Goal: Task Accomplishment & Management: Complete application form

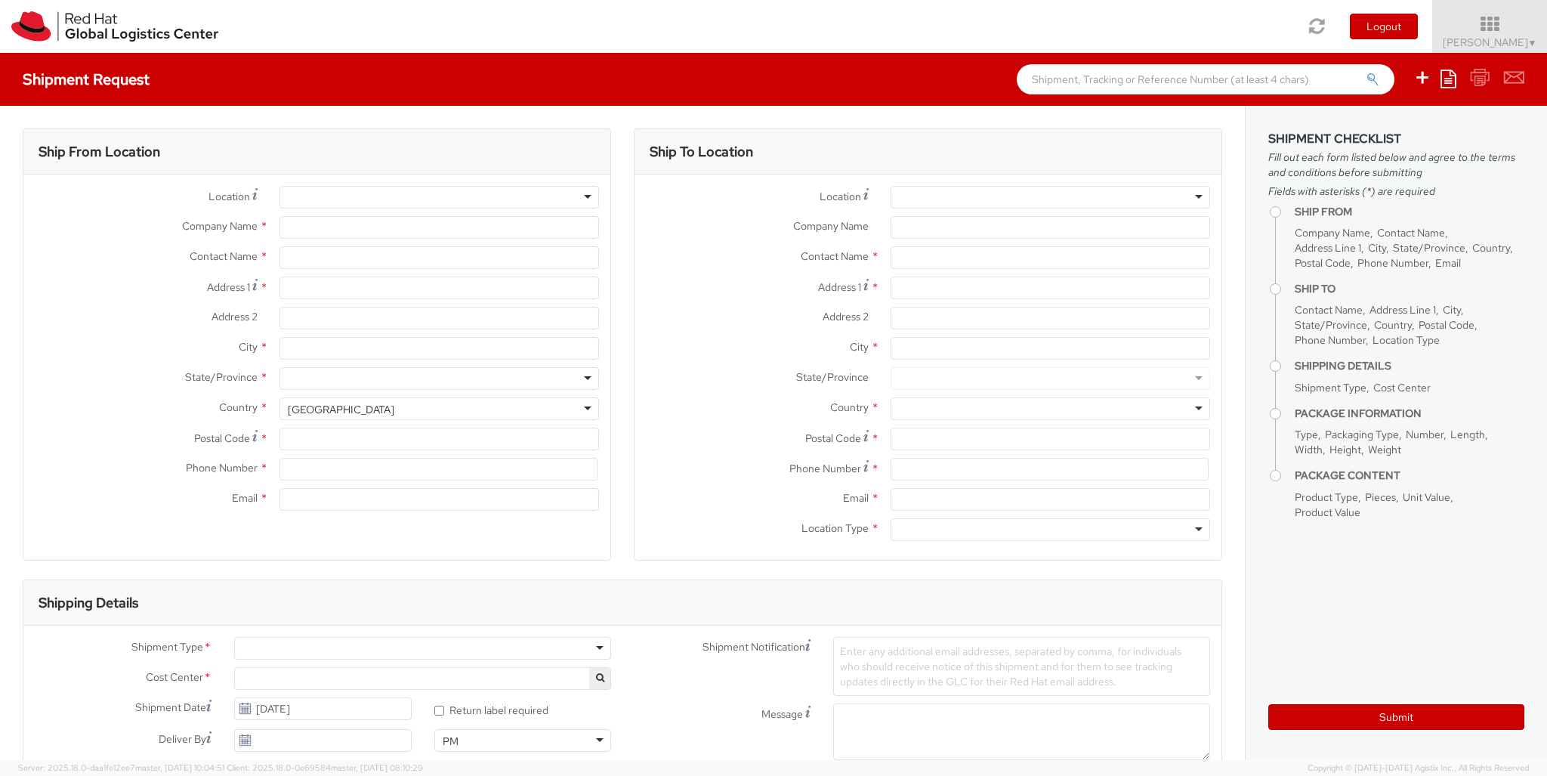
select select
select select "850"
type input "Red Hat Czech s.r.o."
type input "[PERSON_NAME]"
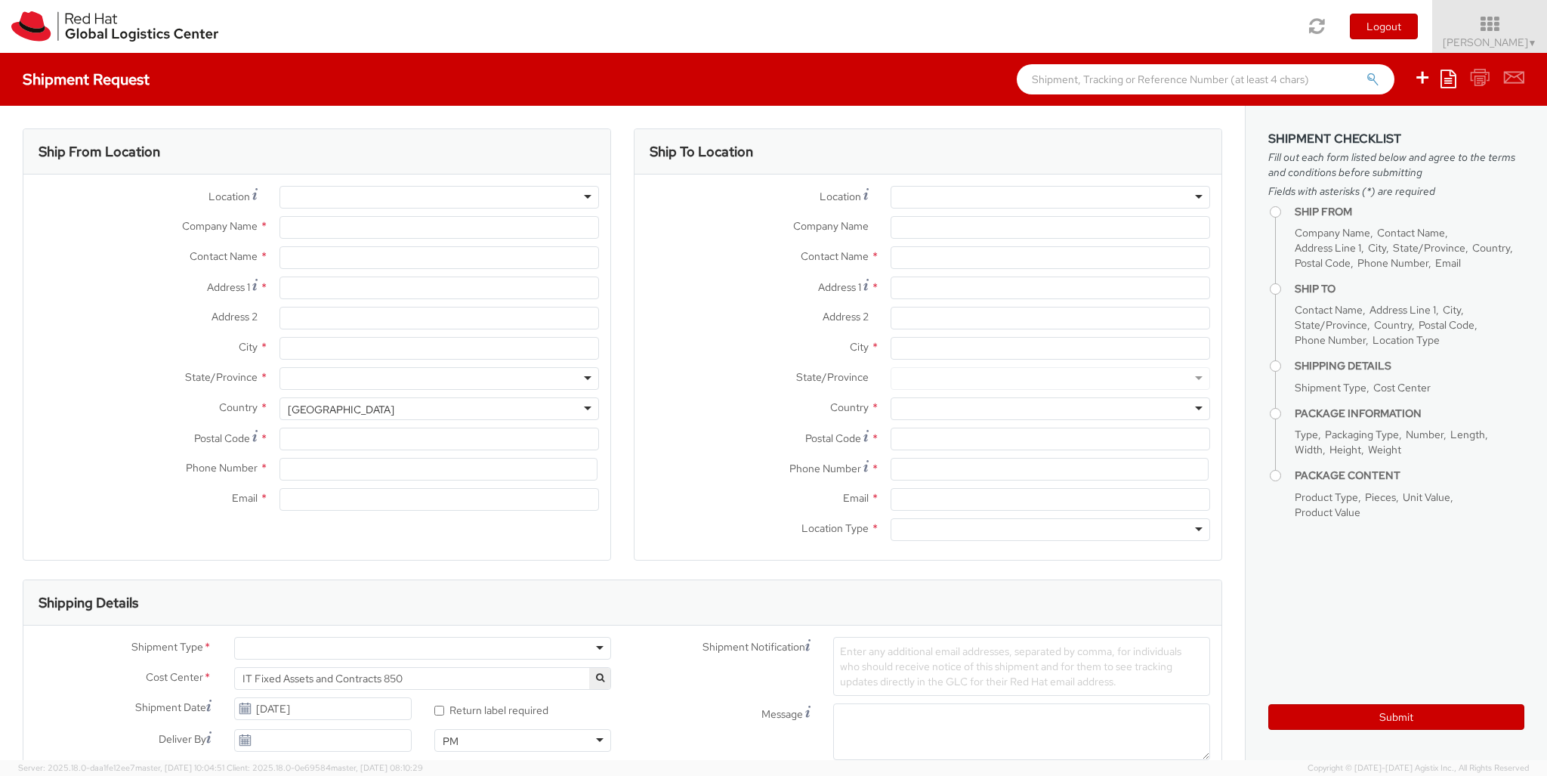
type input "Purkynova 647/111"
type input "[GEOGRAPHIC_DATA]"
type input "621 00"
type input "420 532 294 555"
type input "[EMAIL_ADDRESS][DOMAIN_NAME]"
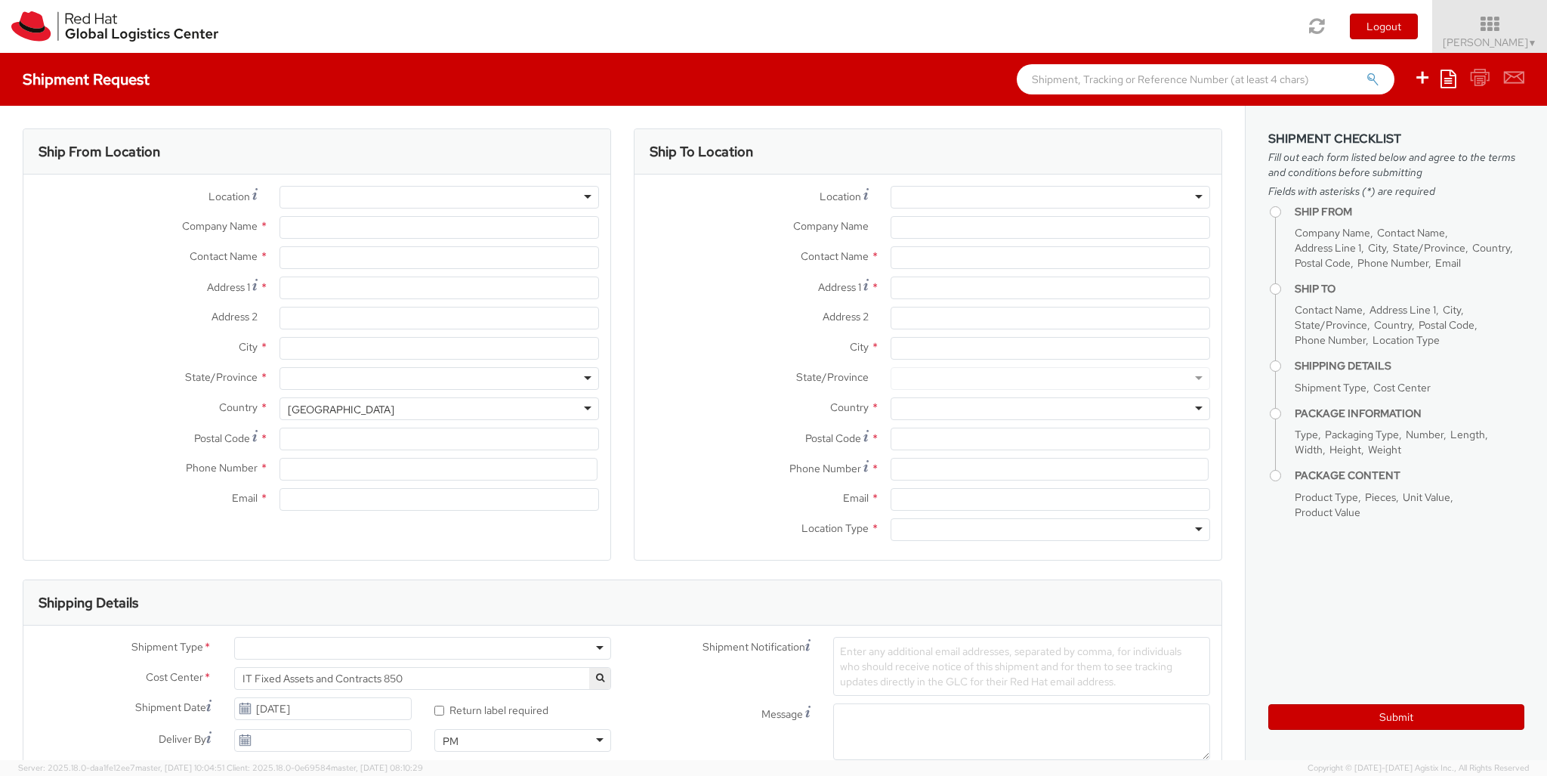
select select "CM"
select select "KGS"
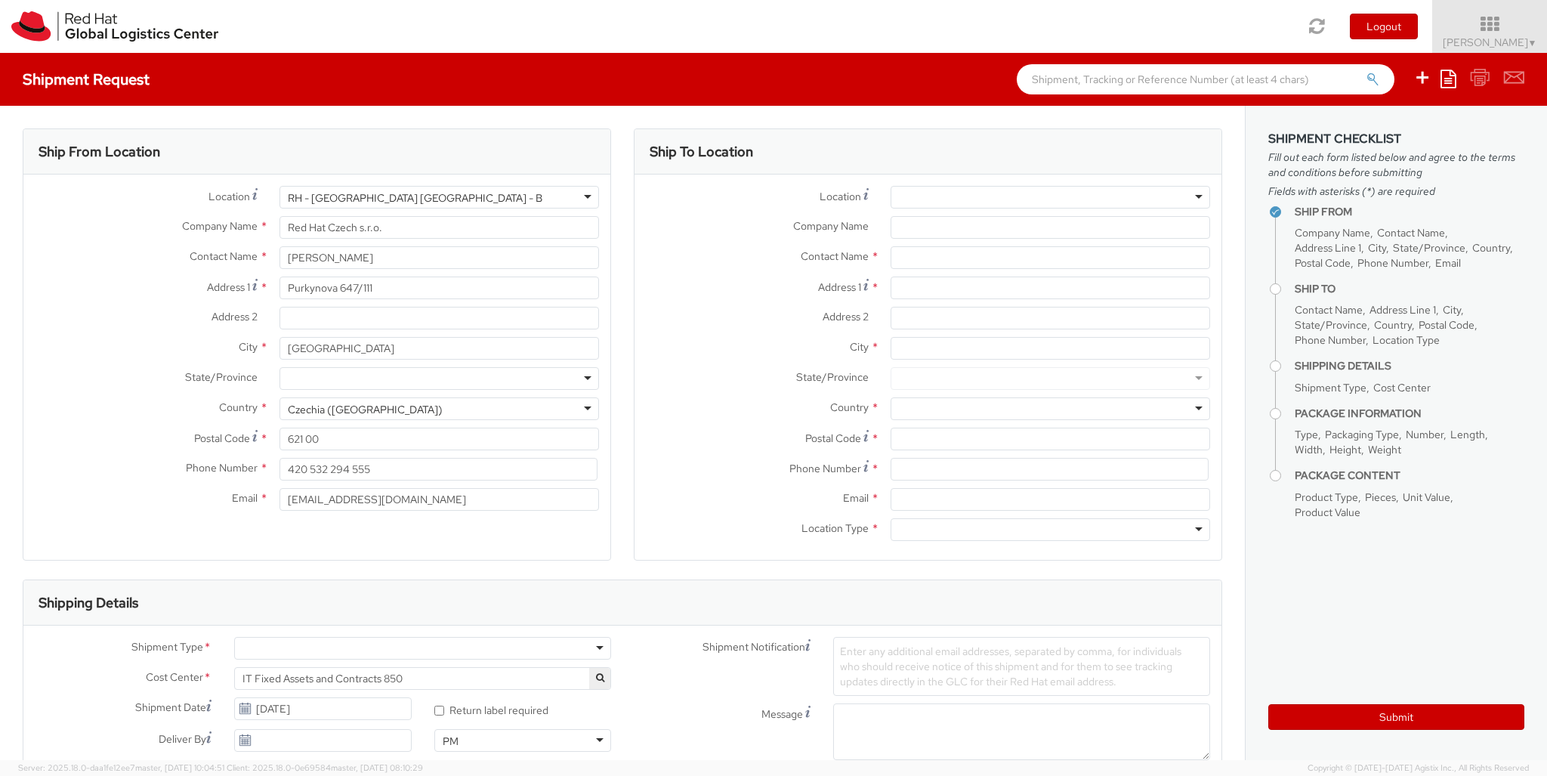
click at [1050, 197] on div at bounding box center [1051, 197] width 320 height 23
type input "[GEOGRAPHIC_DATA] [GEOGRAPHIC_DATA] - B"
type input "Red Hat Czech s.r.o."
type input "Purkynova 647/111"
type input "[GEOGRAPHIC_DATA]"
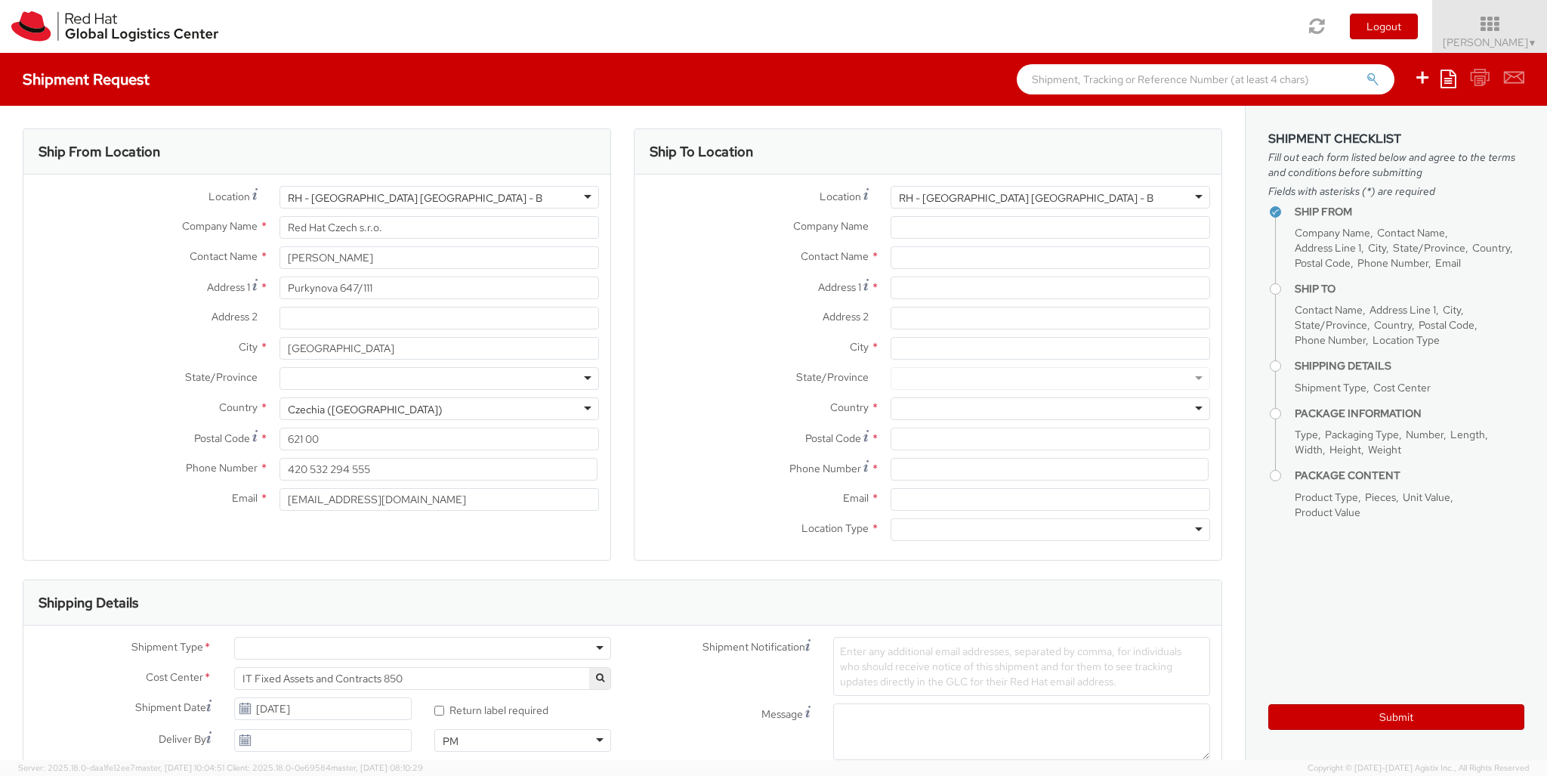
type input "621 00"
type input "420 532 294 555"
click at [1050, 529] on div at bounding box center [1051, 529] width 320 height 23
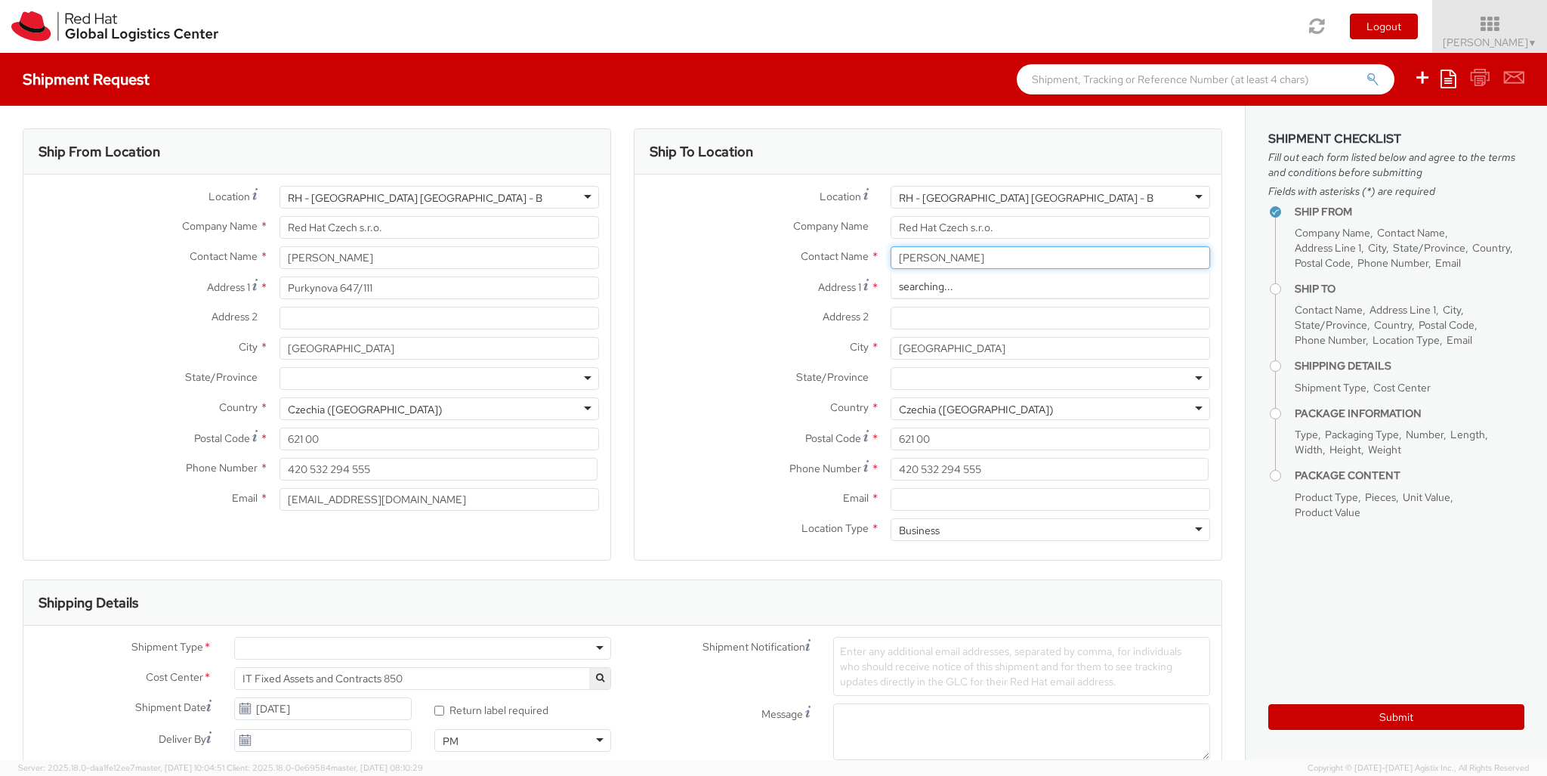
type input "[PERSON_NAME]"
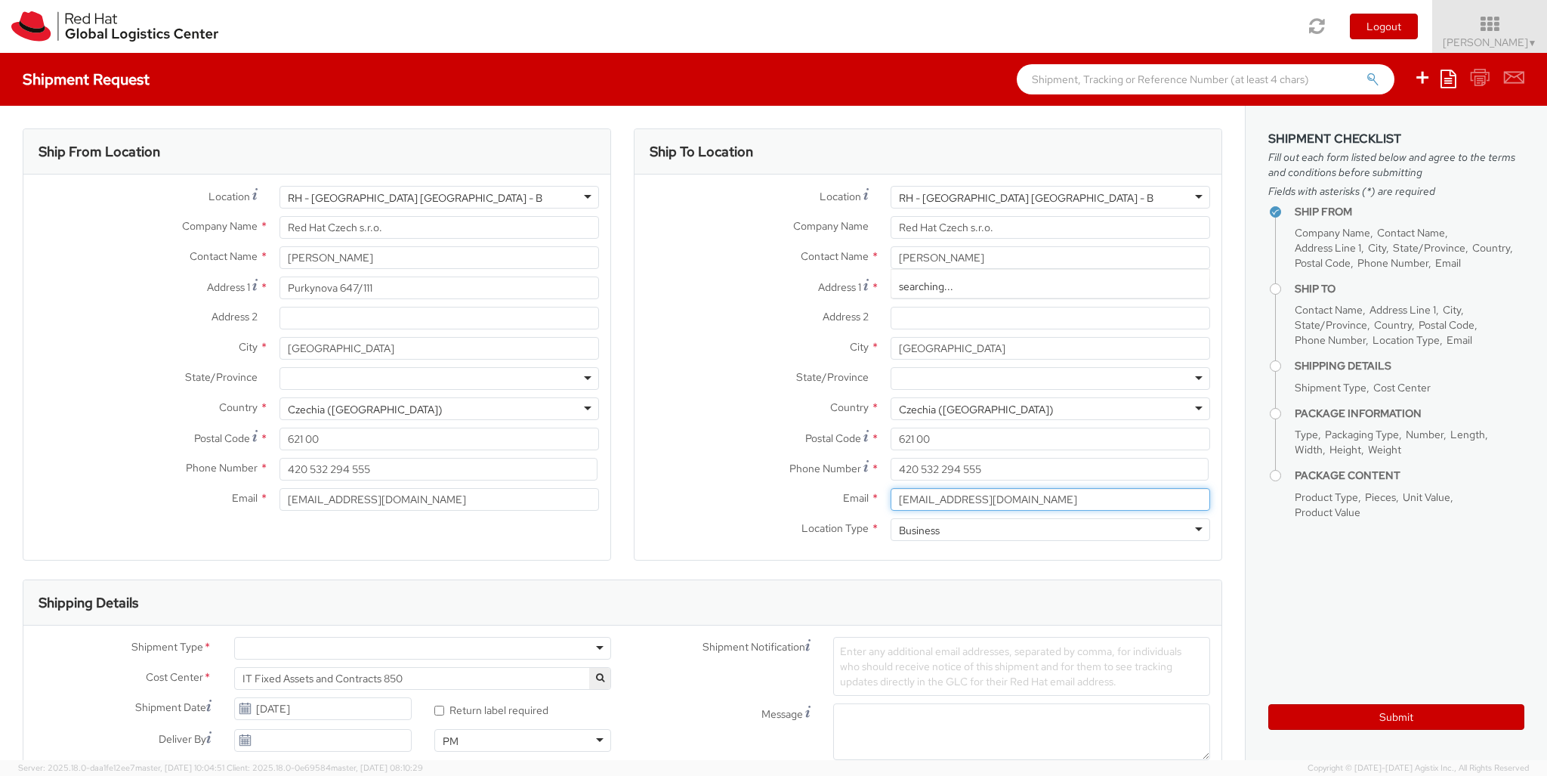
type input "[EMAIL_ADDRESS][DOMAIN_NAME]"
type input "[PHONE_NUMBER]"
click at [422, 648] on div at bounding box center [422, 648] width 377 height 23
type input "bu"
click at [897, 767] on div at bounding box center [896, 778] width 127 height 23
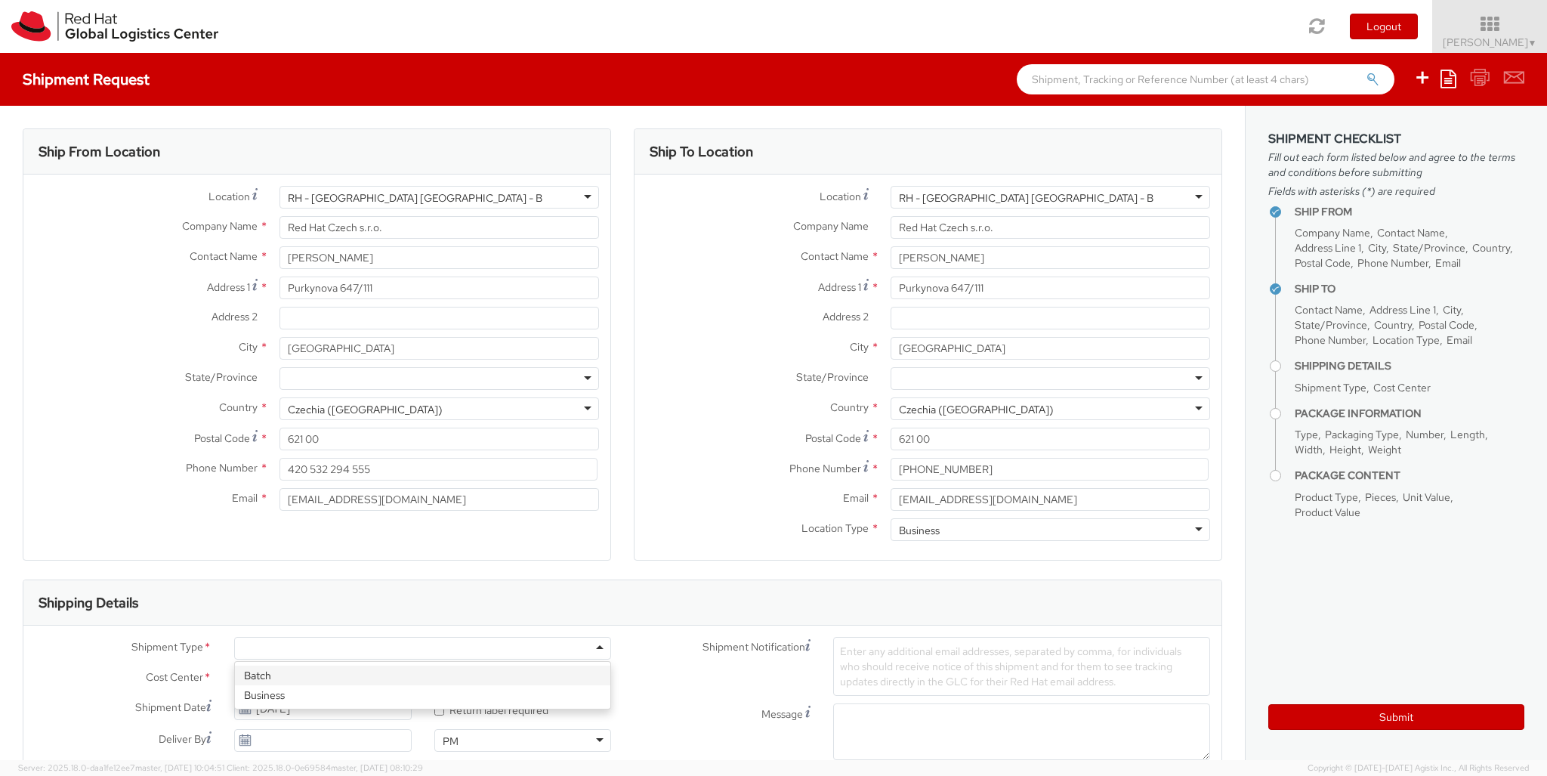
type input "ref"
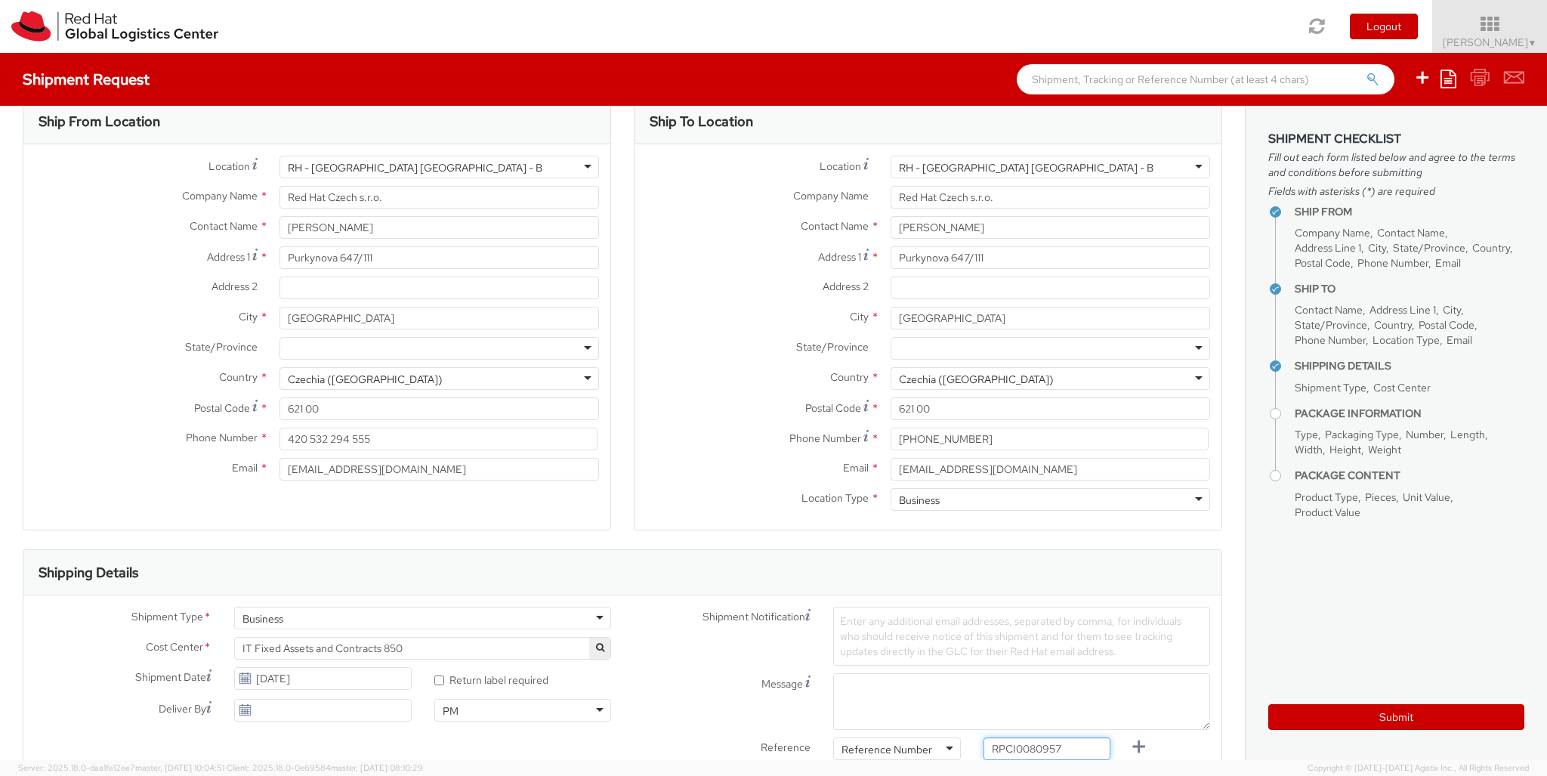
type input "RPCI0080957"
type input "[EMAIL_ADDRESS][DOMAIN_NAME]"
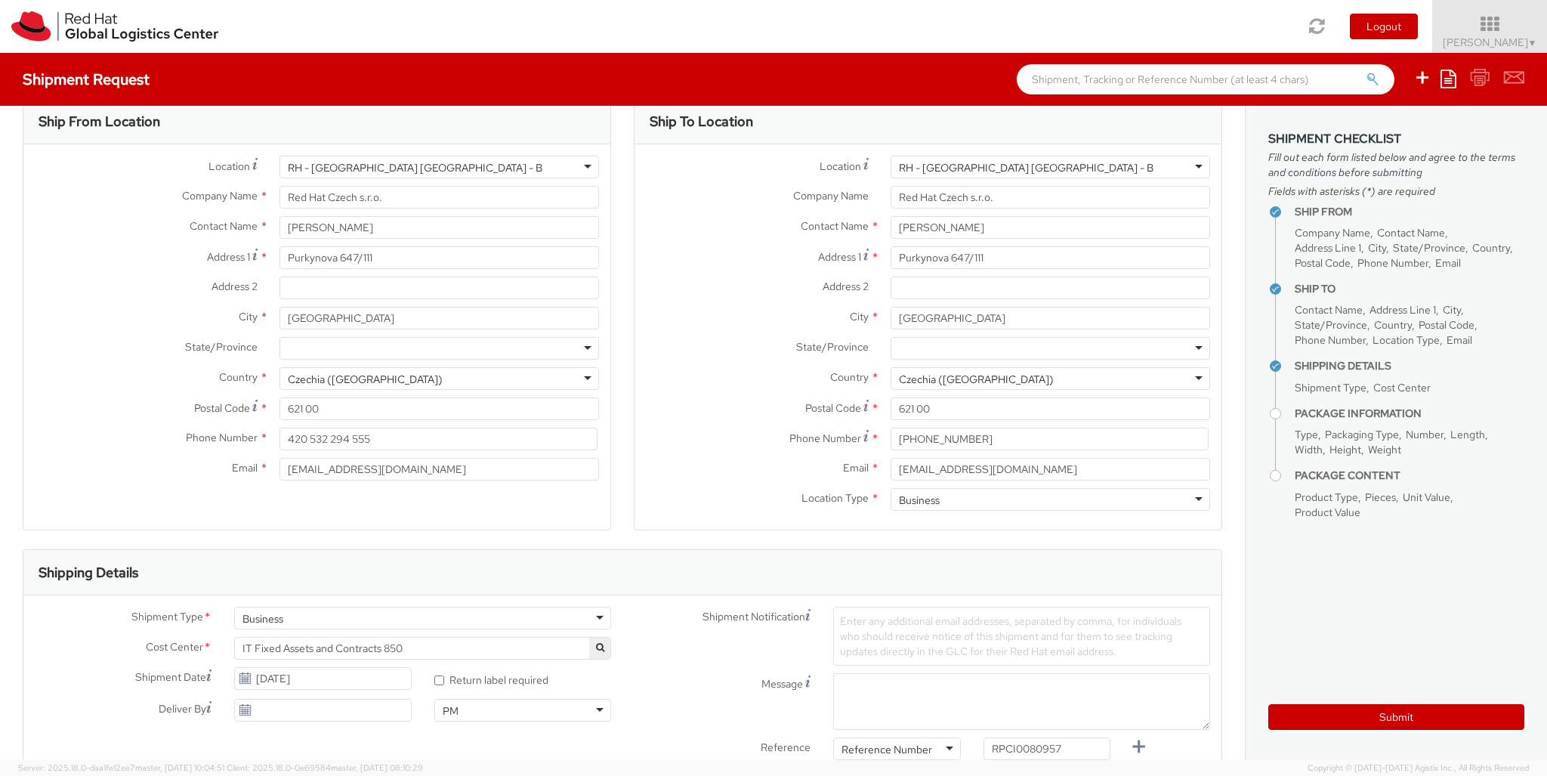
type input "lap"
select select "LAPTOP"
type input "your"
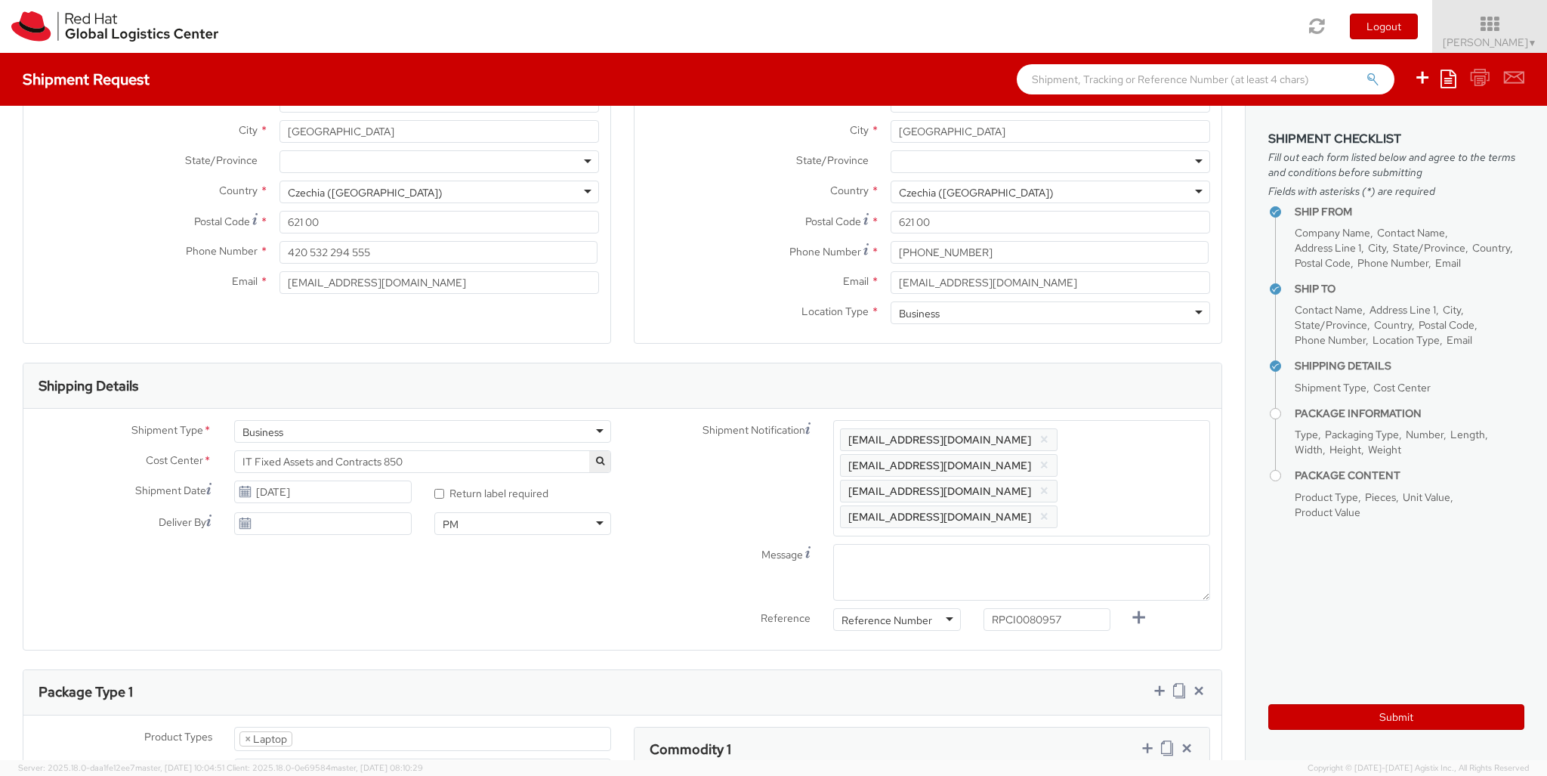
type input "1"
type input "50"
type input "30"
type input "20"
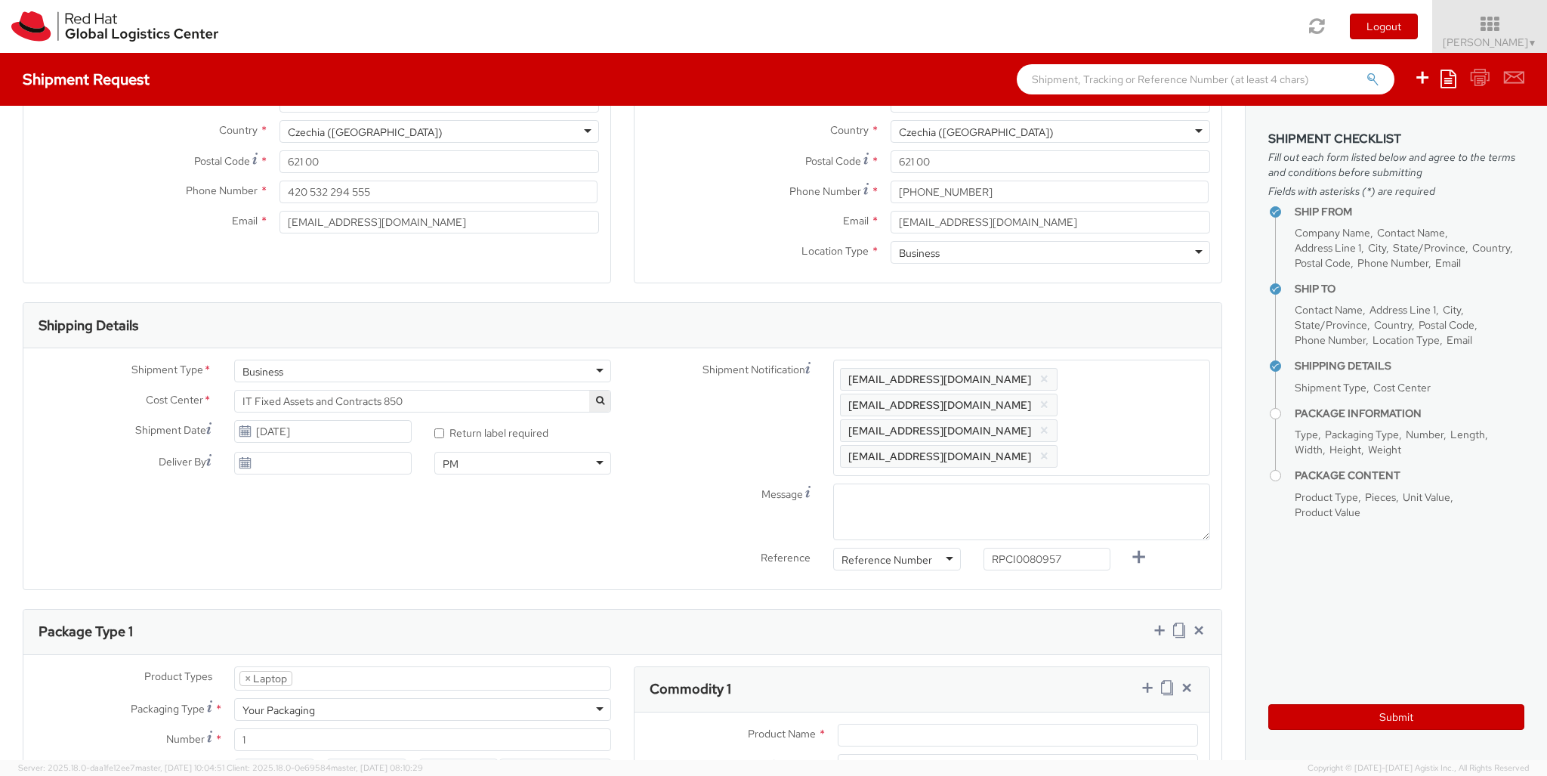
type input "3.8"
type input "Macbook Pro 14"
type input "2,480.40"
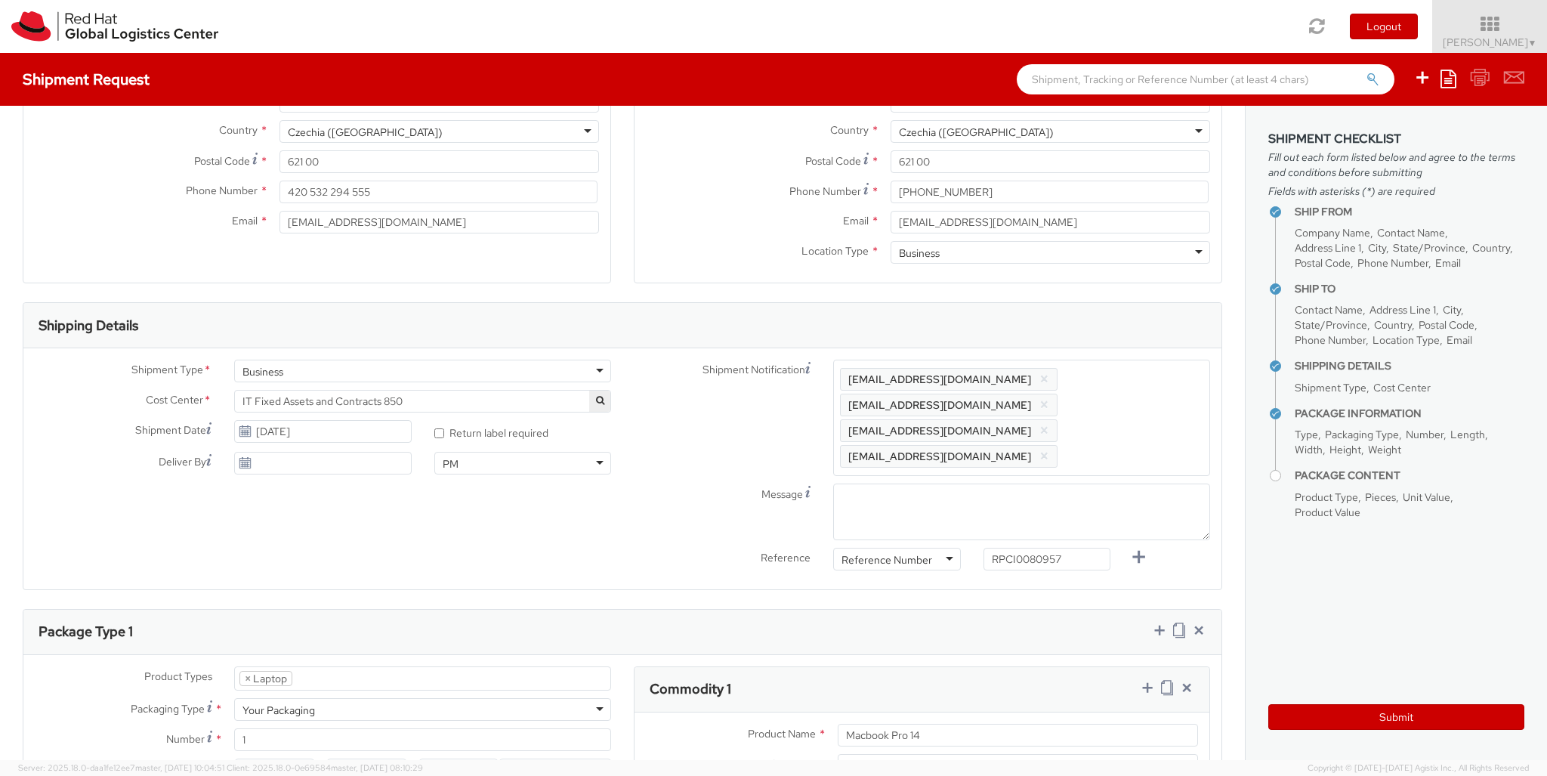
type input "EUR"
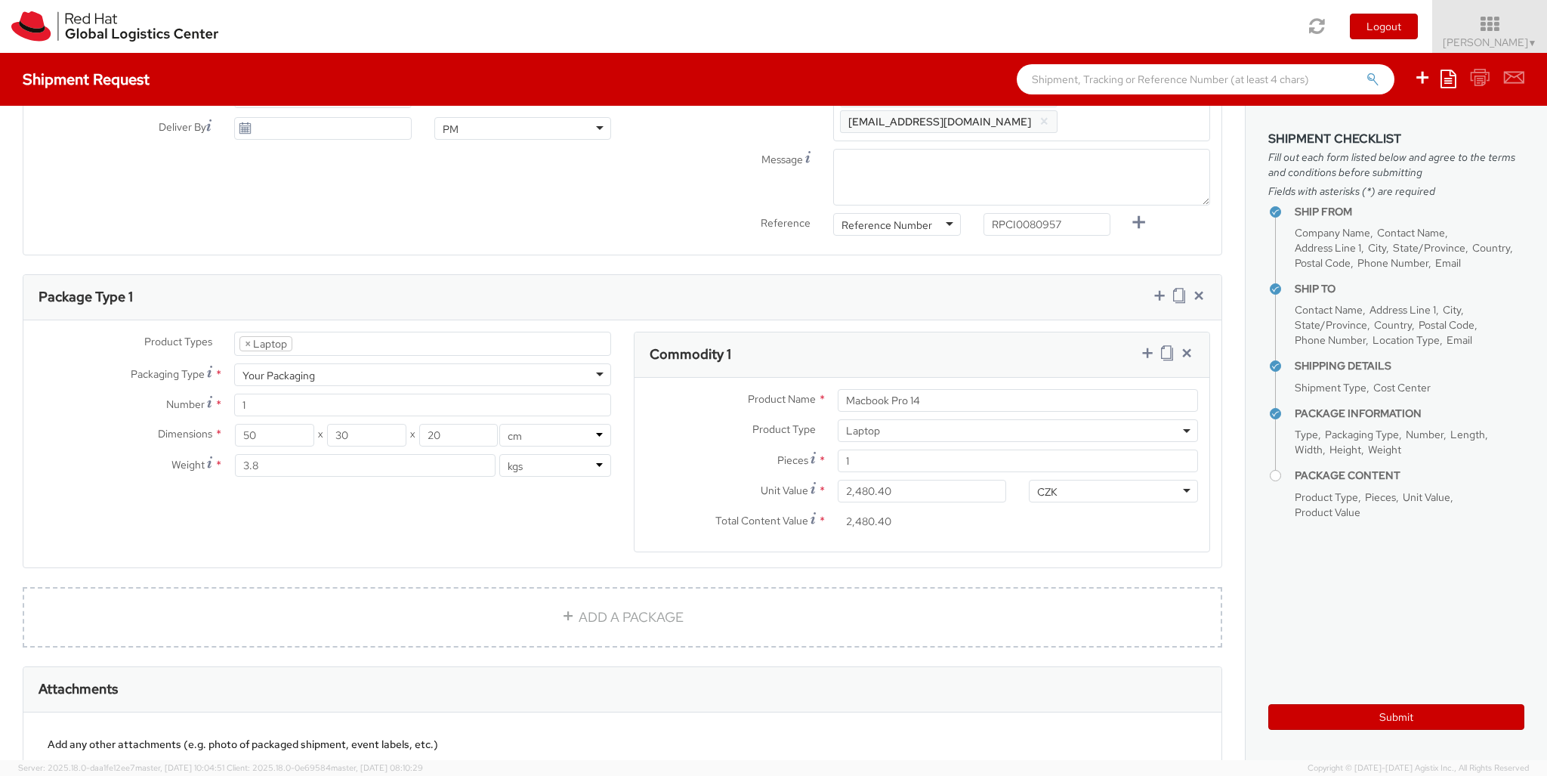
click at [1147, 345] on icon at bounding box center [1147, 352] width 15 height 15
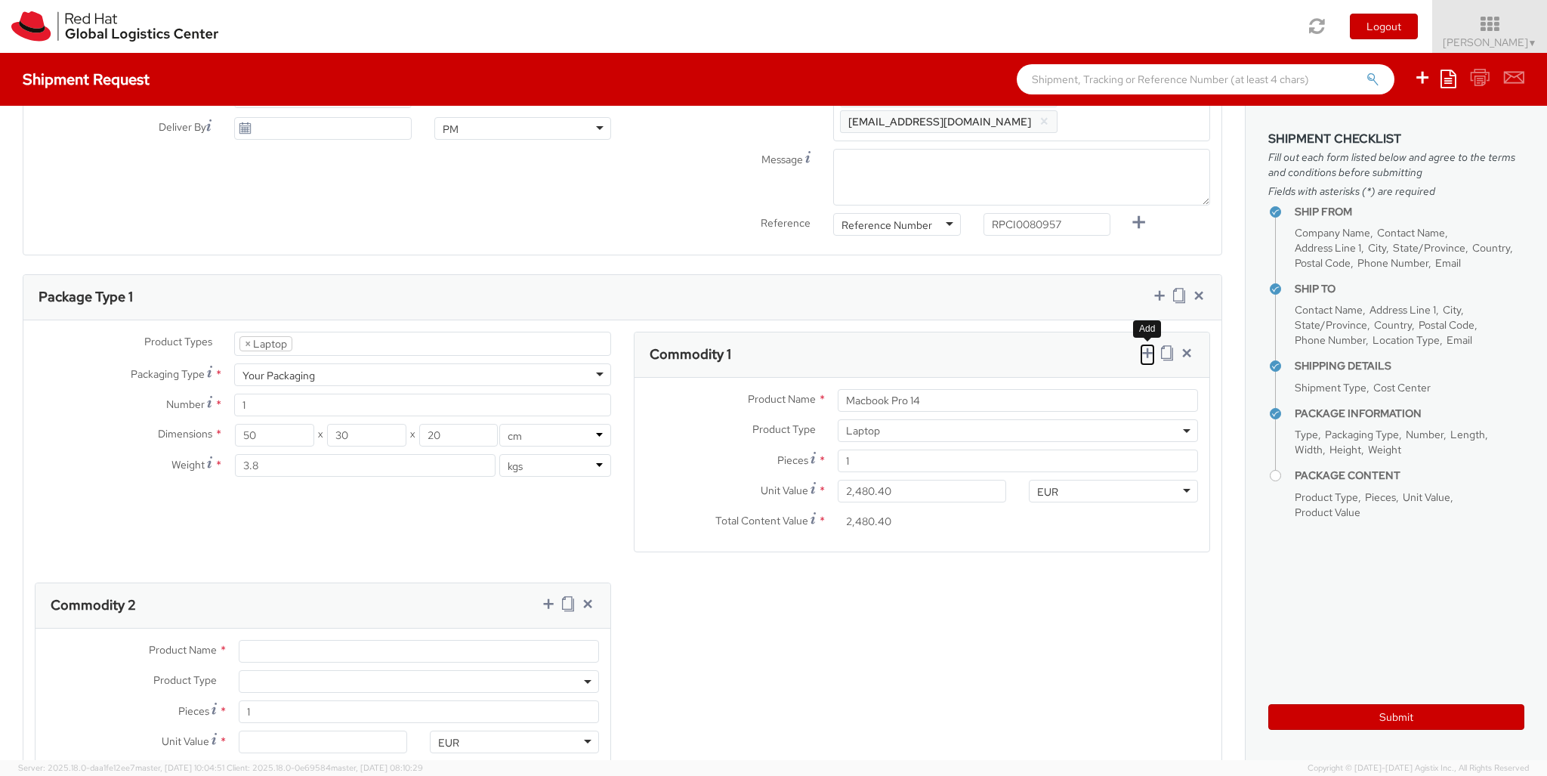
click at [418, 670] on span at bounding box center [419, 681] width 360 height 23
select select "DOC_STATION"
click at [323, 730] on input "Unit Value *" at bounding box center [323, 741] width 169 height 23
type input "59.94"
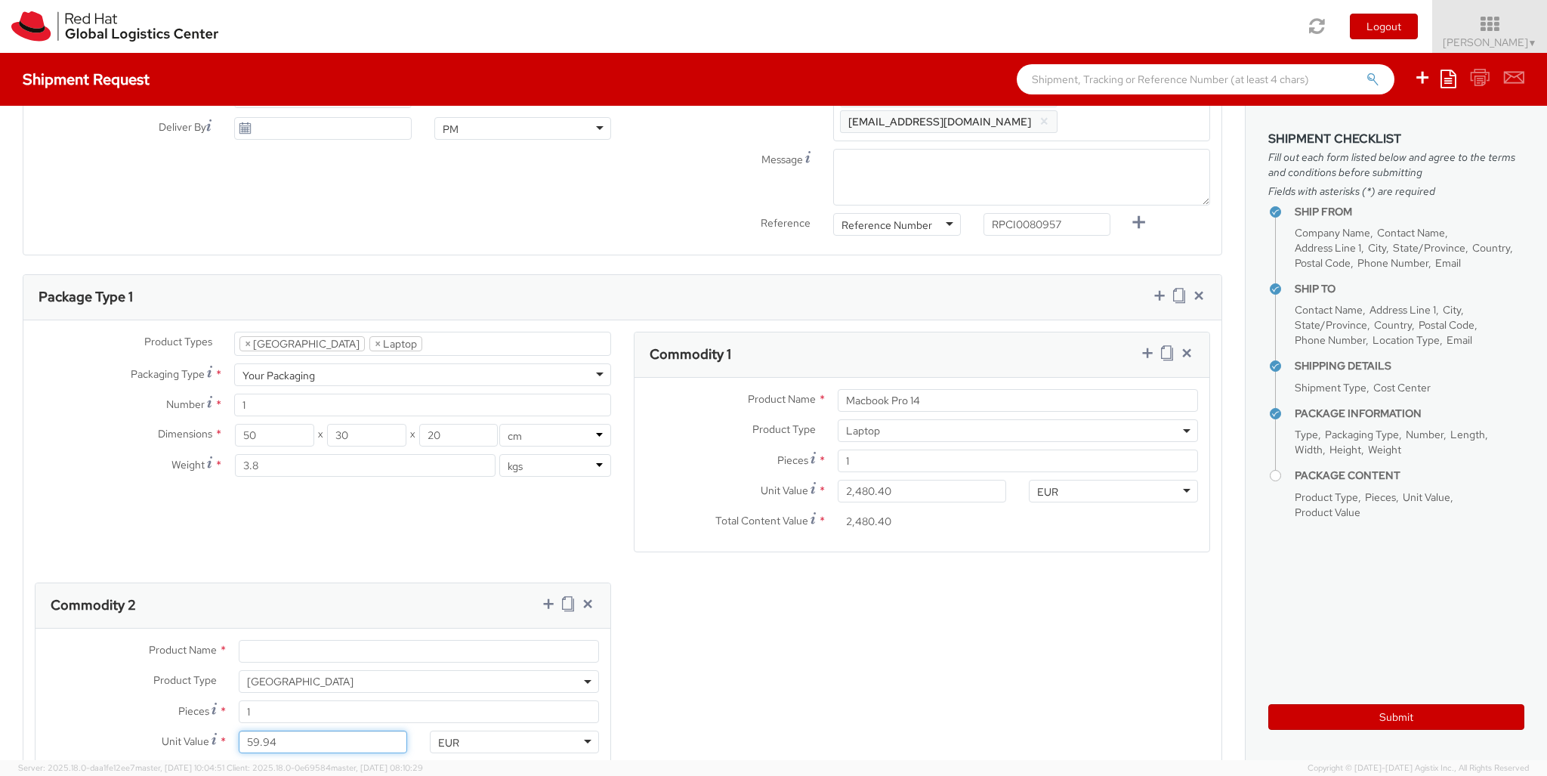
type input "59.94"
type input "Belkin AVC008 USB-C 6IN1 Multiport Adapter"
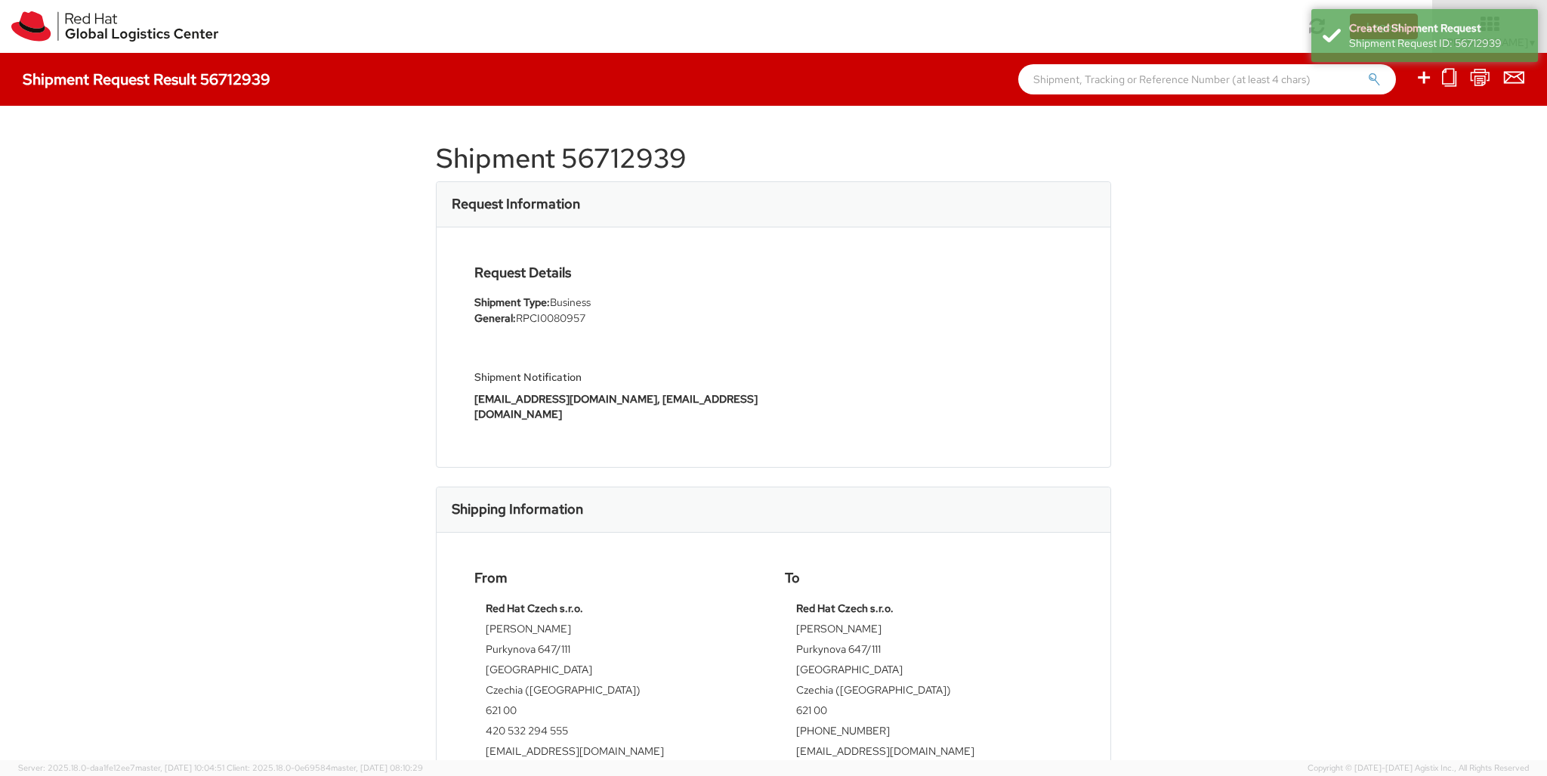
click at [1425, 79] on icon at bounding box center [1424, 77] width 18 height 19
select select
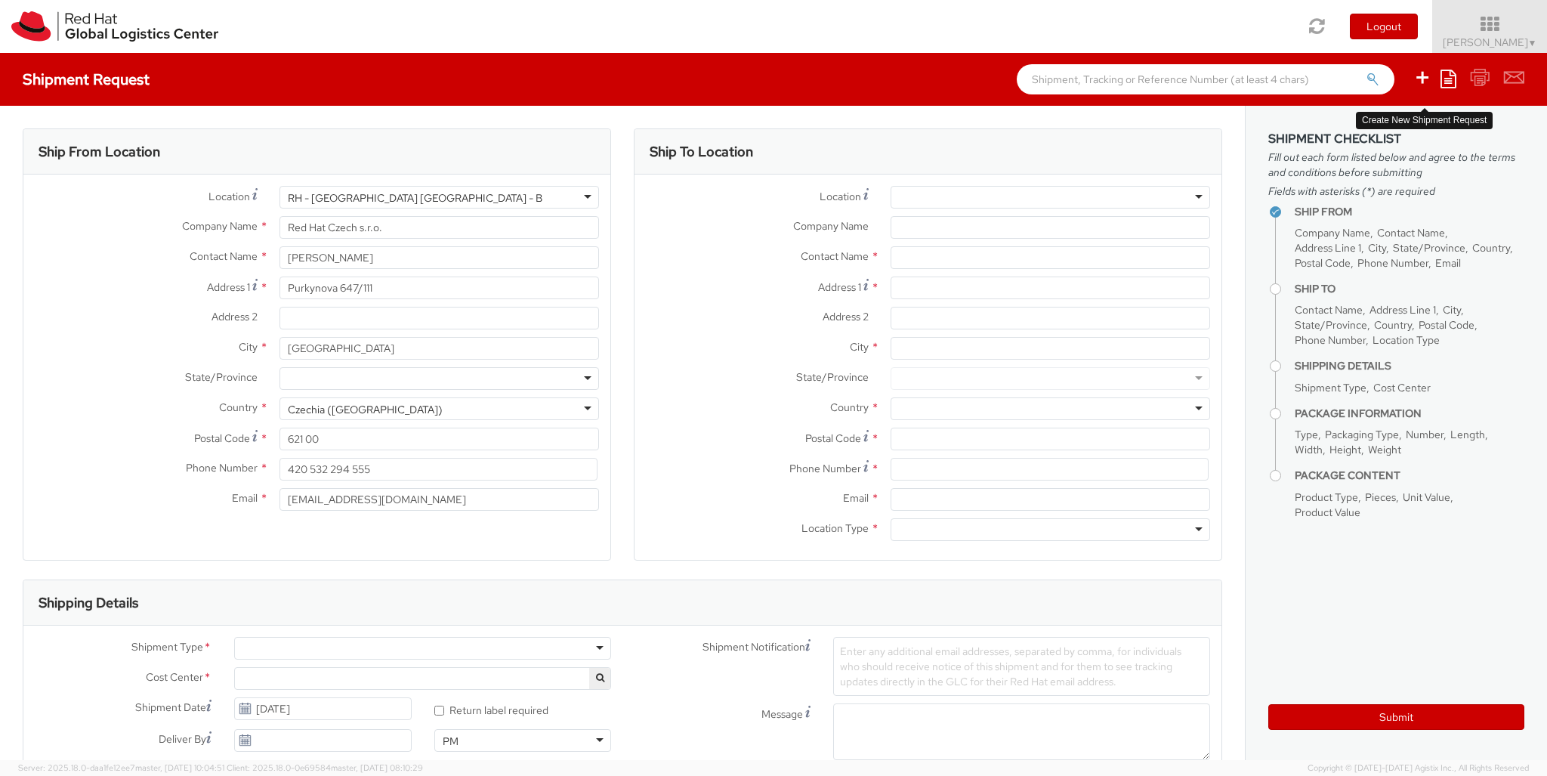
select select "850"
click at [1050, 197] on div at bounding box center [1051, 197] width 320 height 23
type input "[GEOGRAPHIC_DATA] [GEOGRAPHIC_DATA] - B"
type input "Red Hat Czech s.r.o."
type input "Purkynova 647/111"
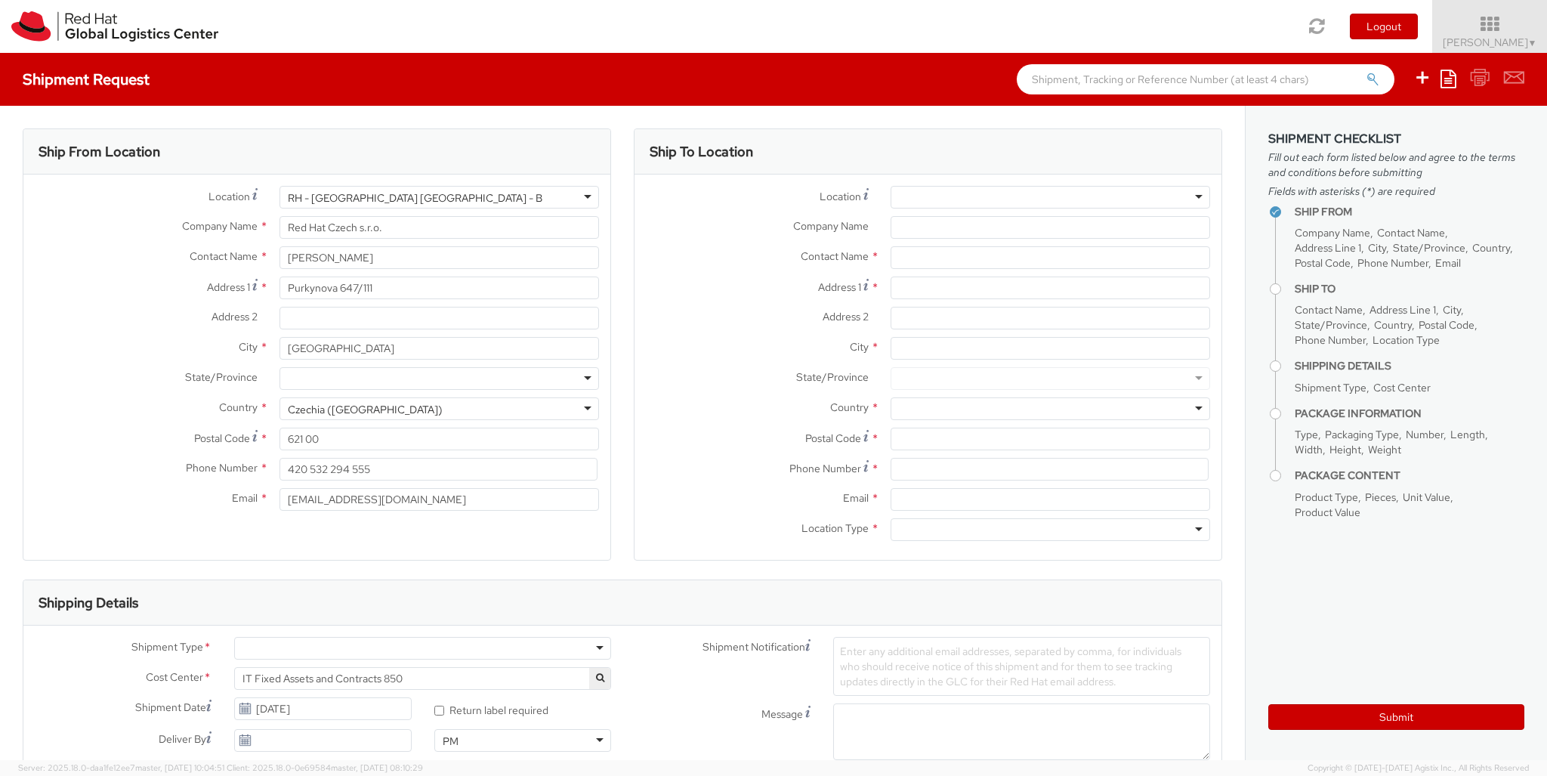
type input "[GEOGRAPHIC_DATA]"
type input "621 00"
type input "420 532 294 555"
click at [1050, 529] on div at bounding box center [1051, 529] width 320 height 23
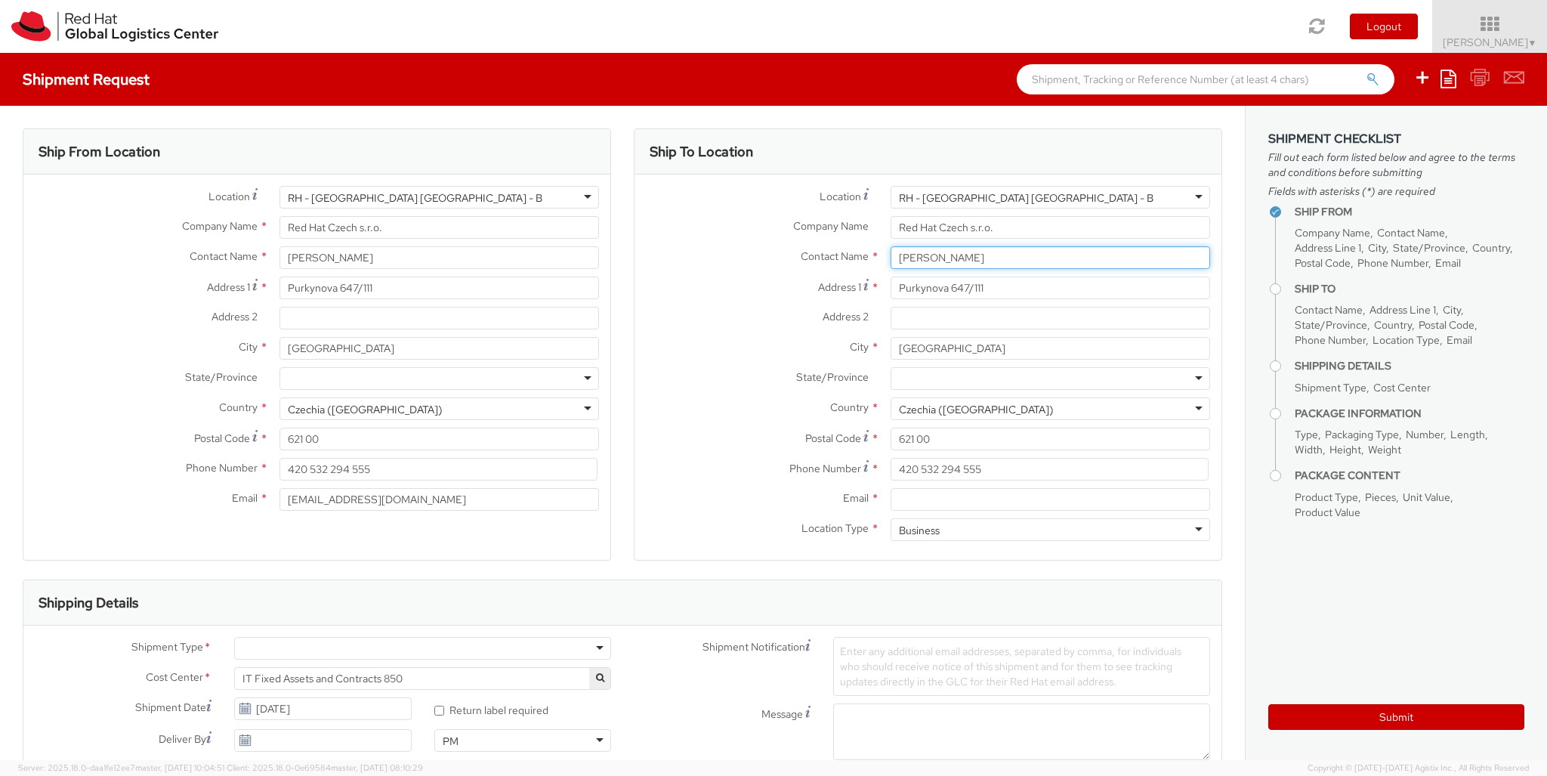
type input "[PERSON_NAME]"
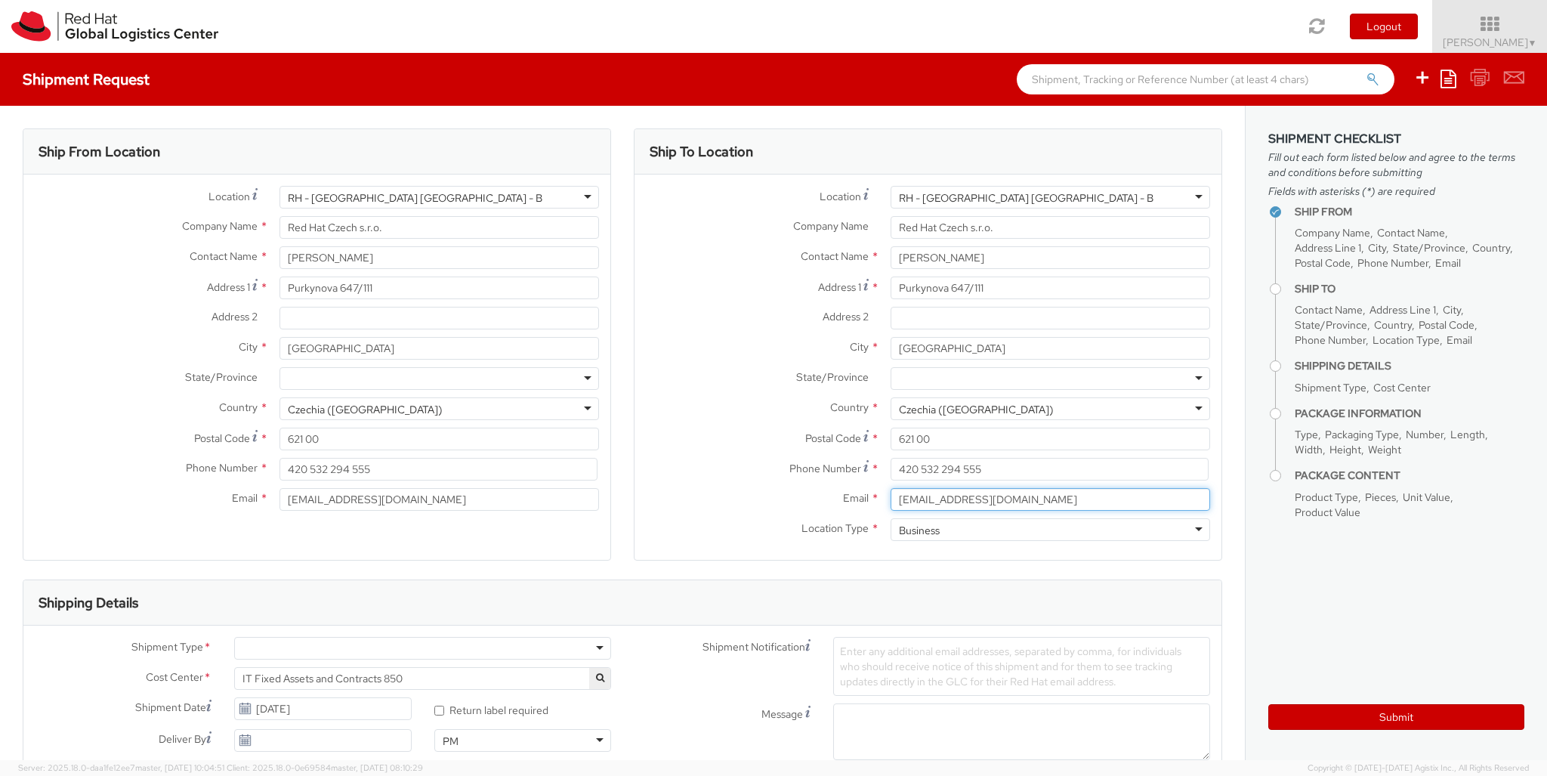
type input "[EMAIL_ADDRESS][DOMAIN_NAME]"
type input "[PHONE_NUMBER]"
click at [422, 648] on div at bounding box center [422, 648] width 377 height 23
type input "bu"
click at [897, 767] on div at bounding box center [896, 778] width 127 height 23
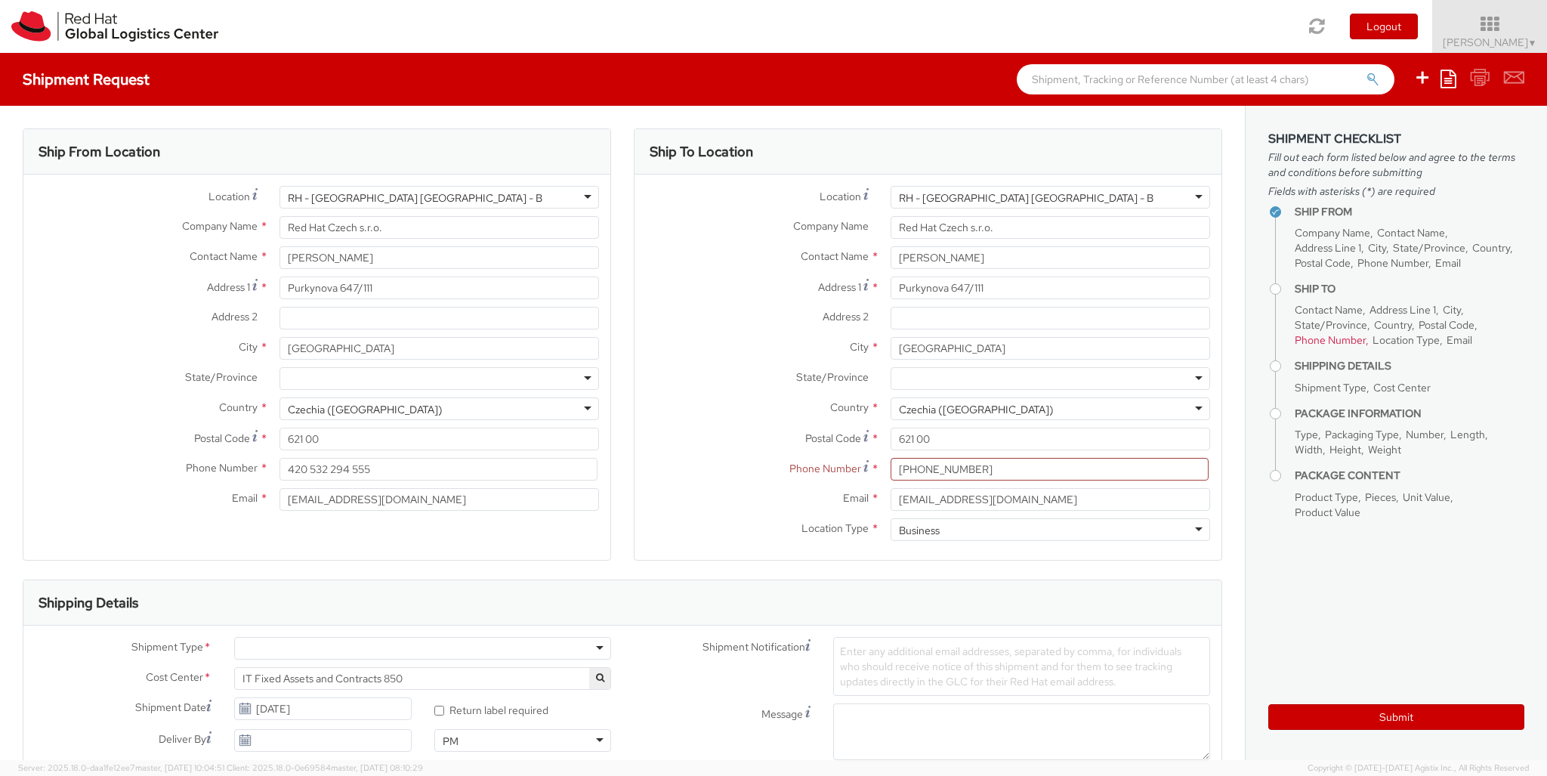
type input "ref"
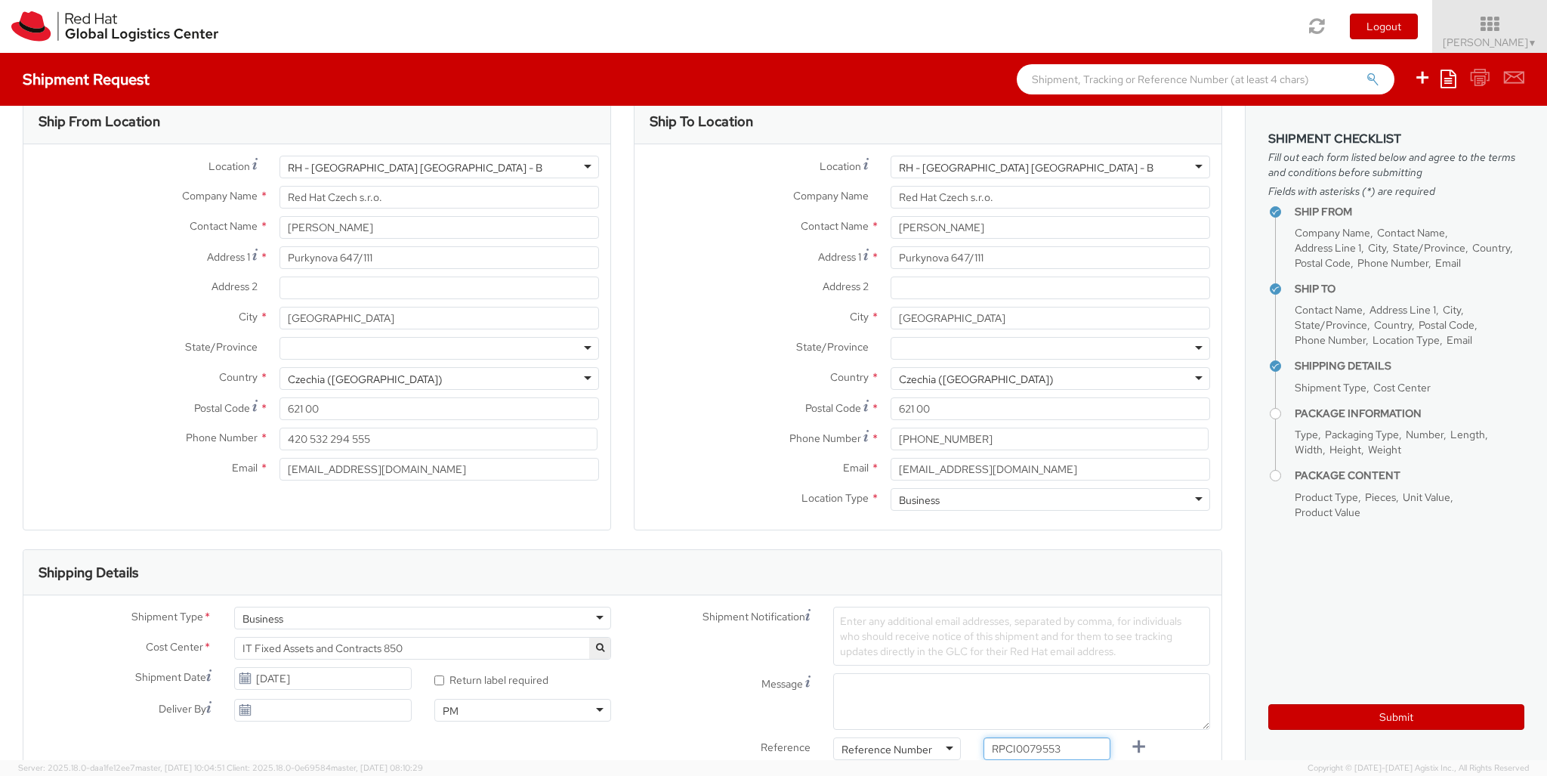
type input "RPCI0079553"
type input "[EMAIL_ADDRESS][DOMAIN_NAME]"
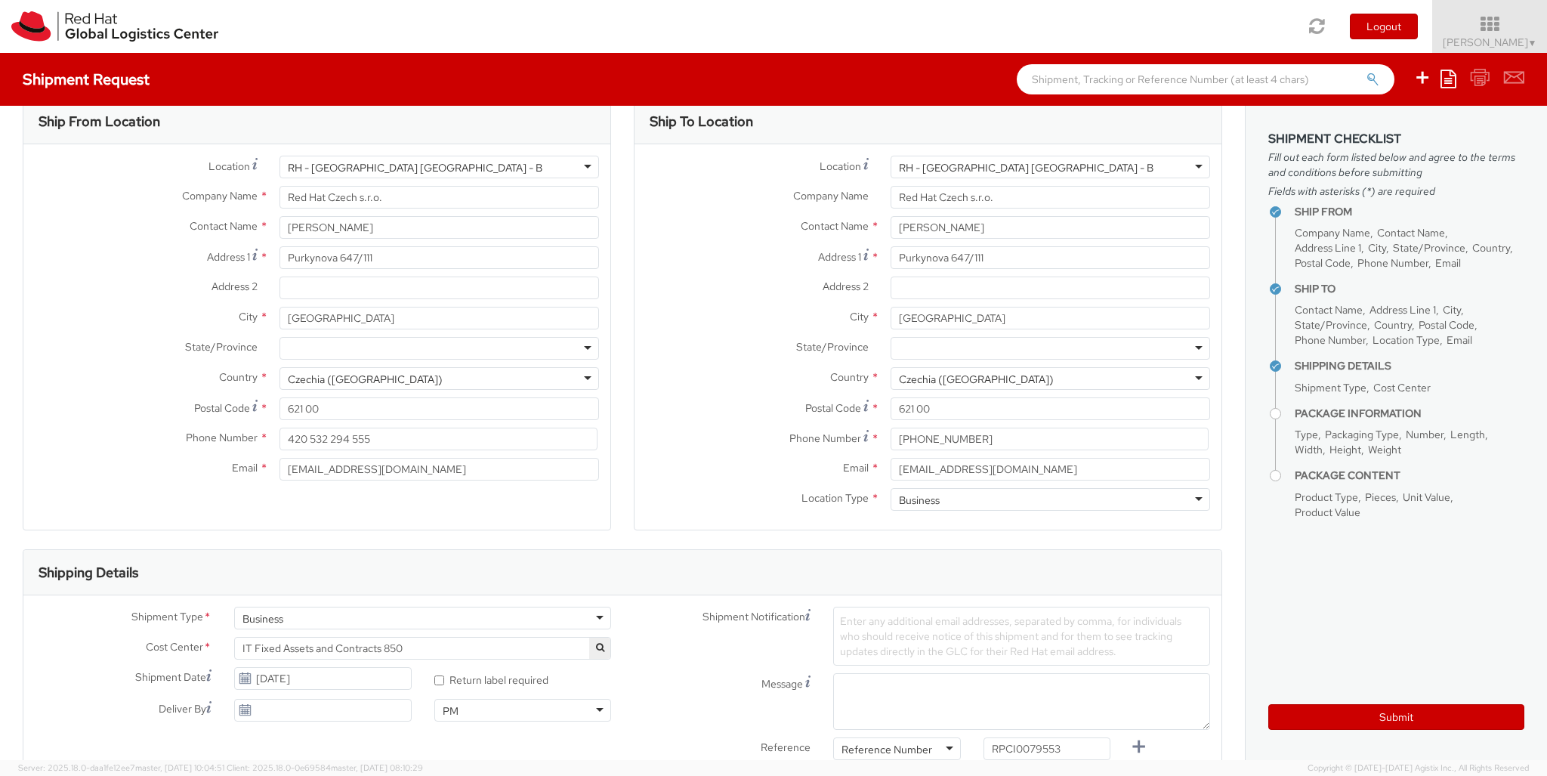
type input "lap"
select select "LAPTOP"
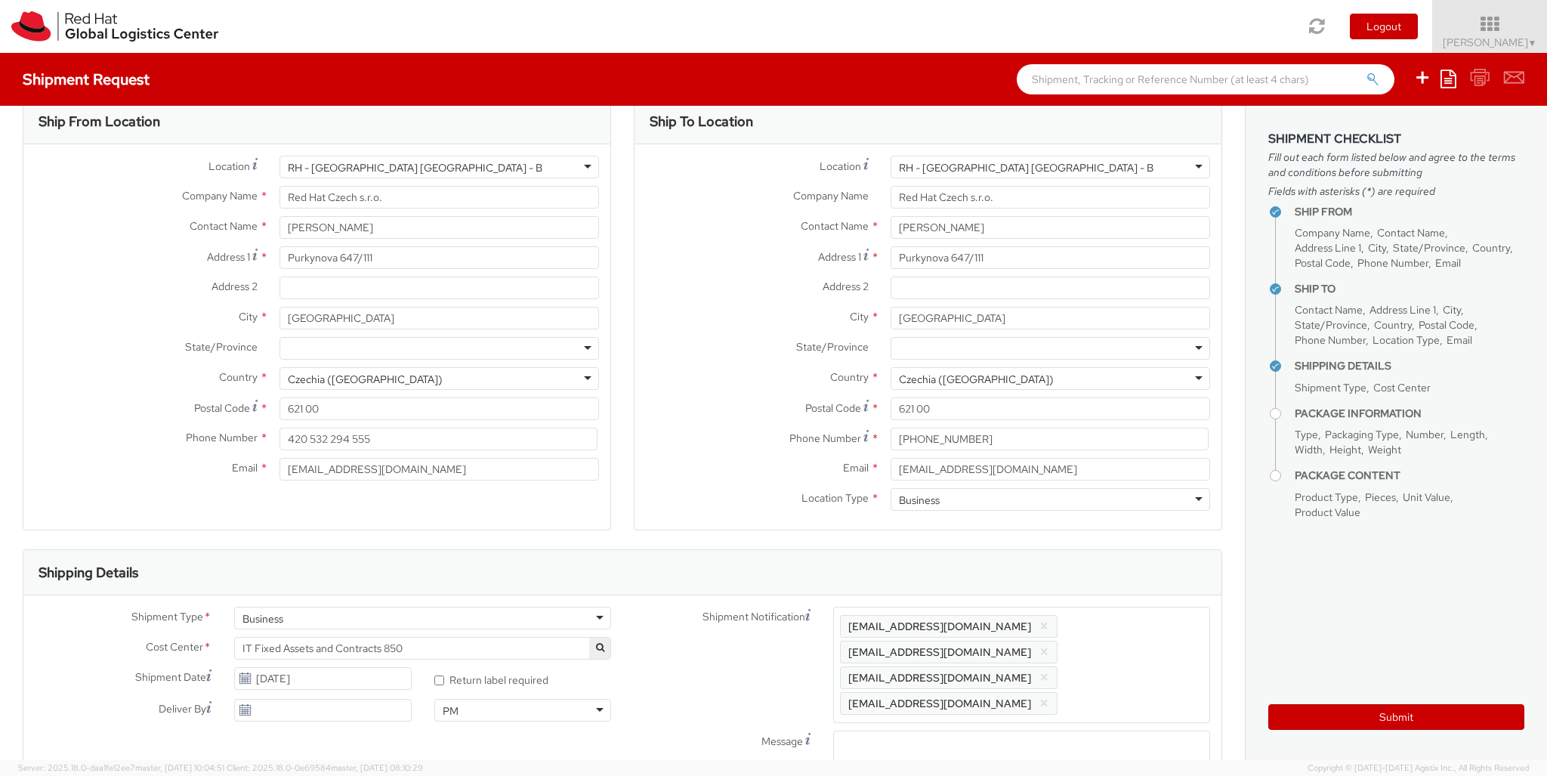
type input "your"
type input "1"
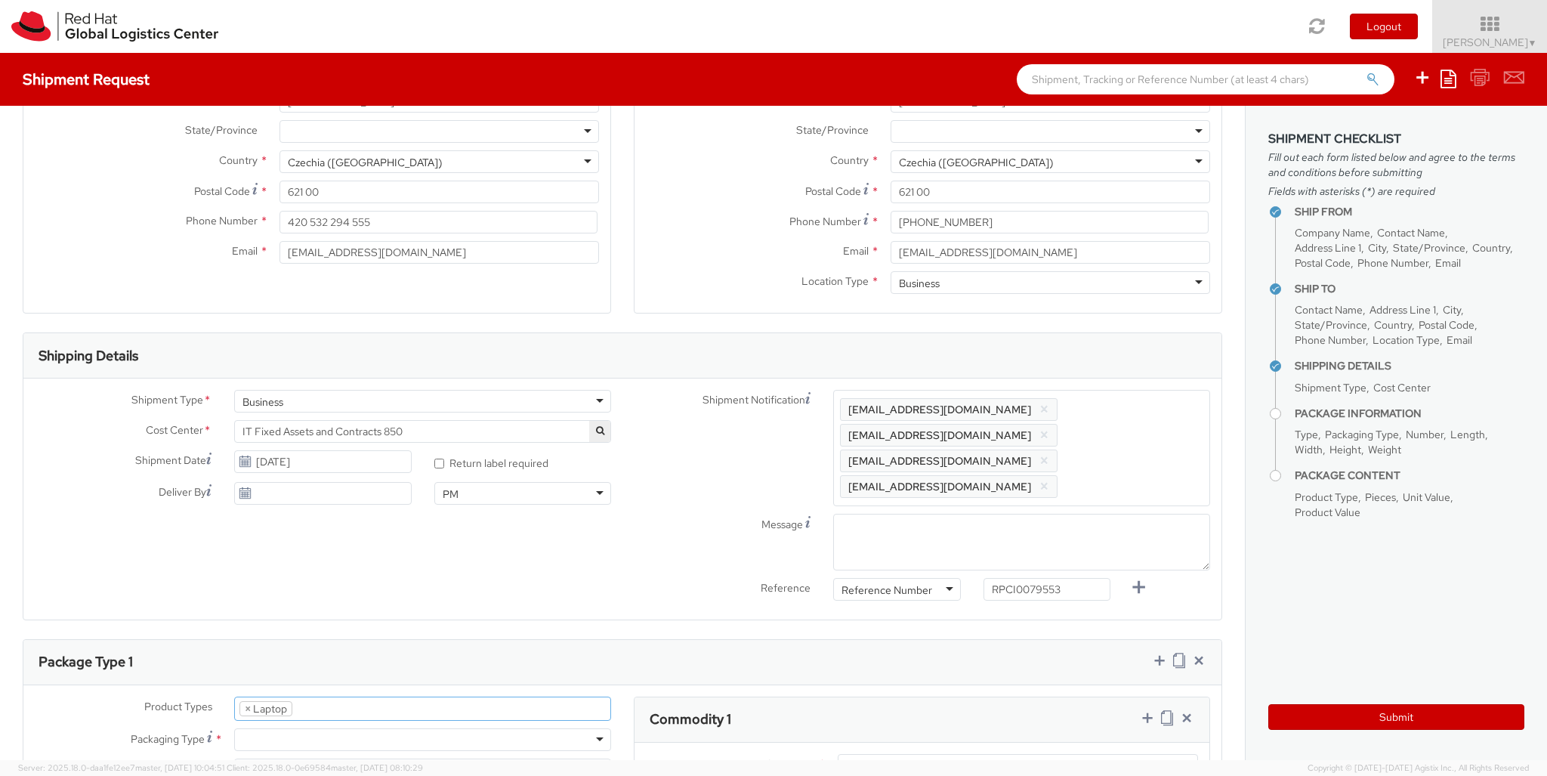
type input "50"
type input "30"
type input "20"
type input "3.8"
type input "Macbook Pro 14"
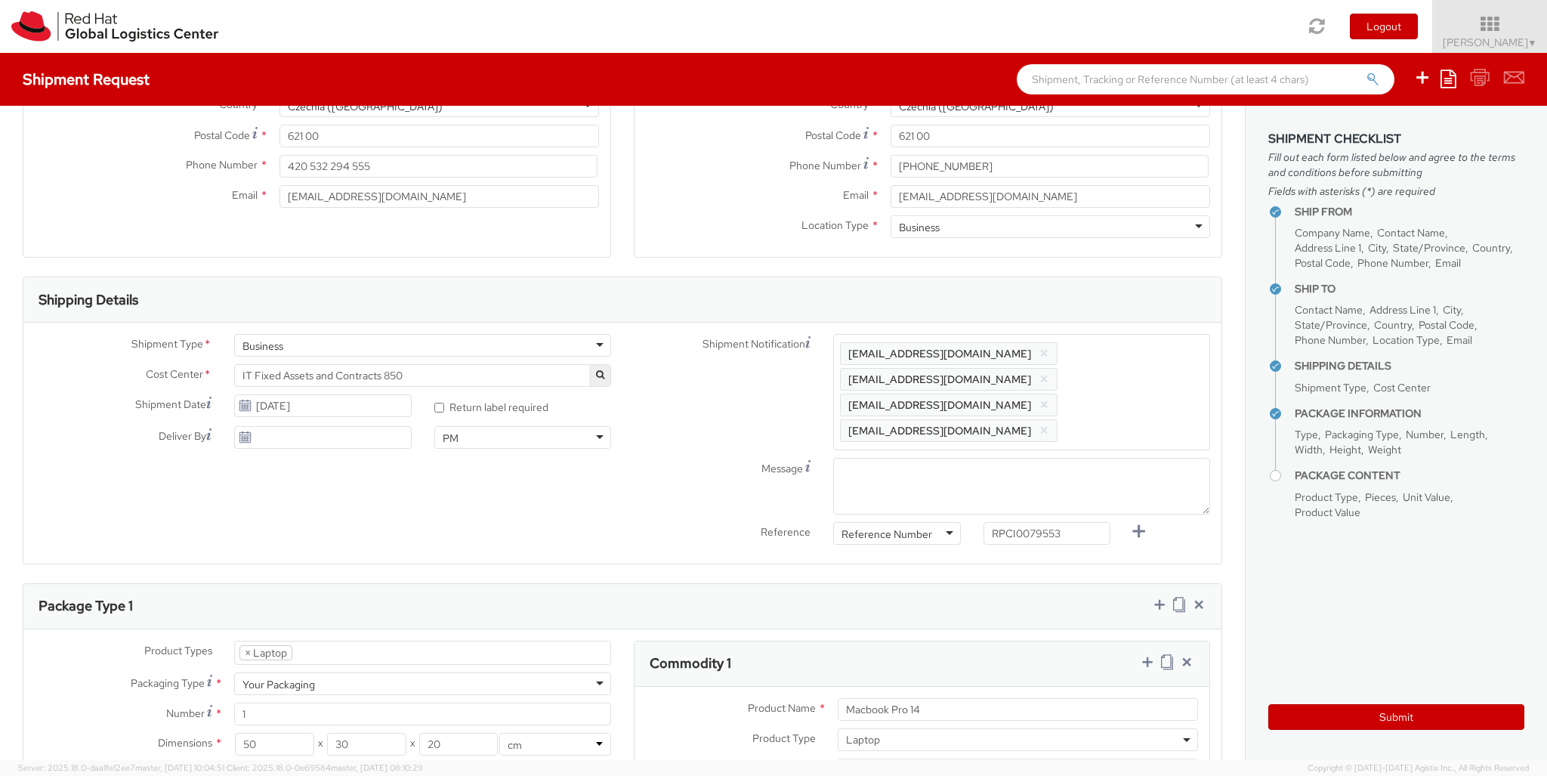
type input "2,480.40"
type input "EUR"
click at [1147, 654] on icon at bounding box center [1147, 661] width 15 height 15
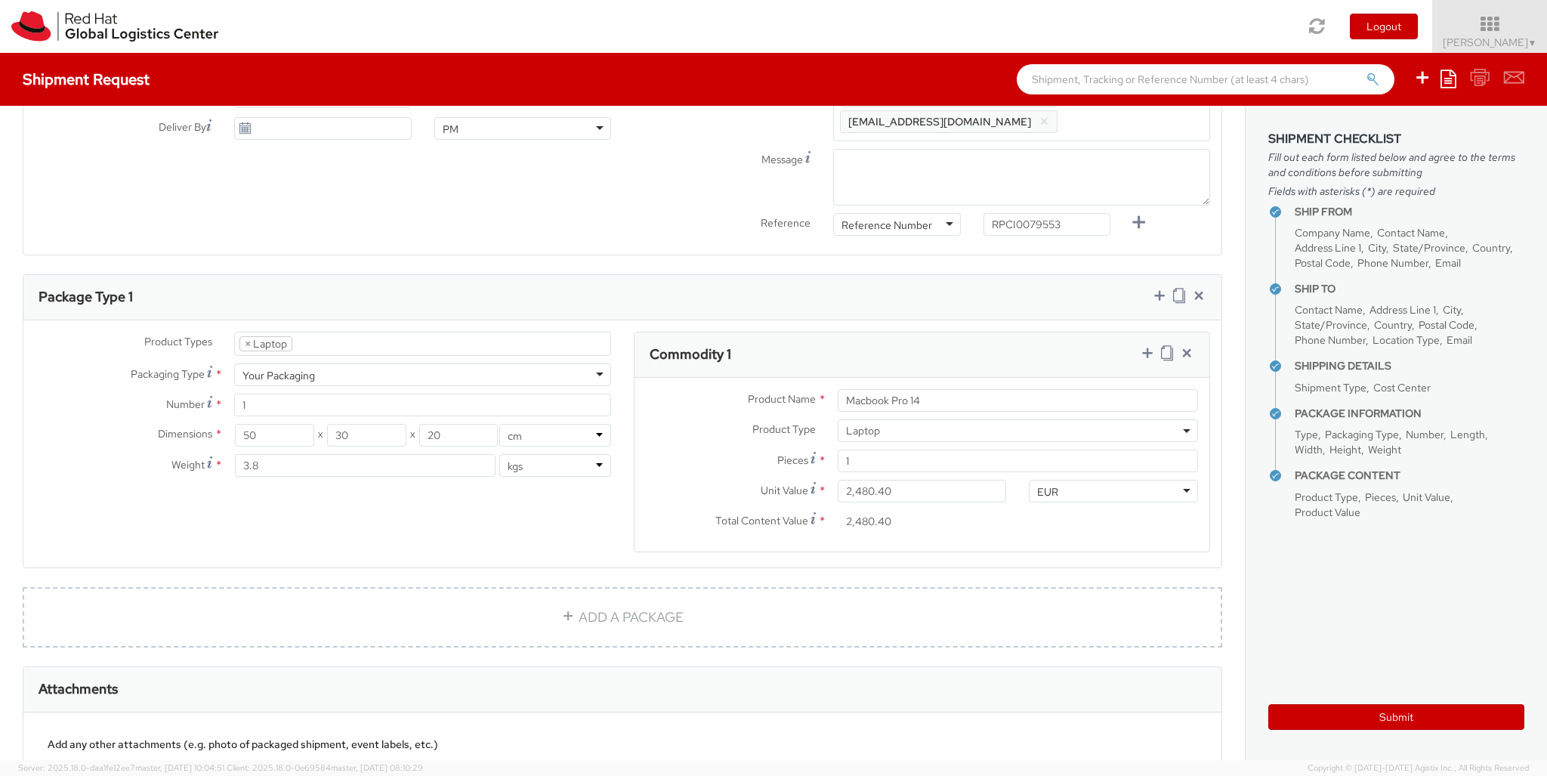
select select "DOC_STATION"
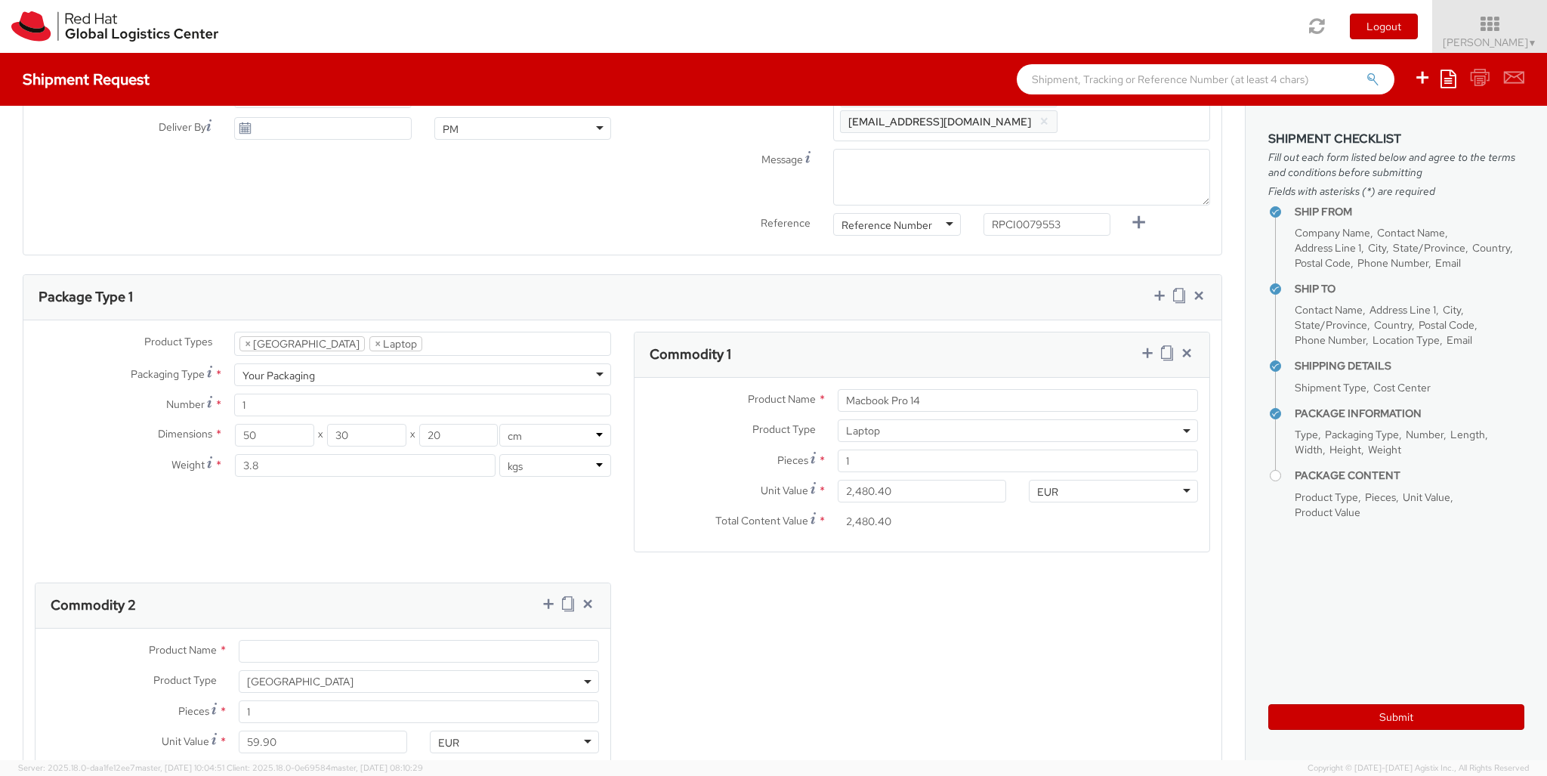
type input "59.94"
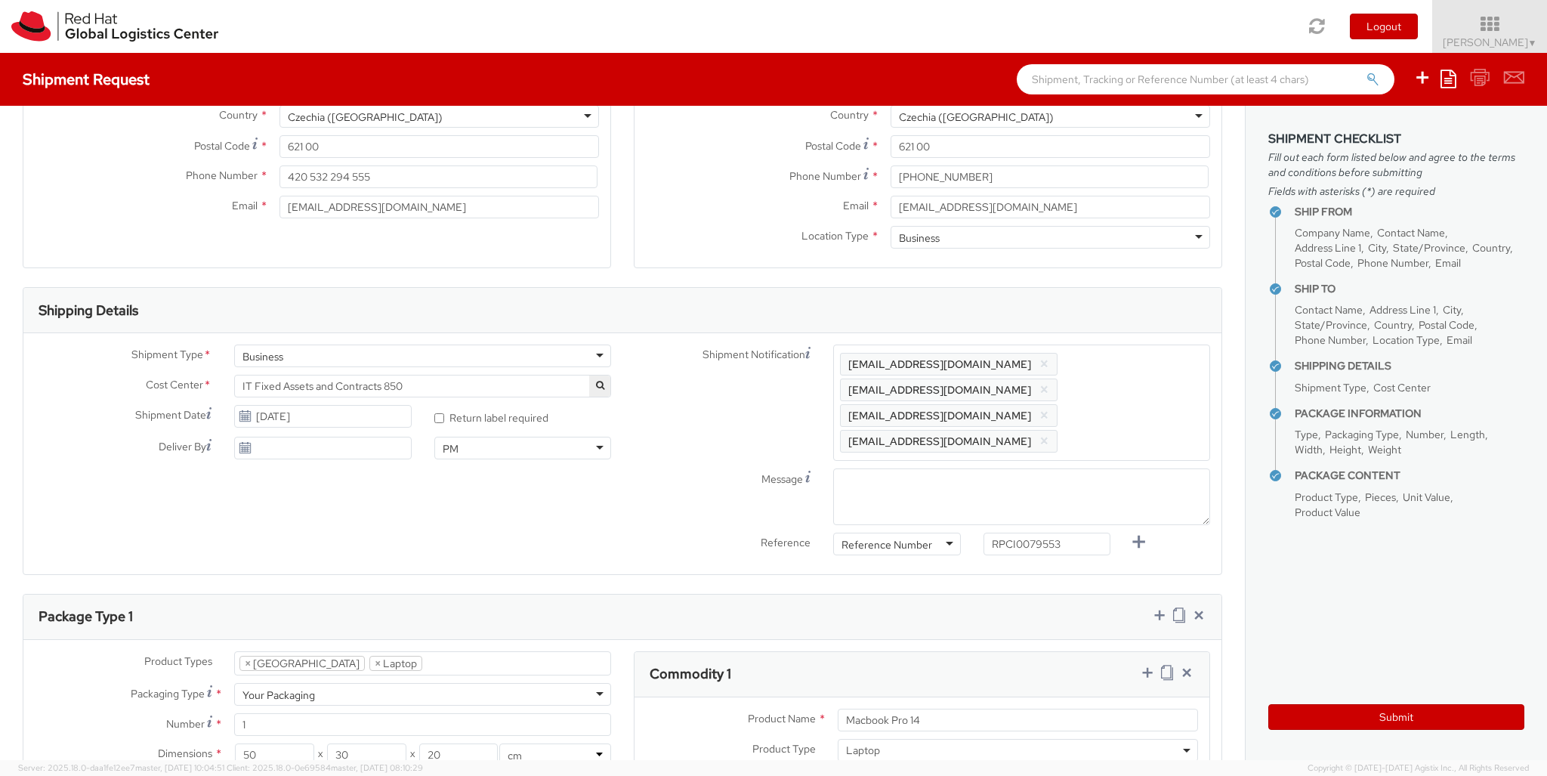
scroll to position [267, 0]
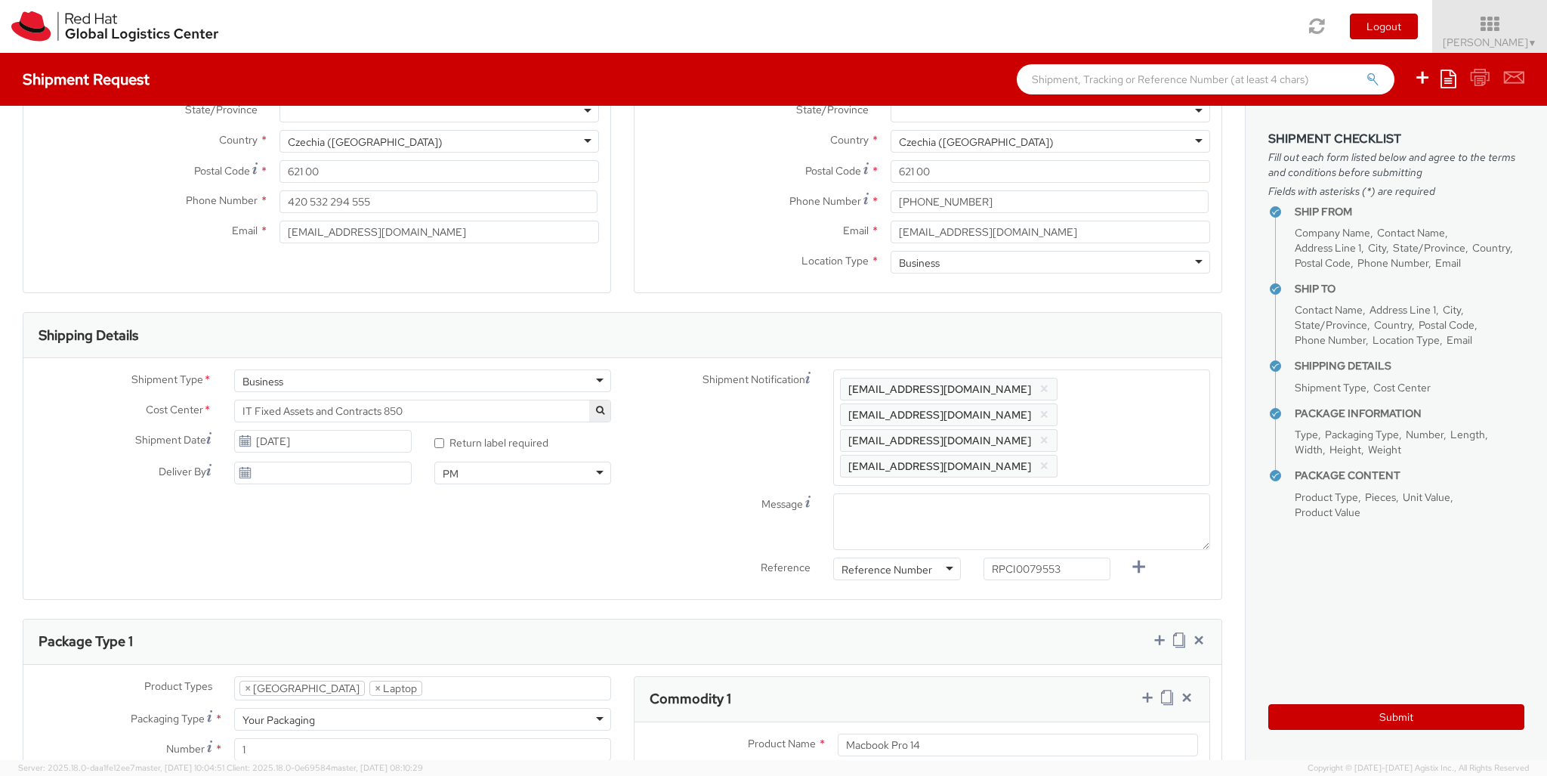
type input "Belkin AVC008 USB-C 6IN1 Multiport Adapter"
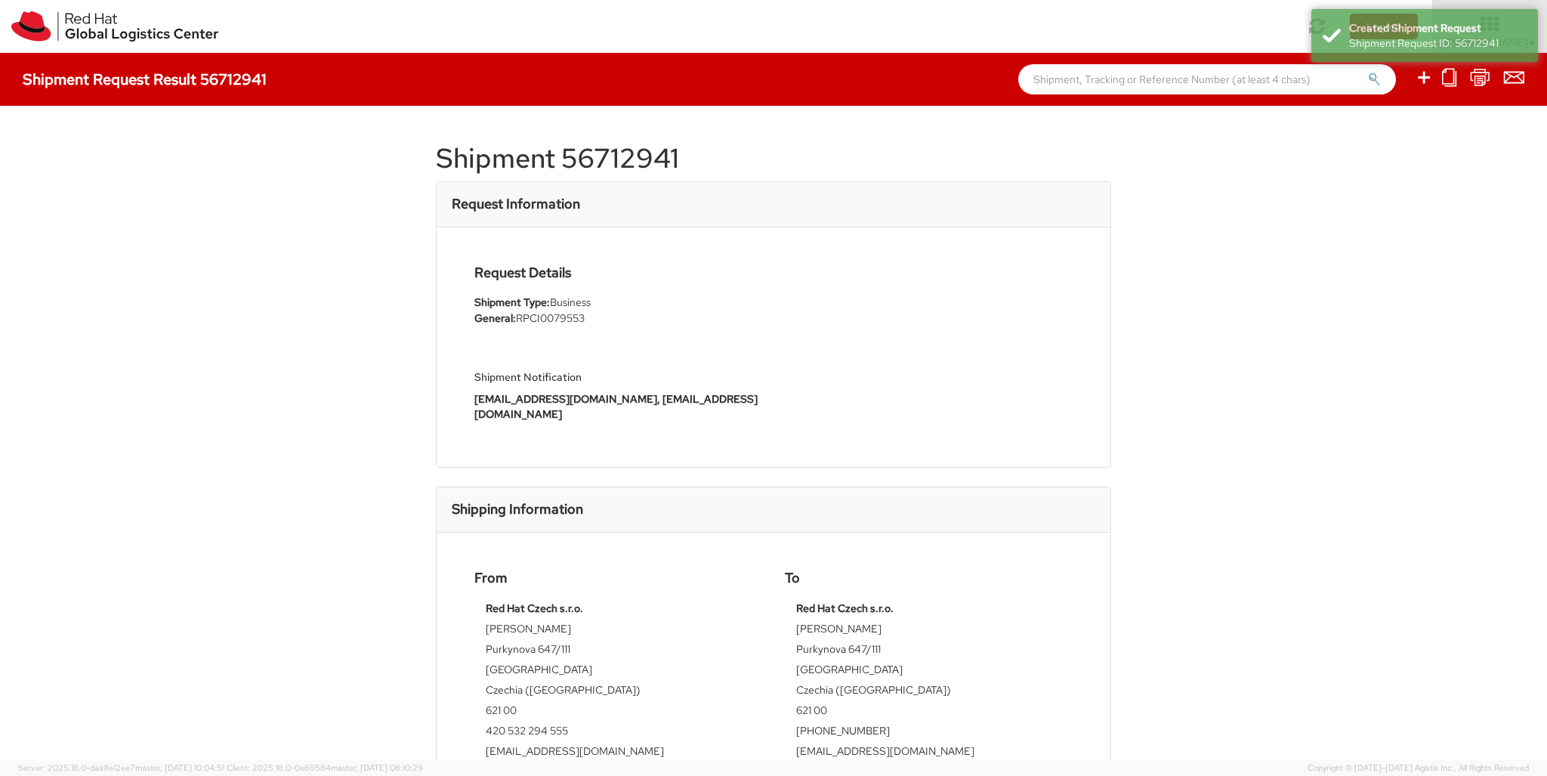
click at [1425, 79] on icon at bounding box center [1424, 77] width 18 height 19
select select
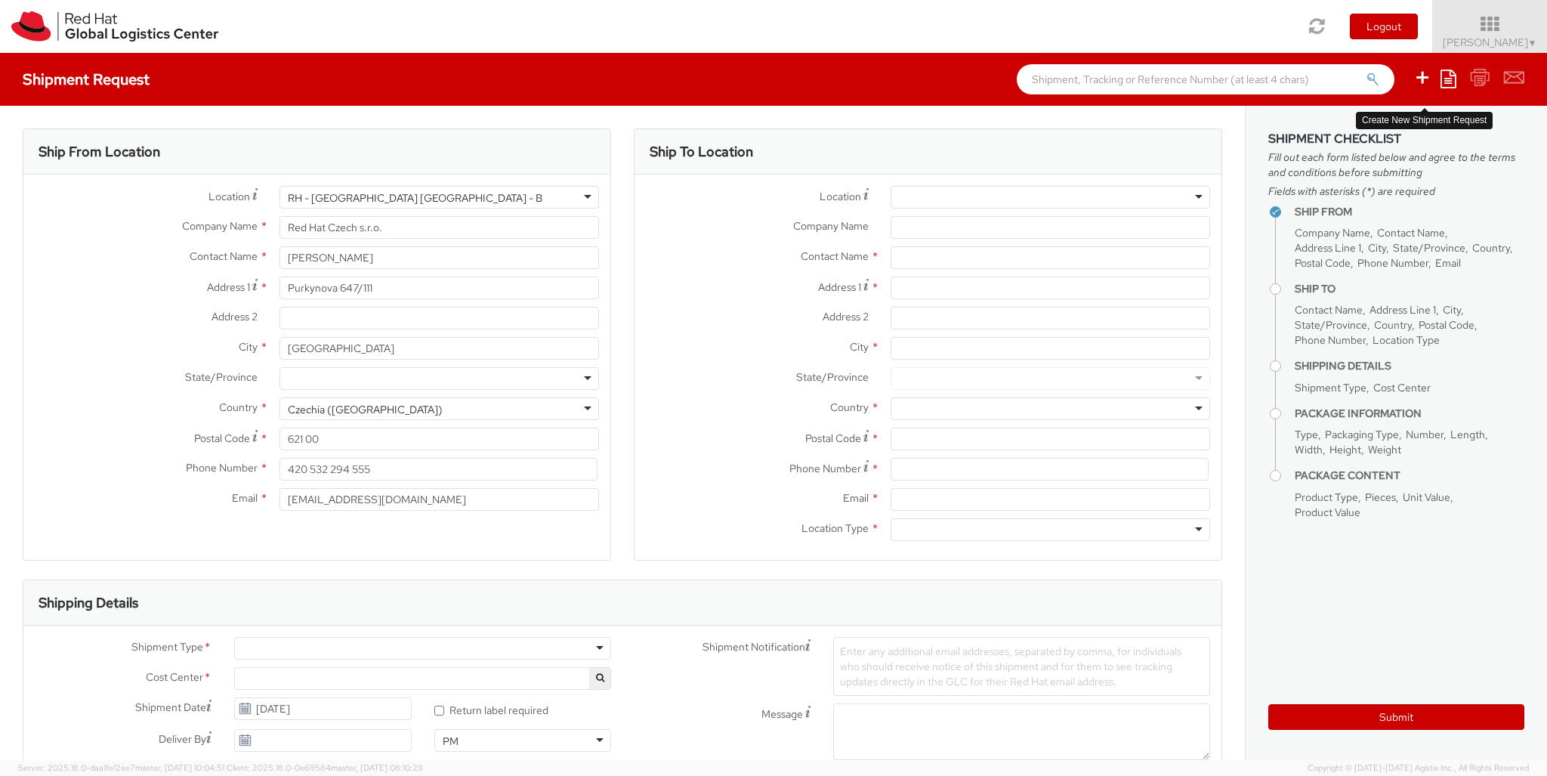
select select "850"
click at [1050, 197] on div at bounding box center [1051, 197] width 320 height 23
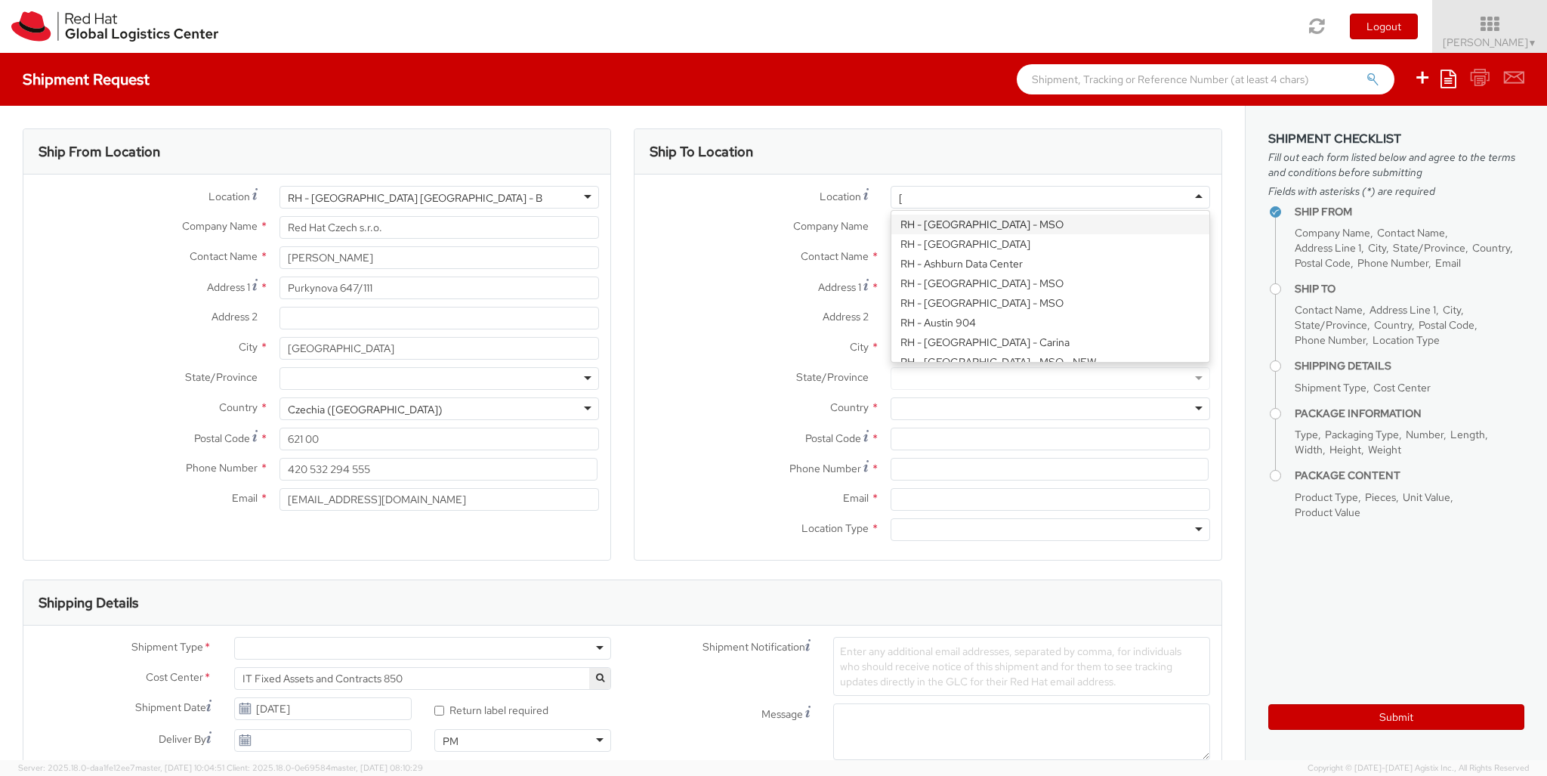
type input "[GEOGRAPHIC_DATA] [GEOGRAPHIC_DATA] - C"
type input "Red Hat Czech s.r.o."
type input "Purkynova 647/111"
type input "[GEOGRAPHIC_DATA]"
type input "621 00"
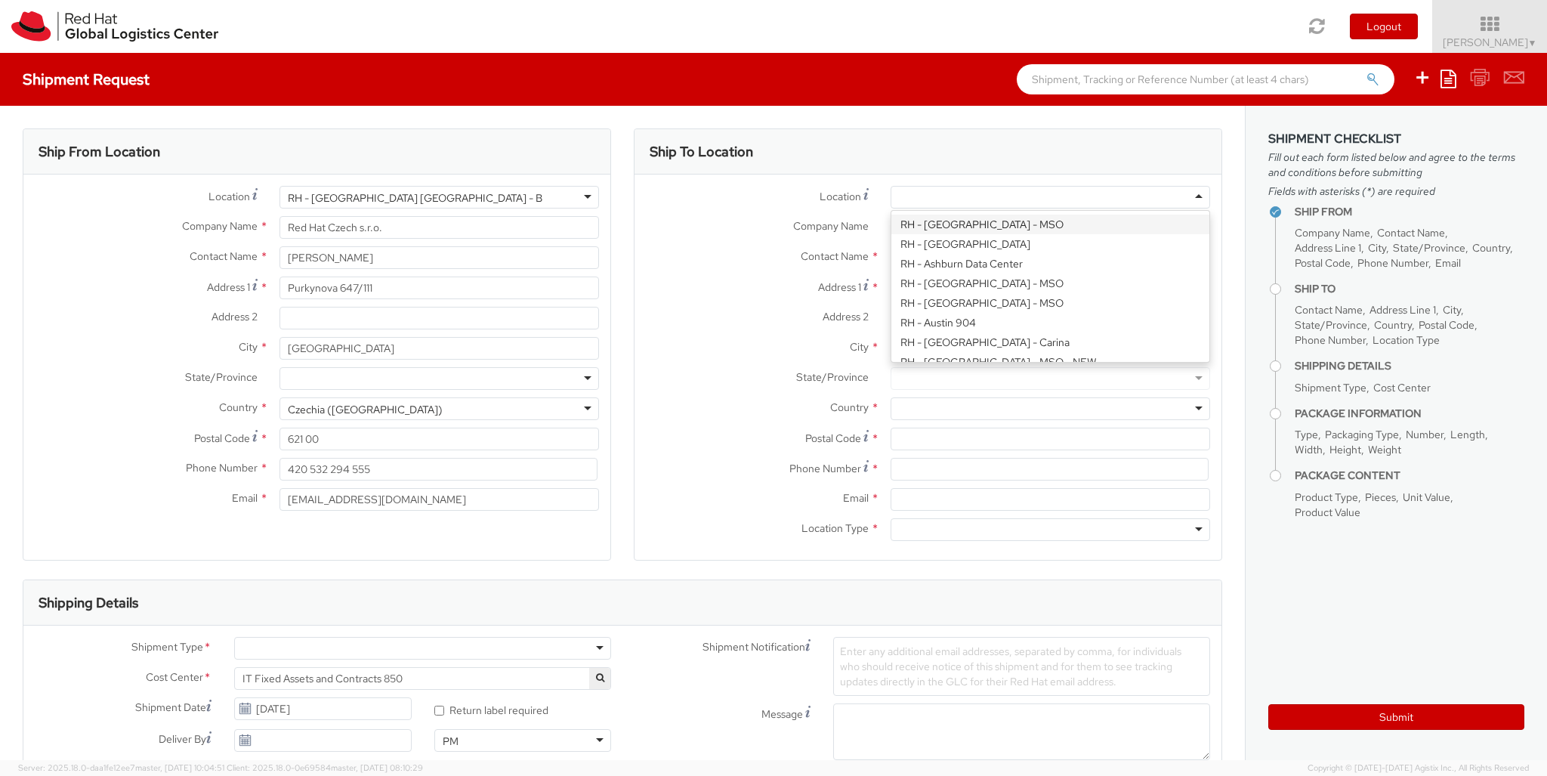
type input "420 532 294 555"
click at [1050, 529] on div at bounding box center [1051, 529] width 320 height 23
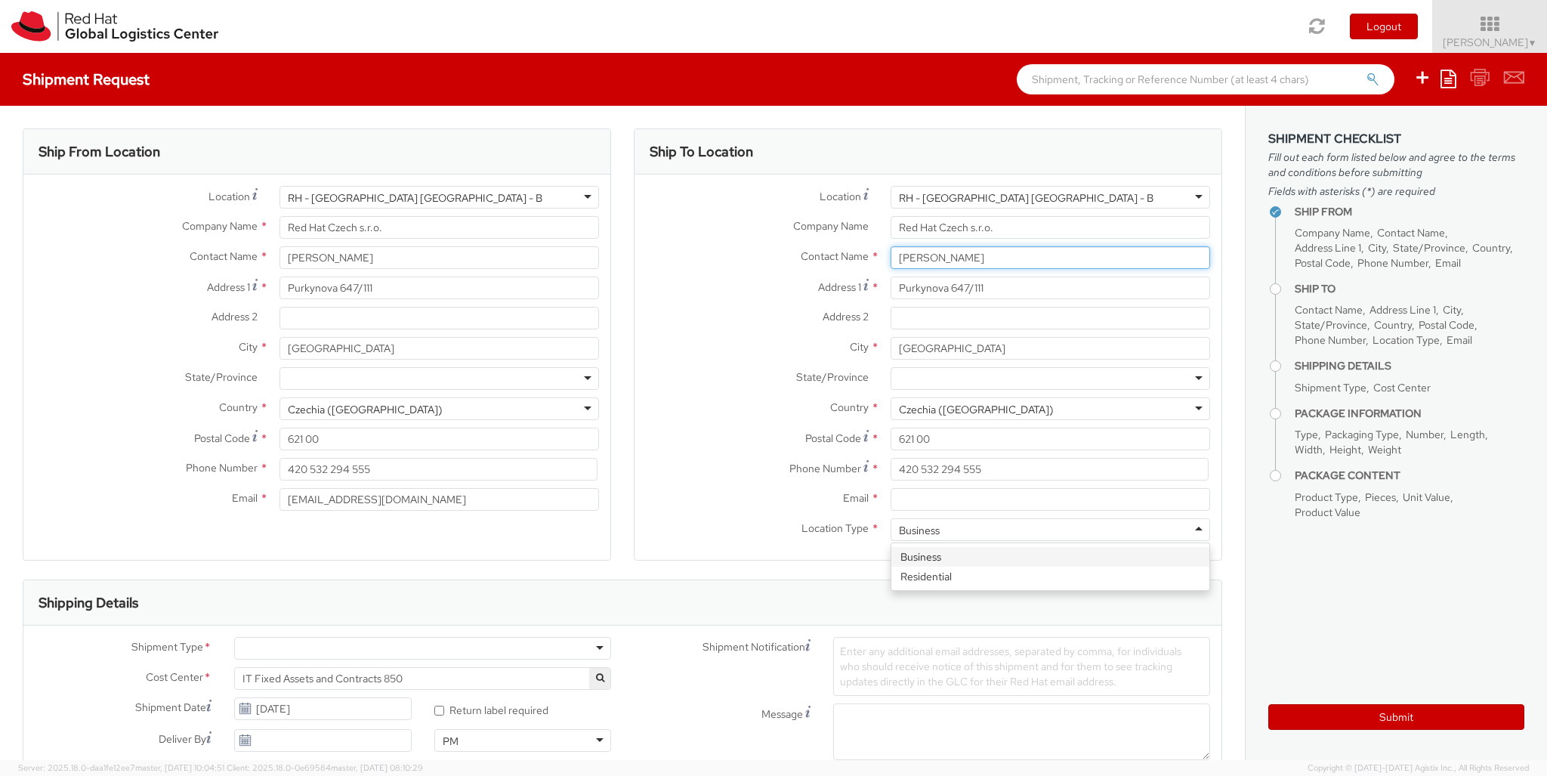
type input "[PERSON_NAME]"
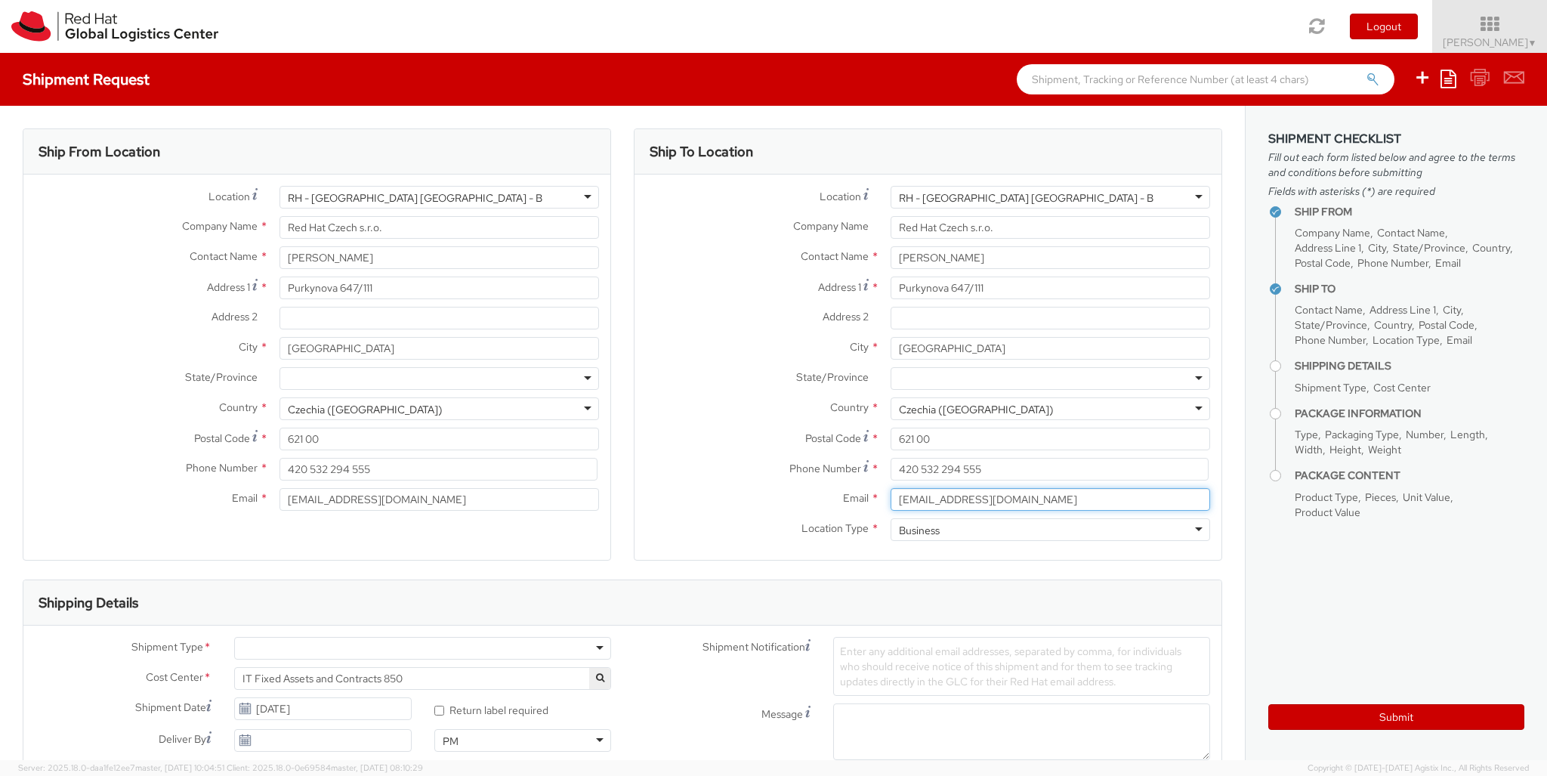
type input "[EMAIL_ADDRESS][DOMAIN_NAME]"
type input "[PHONE_NUMBER]"
click at [422, 648] on div at bounding box center [422, 648] width 377 height 23
type input "bu"
click at [897, 767] on div at bounding box center [896, 778] width 127 height 23
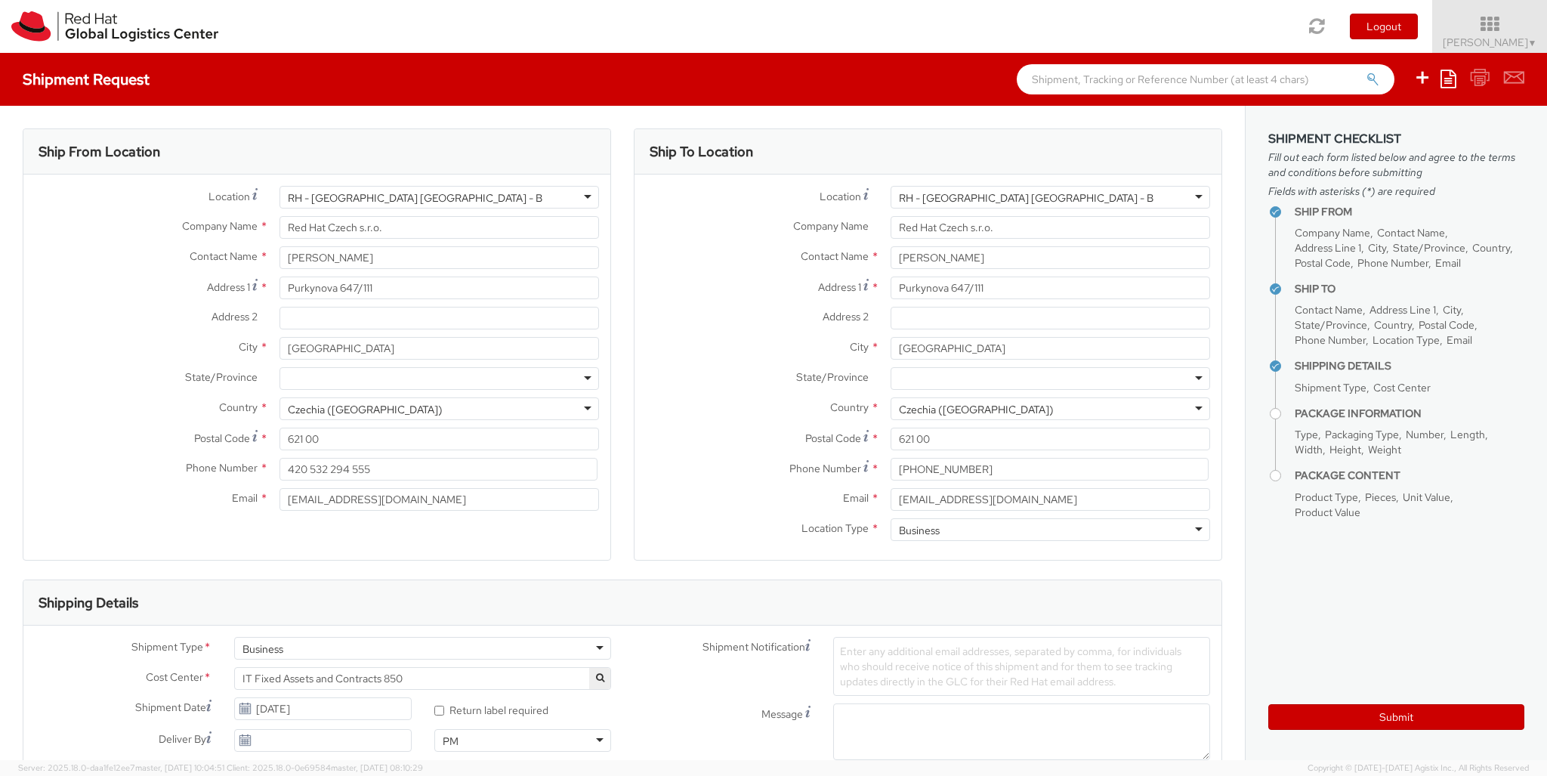
type input "ref"
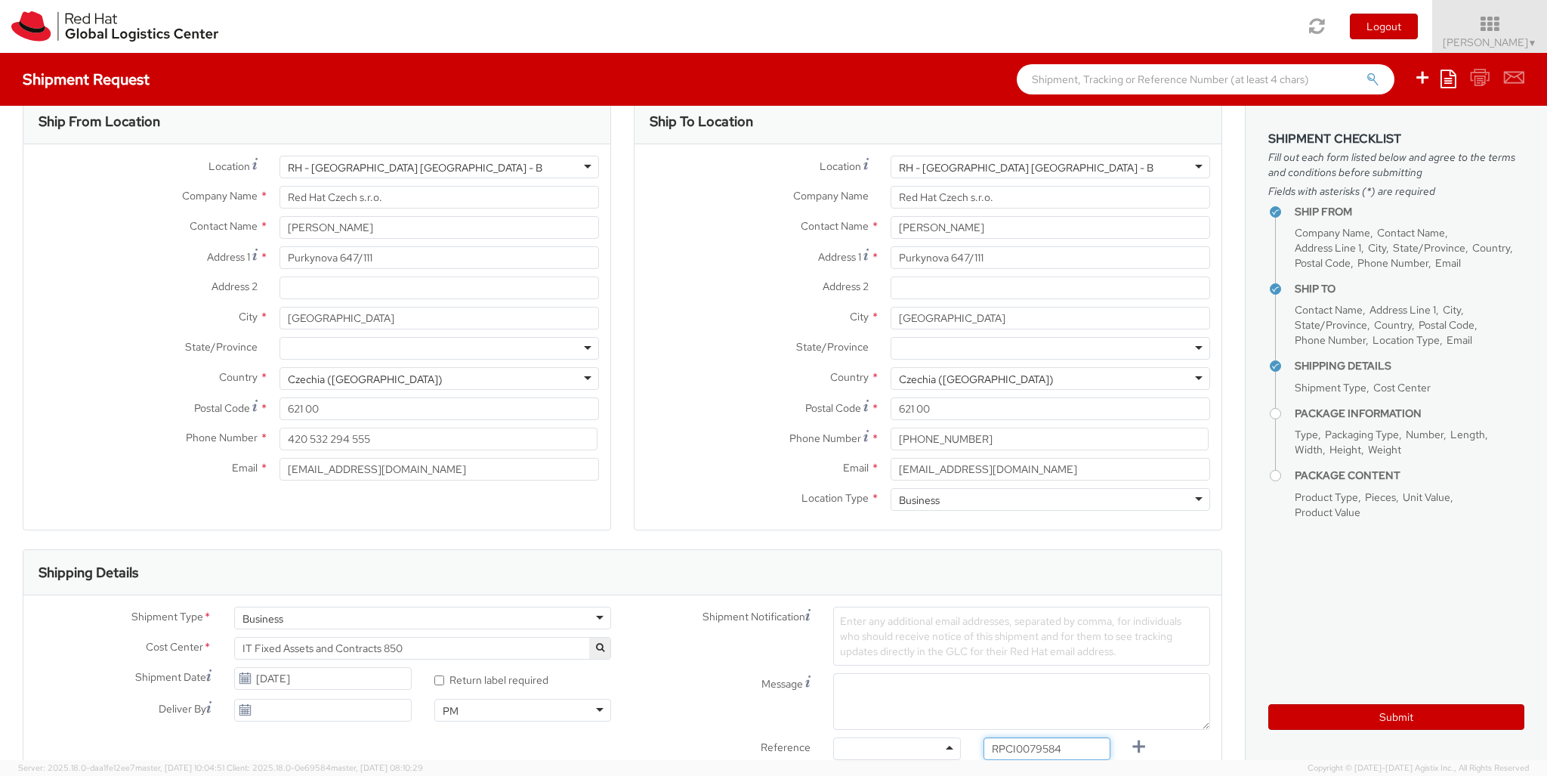
type input "RPCI0079584"
type input "[EMAIL_ADDRESS][DOMAIN_NAME]"
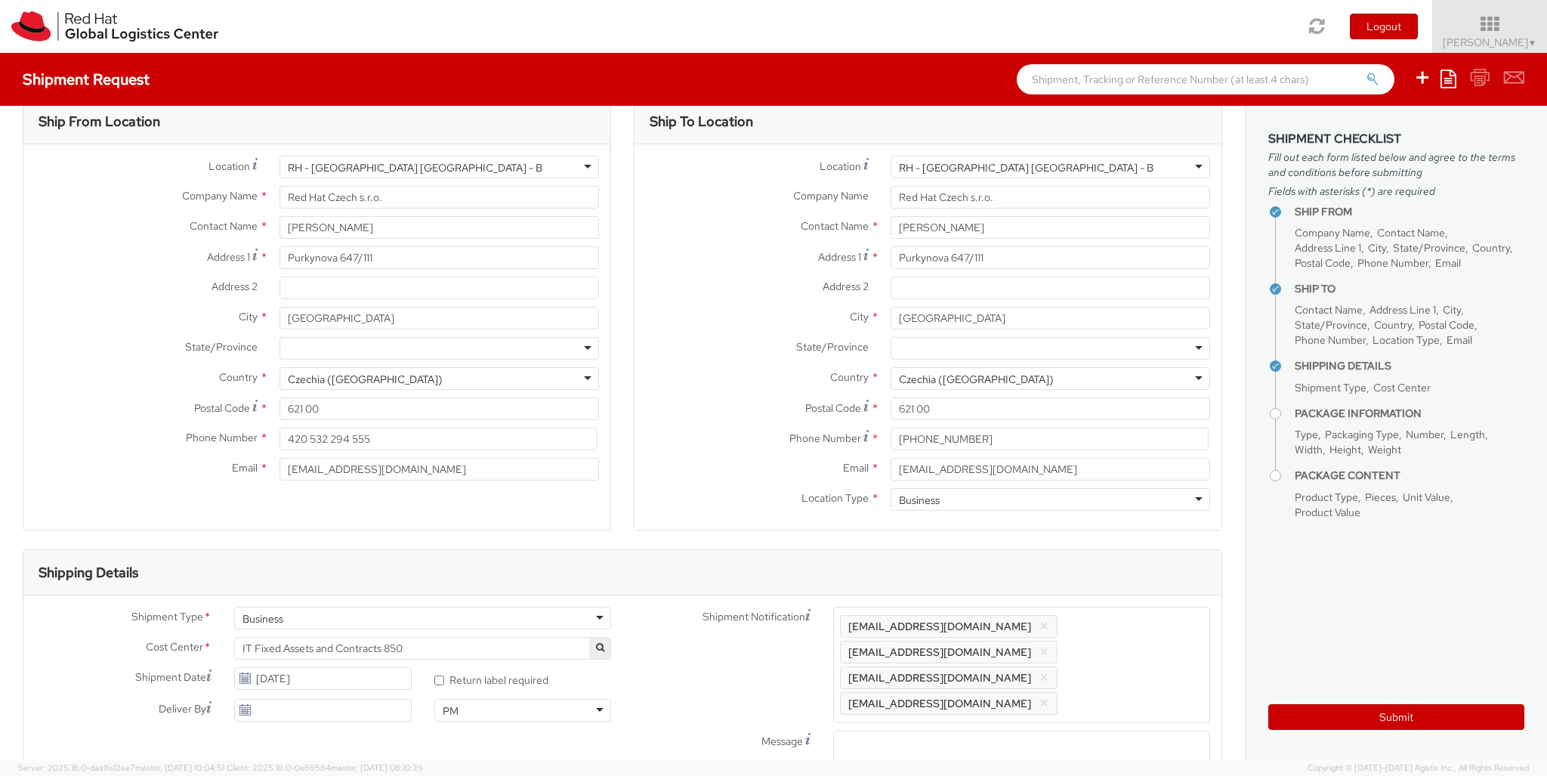
type input "lap"
select select "LAPTOP"
type input "your"
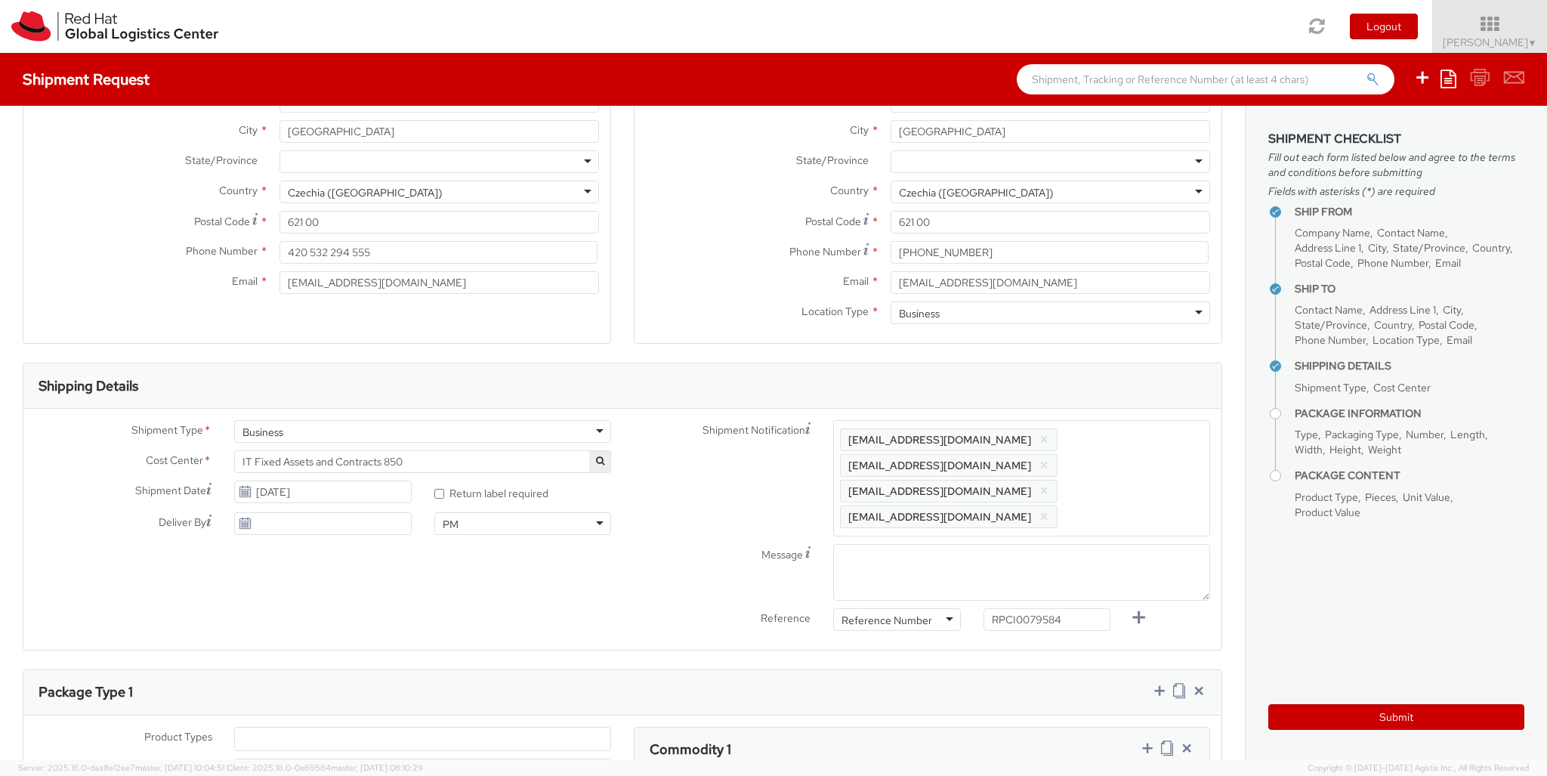
type input "1"
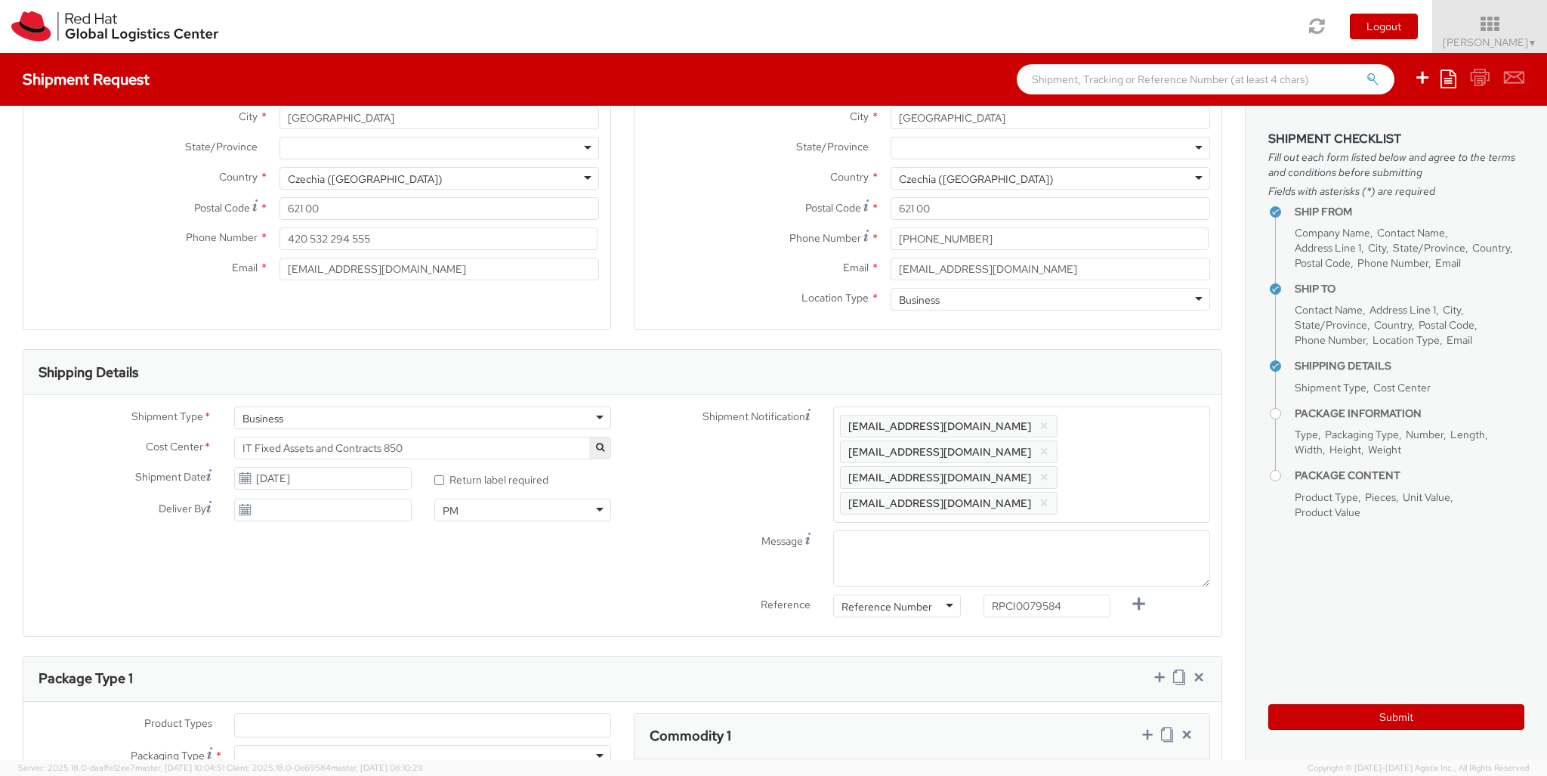
type input "50"
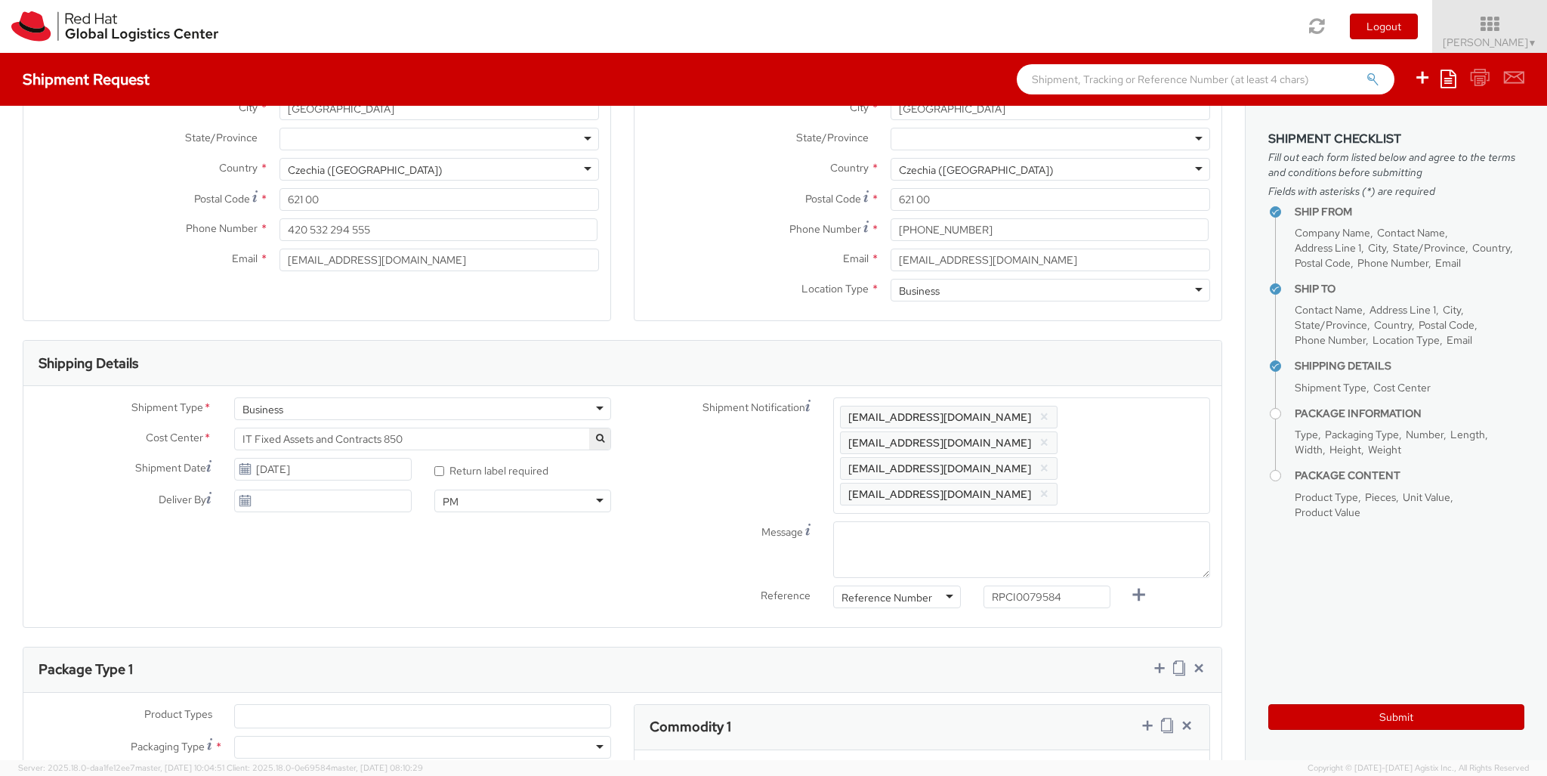
type input "30"
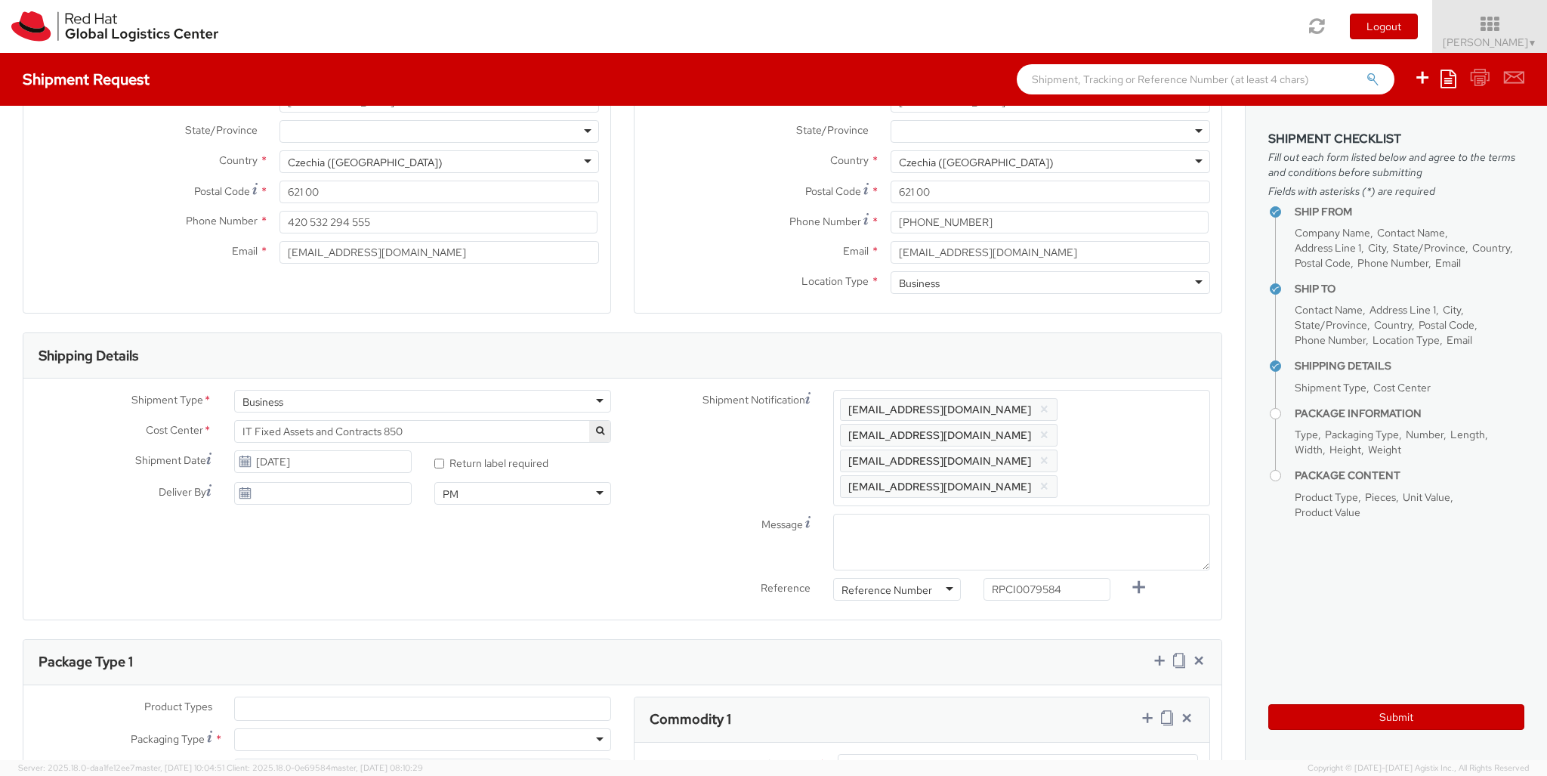
type input "20"
type input "3.8"
type input "Macbook Pro 14"
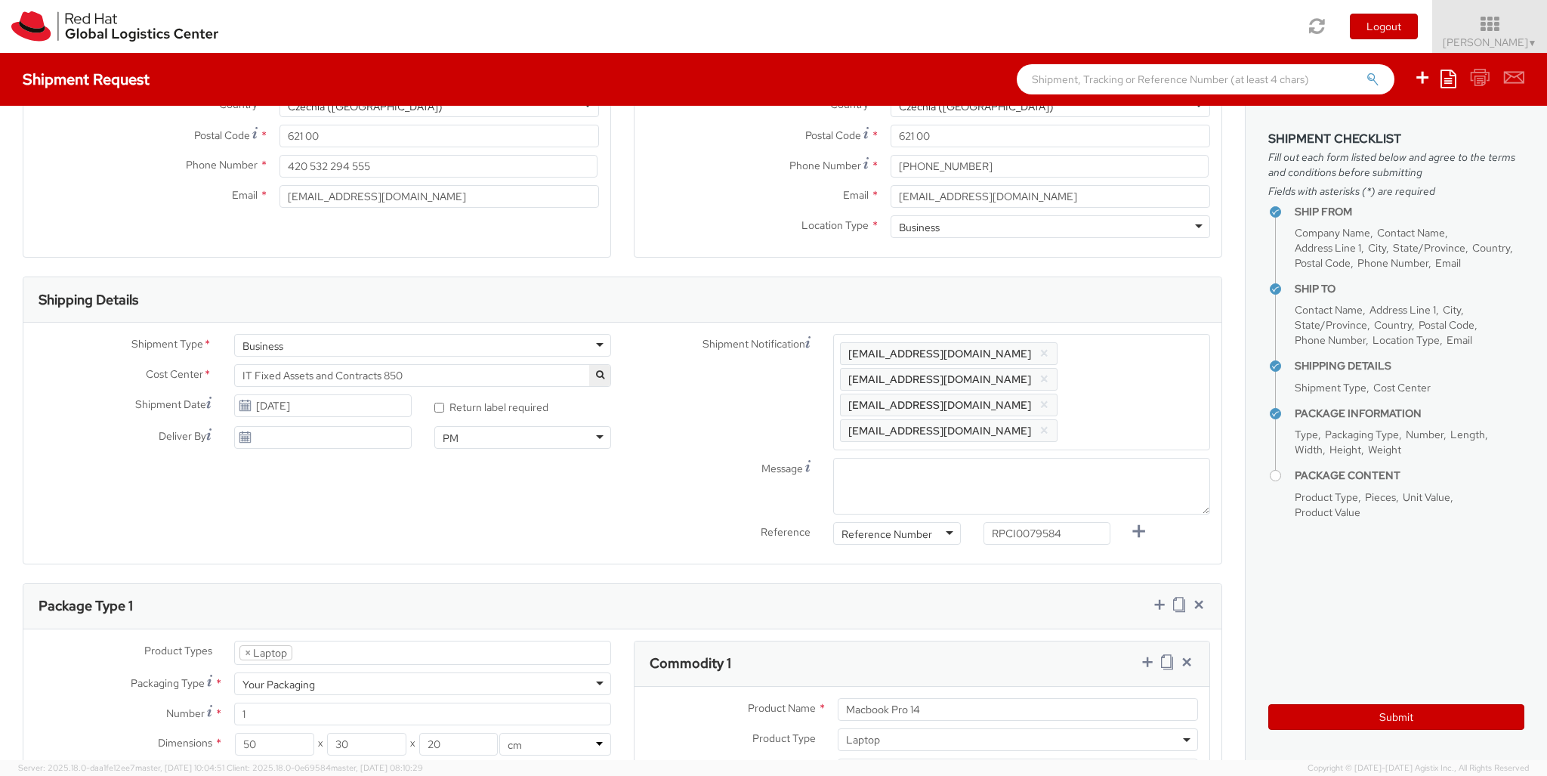
type input "2,480.40"
type input "EUR"
click at [1147, 654] on icon at bounding box center [1147, 661] width 15 height 15
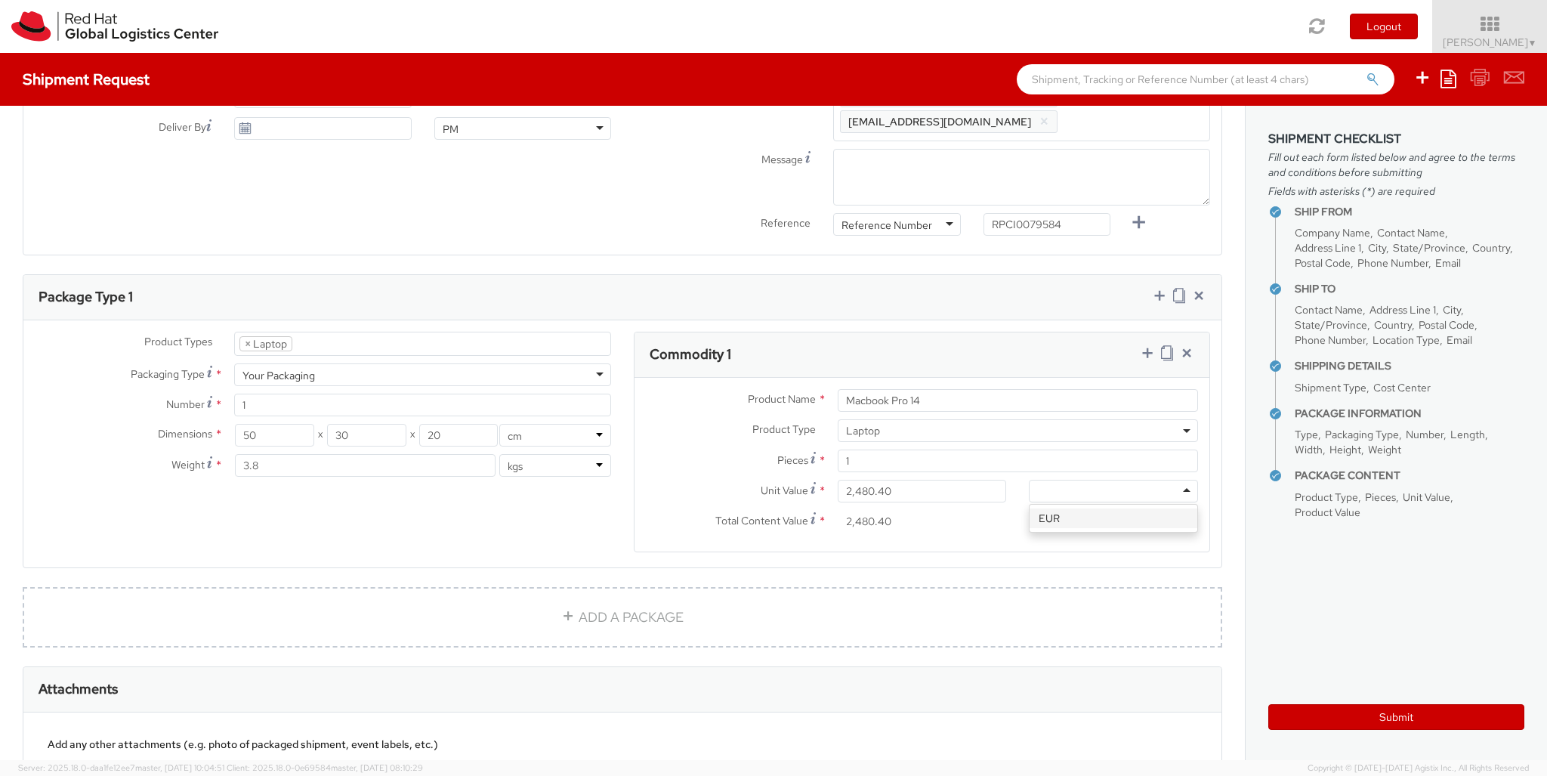
select select "DOC_STATION"
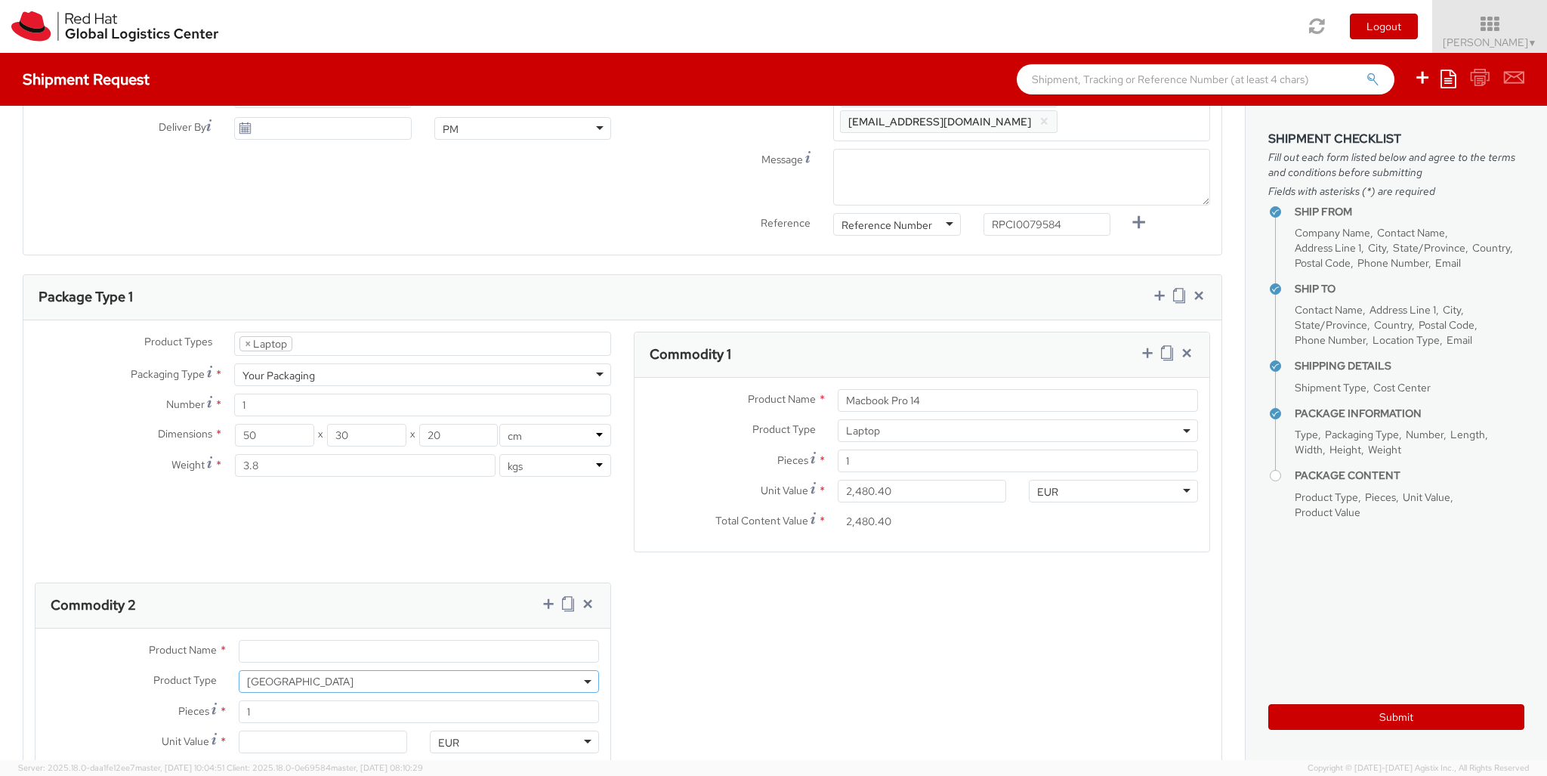
select select "DOC_STATION"
click at [323, 730] on input "Unit Value *" at bounding box center [323, 741] width 169 height 23
type input "59.94"
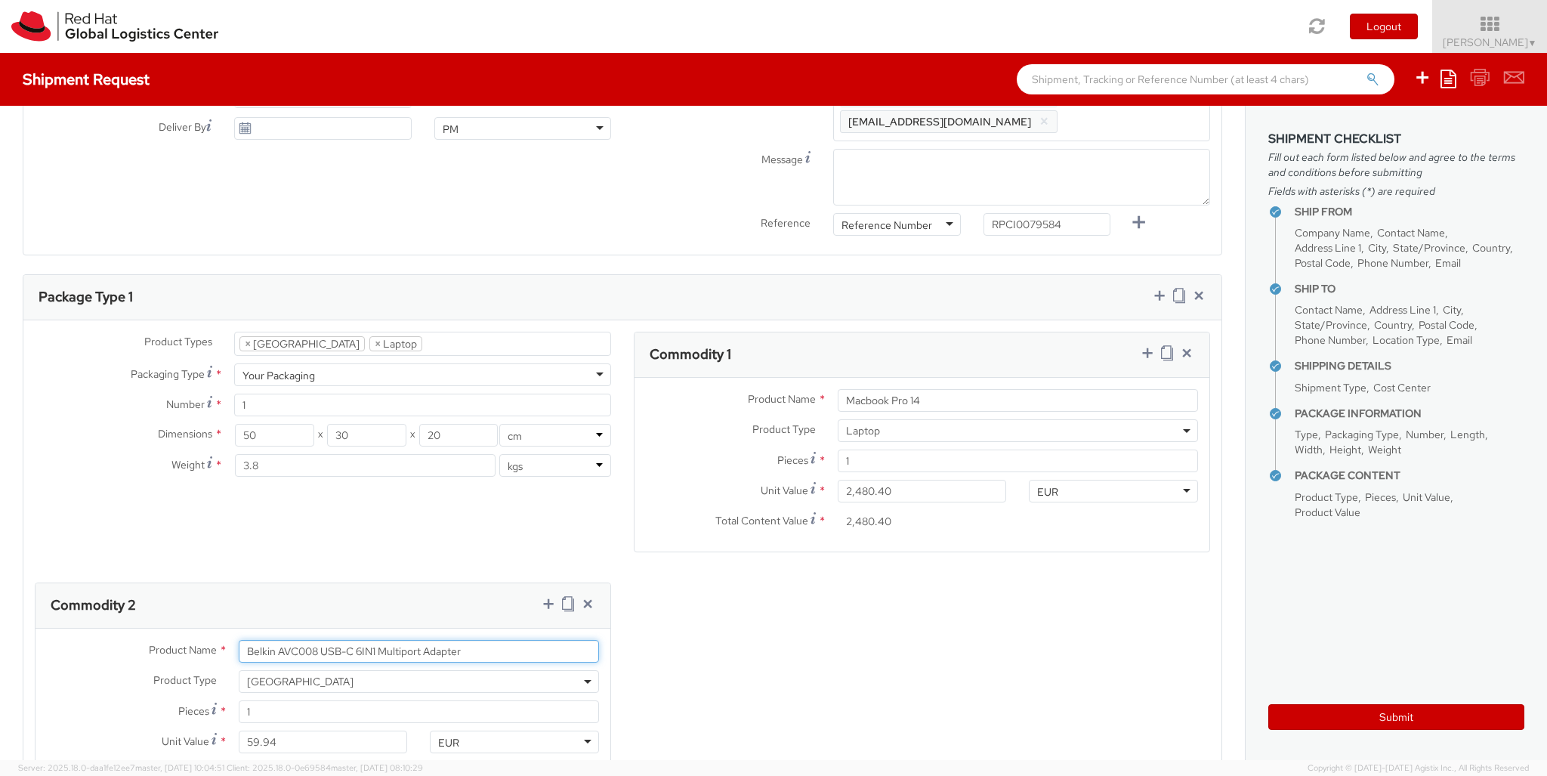
type input "Belkin AVC008 USB-C 6IN1 Multiport Adapter"
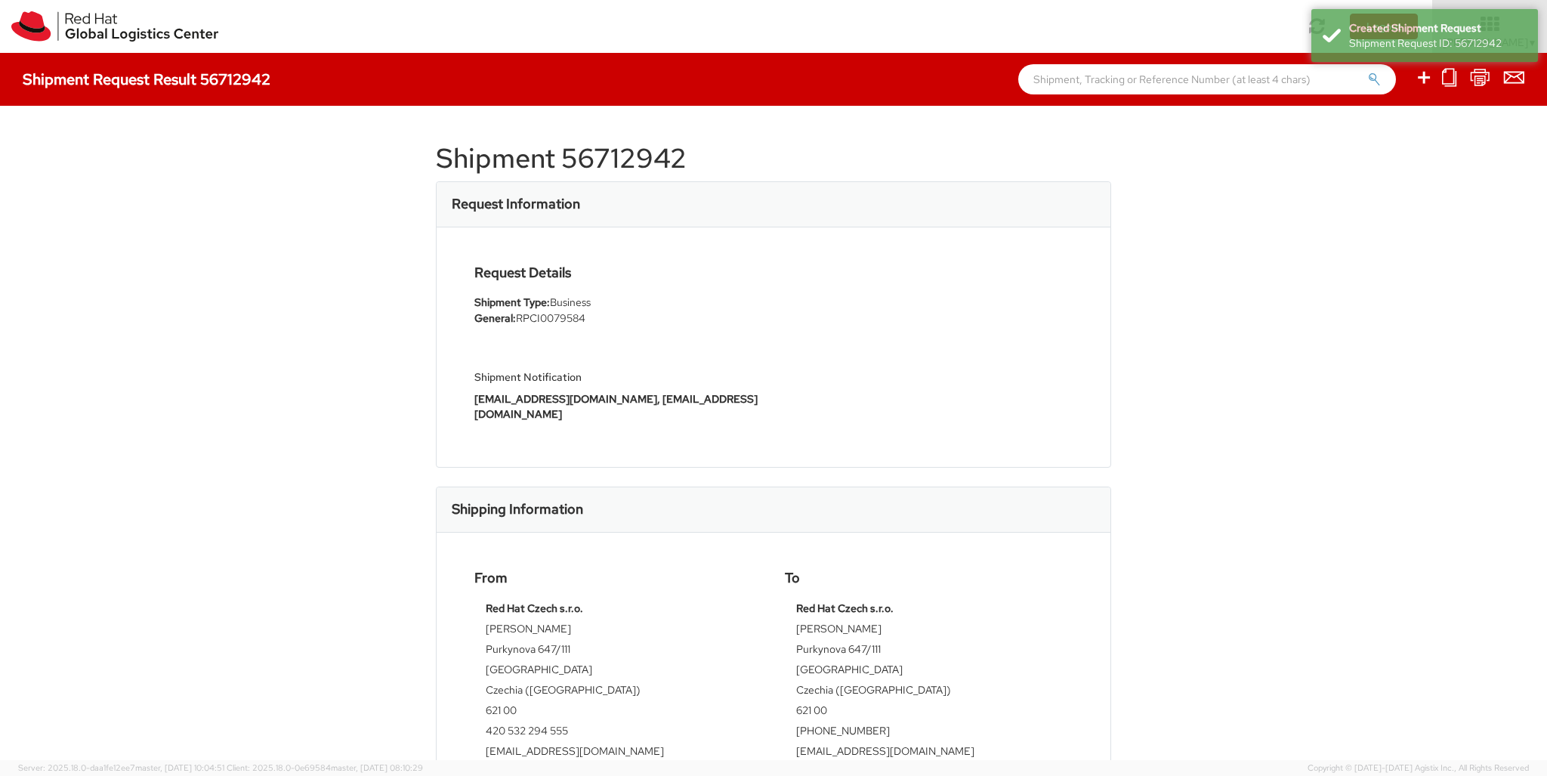
click at [1425, 79] on icon at bounding box center [1424, 77] width 18 height 19
select select
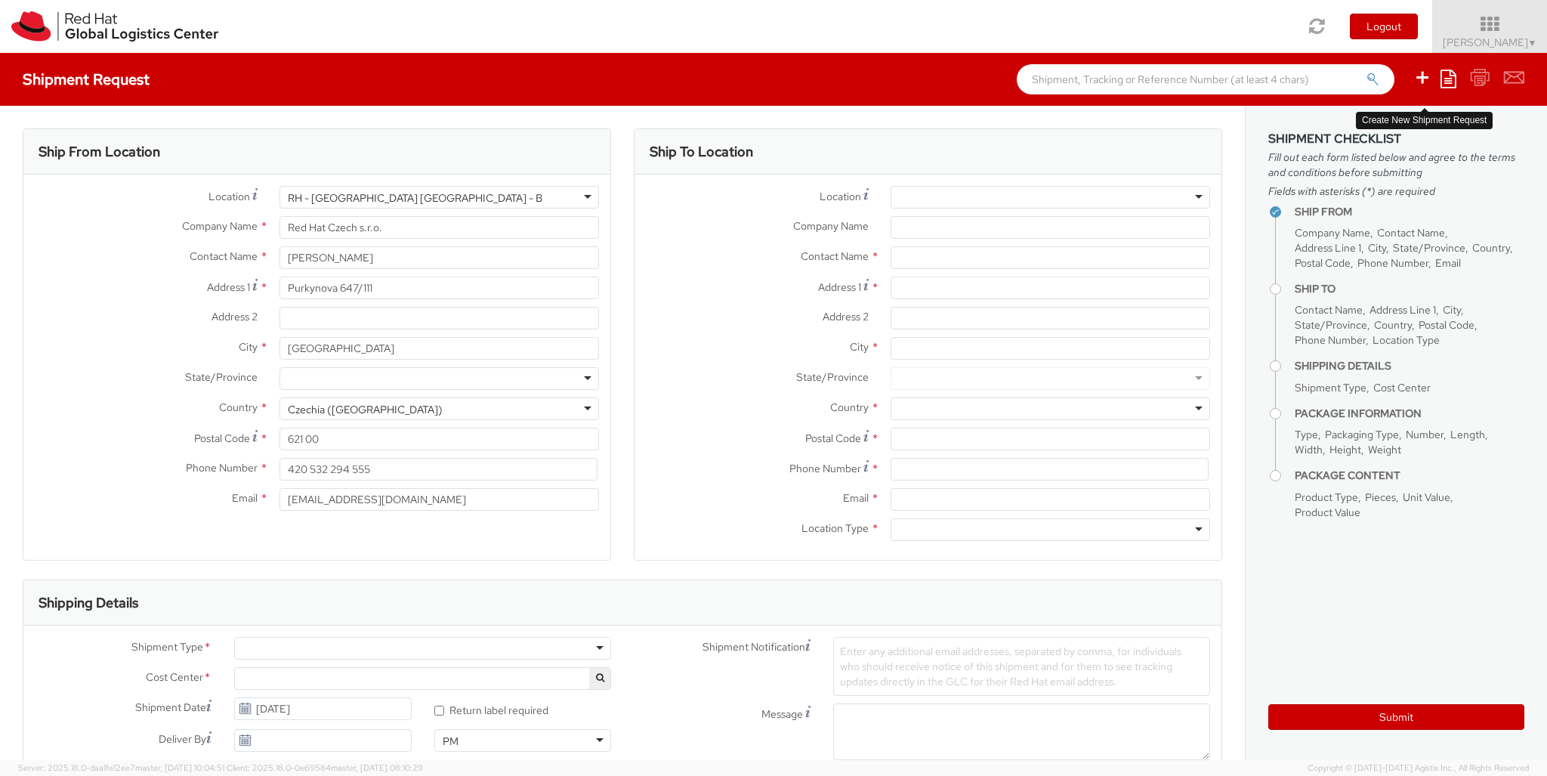
select select "850"
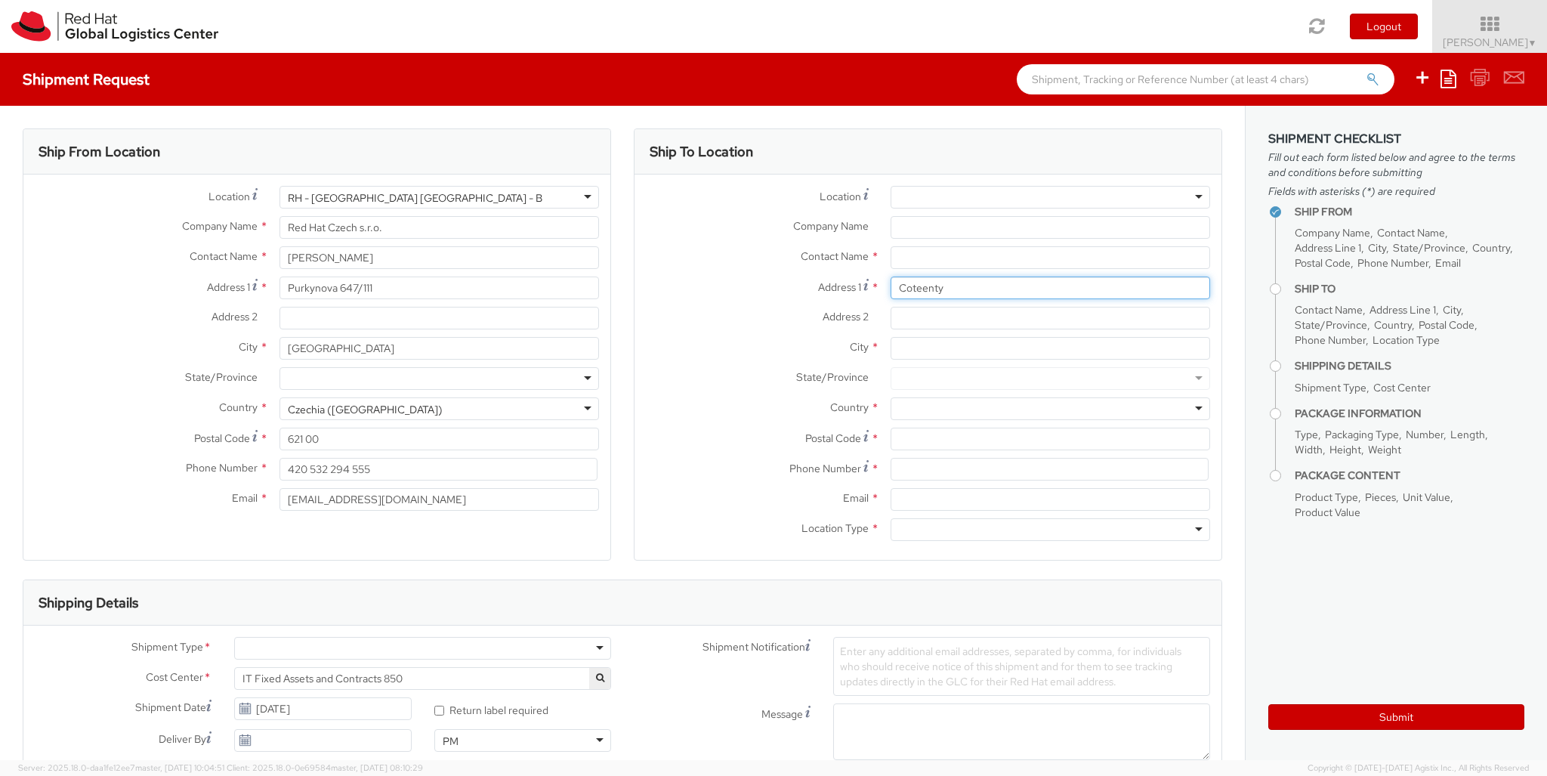
type input "Coteenty"
type input "Corrandulla"
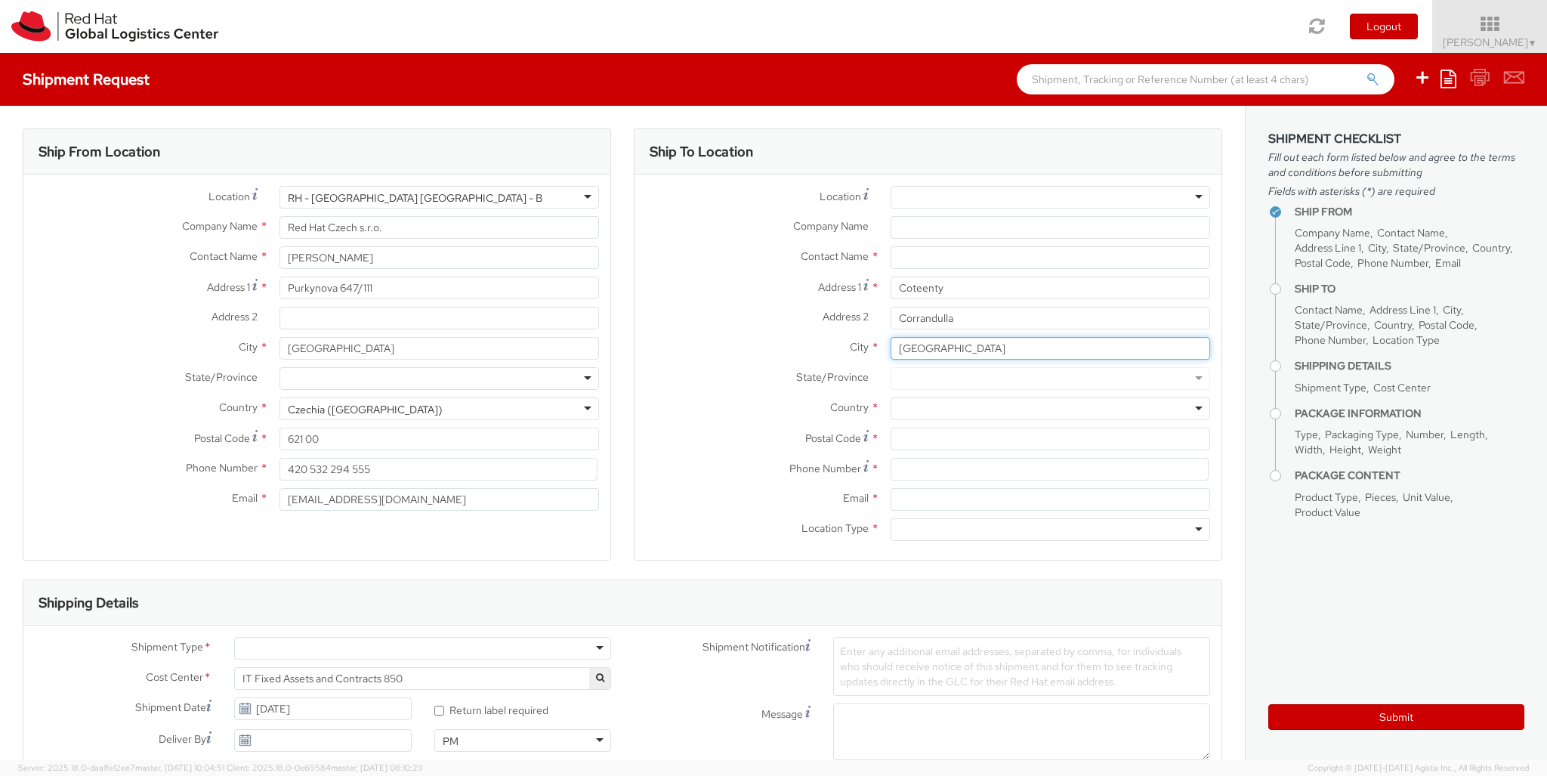
type input "[GEOGRAPHIC_DATA]"
type input "H91K1HT"
click at [1050, 409] on div at bounding box center [1051, 408] width 320 height 23
type input "[GEOGRAPHIC_DATA]"
click at [1050, 529] on div at bounding box center [1051, 529] width 320 height 23
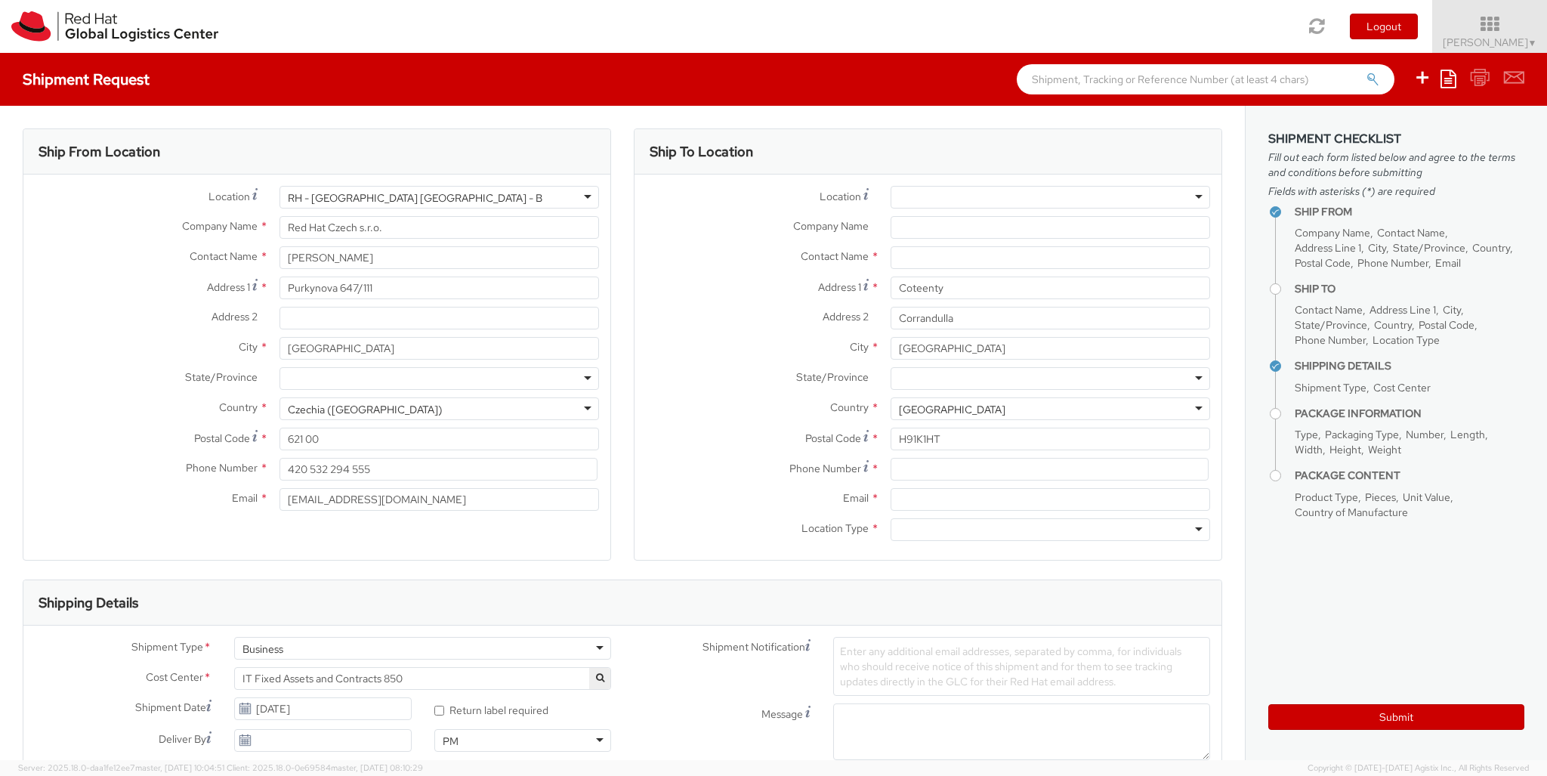
type input "r"
type input "[PERSON_NAME]"
type input "[EMAIL_ADDRESS][DOMAIN_NAME]"
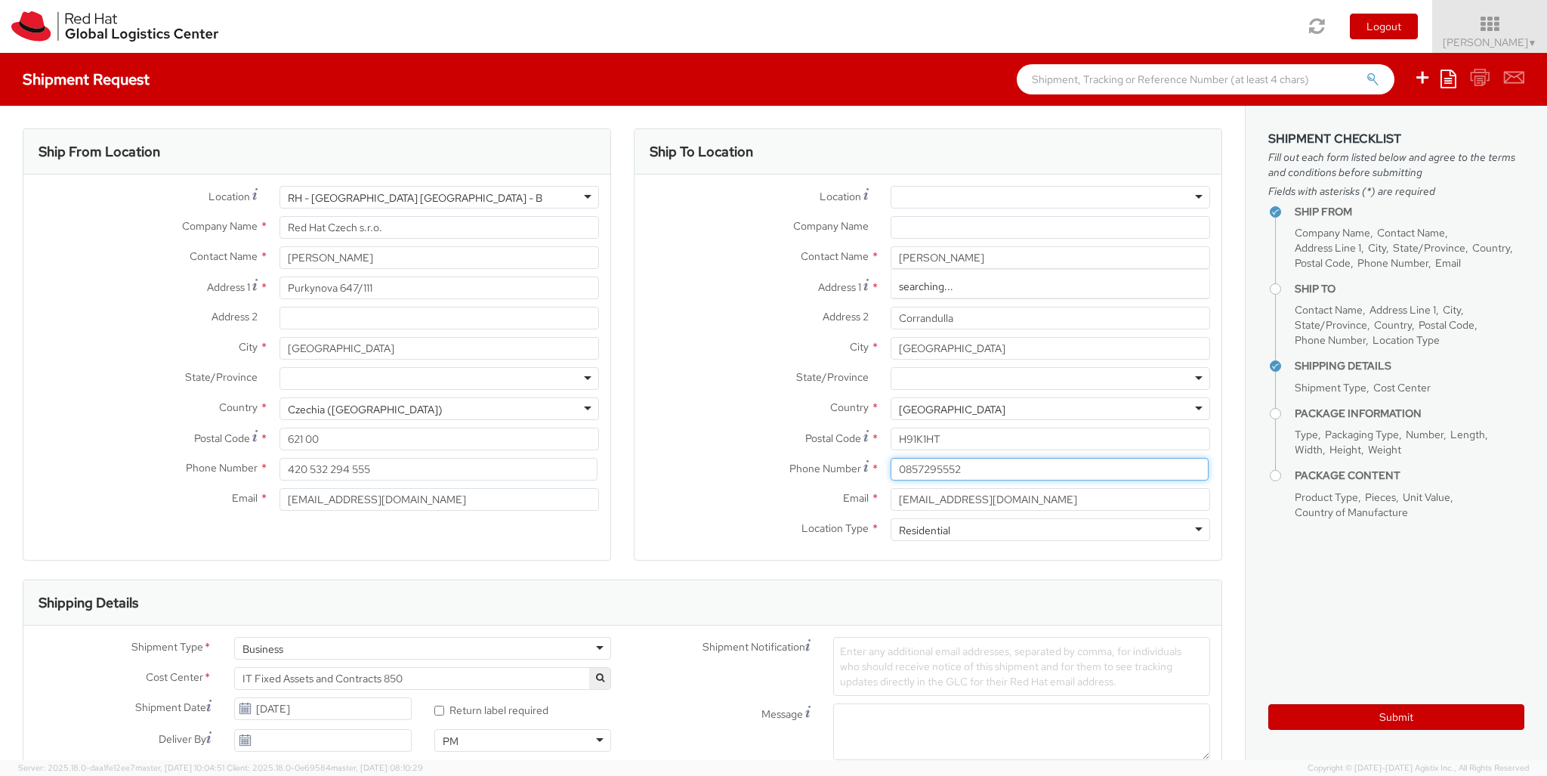
type input "0857295552"
click at [422, 648] on div "Business" at bounding box center [422, 648] width 377 height 23
click at [897, 767] on div at bounding box center [896, 778] width 127 height 23
type input "ref"
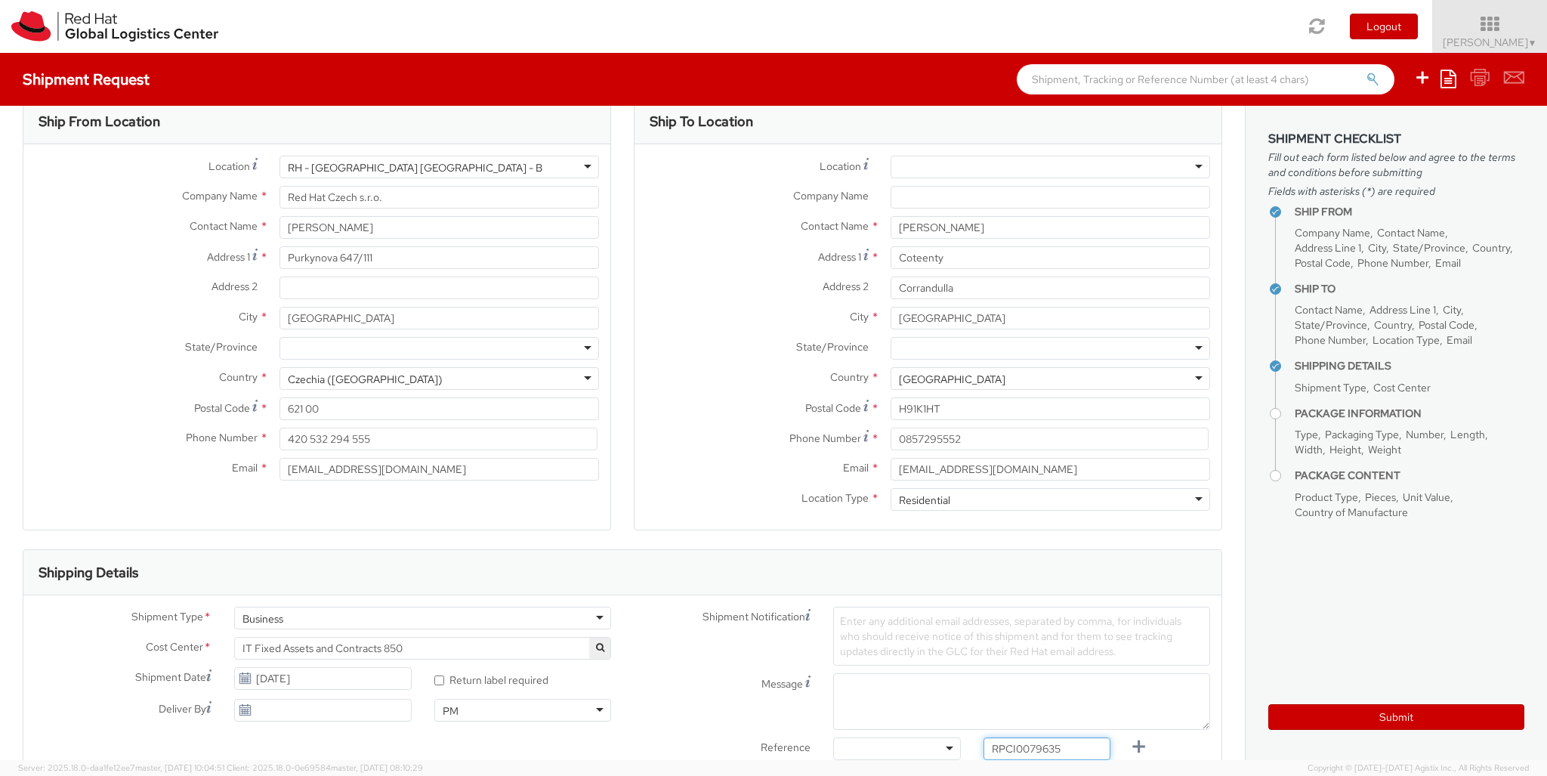
type input "RPCI0079635"
type input "[EMAIL_ADDRESS][DOMAIN_NAME]"
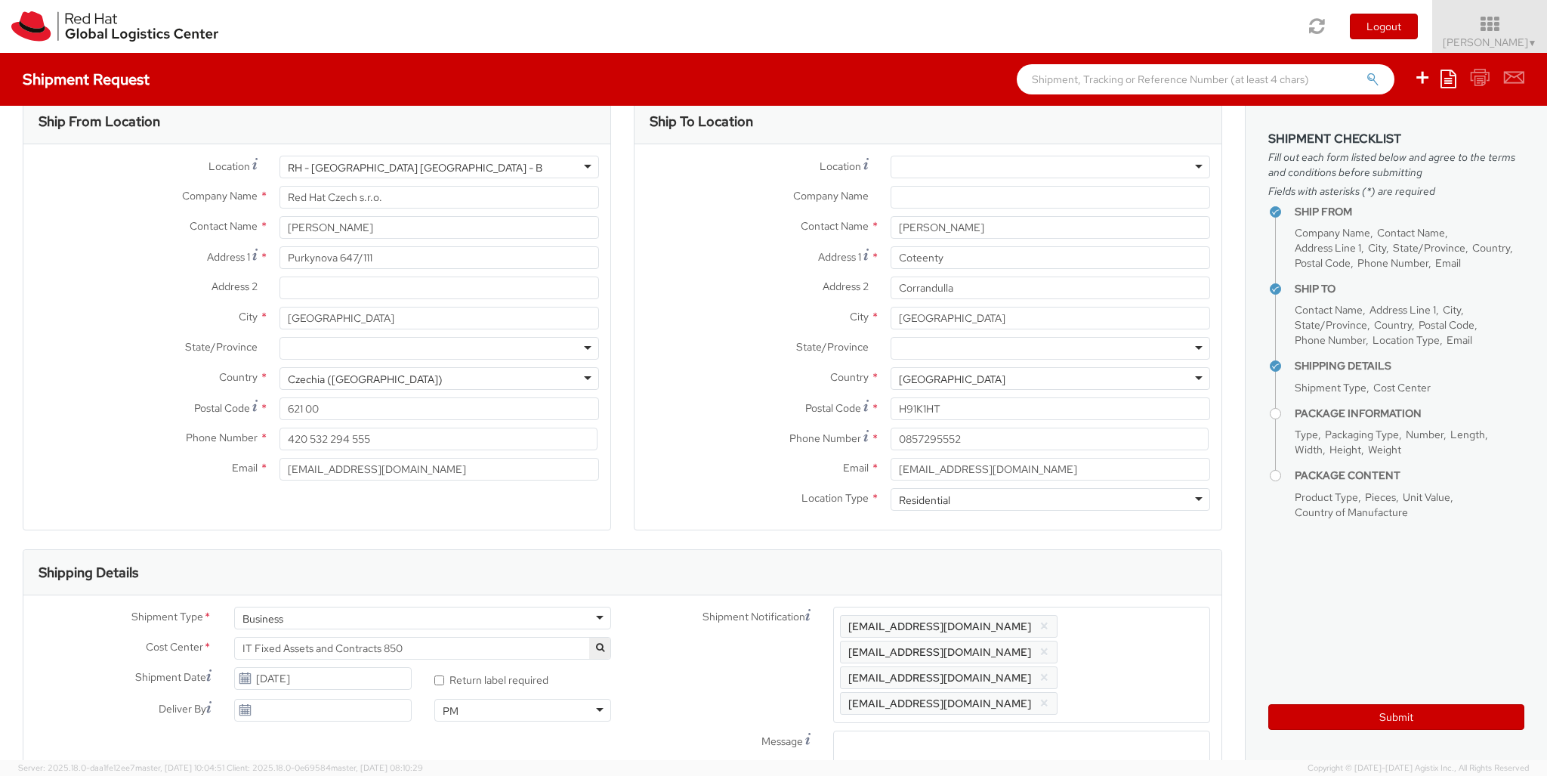
type input "lap"
select select "LAPTOP"
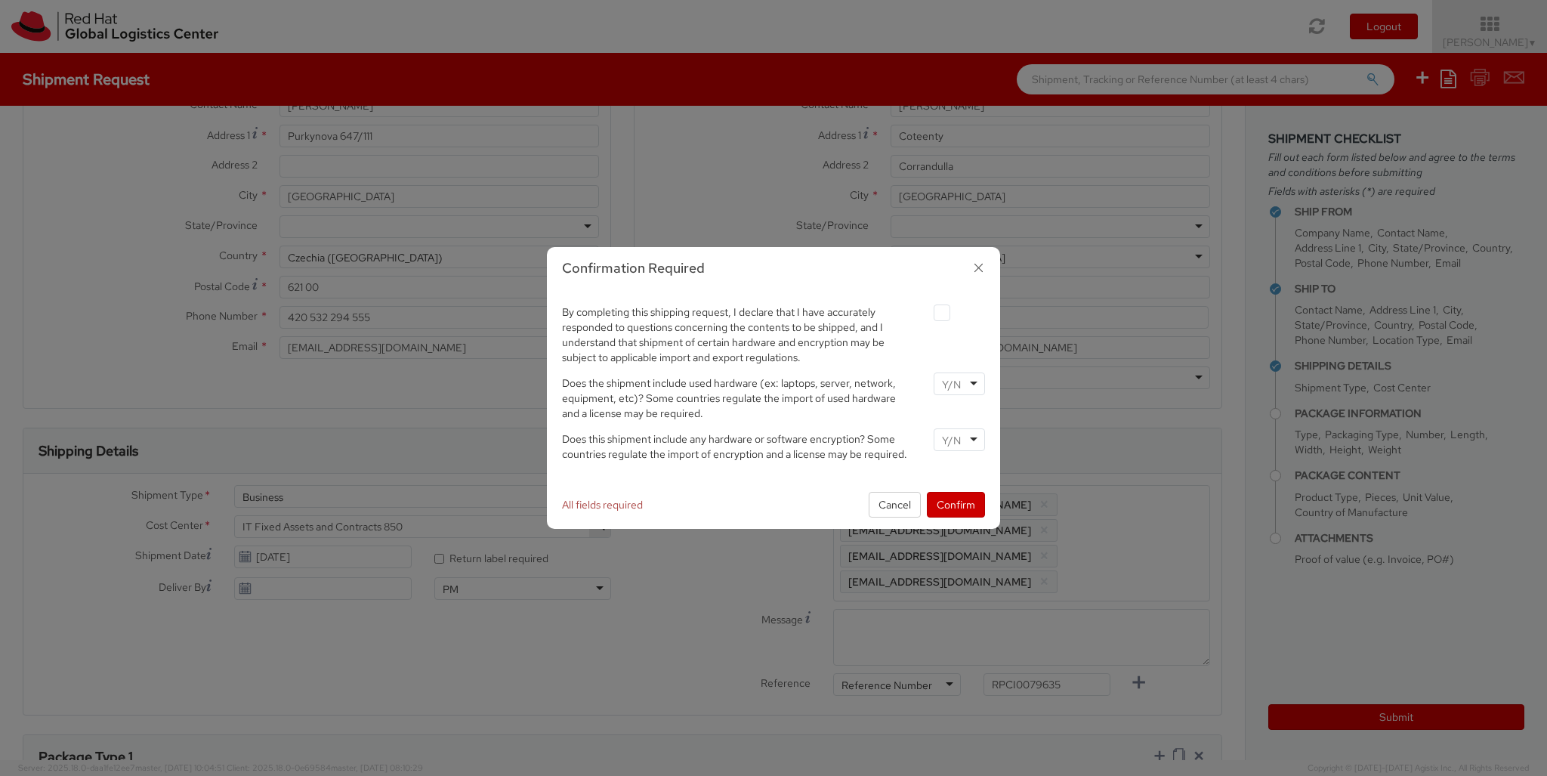
click at [941, 312] on label at bounding box center [942, 312] width 17 height 17
click at [929, 312] on input "checkbox" at bounding box center [924, 313] width 10 height 10
checkbox input "true"
click at [959, 383] on input "select-one" at bounding box center [953, 384] width 22 height 15
type input "no"
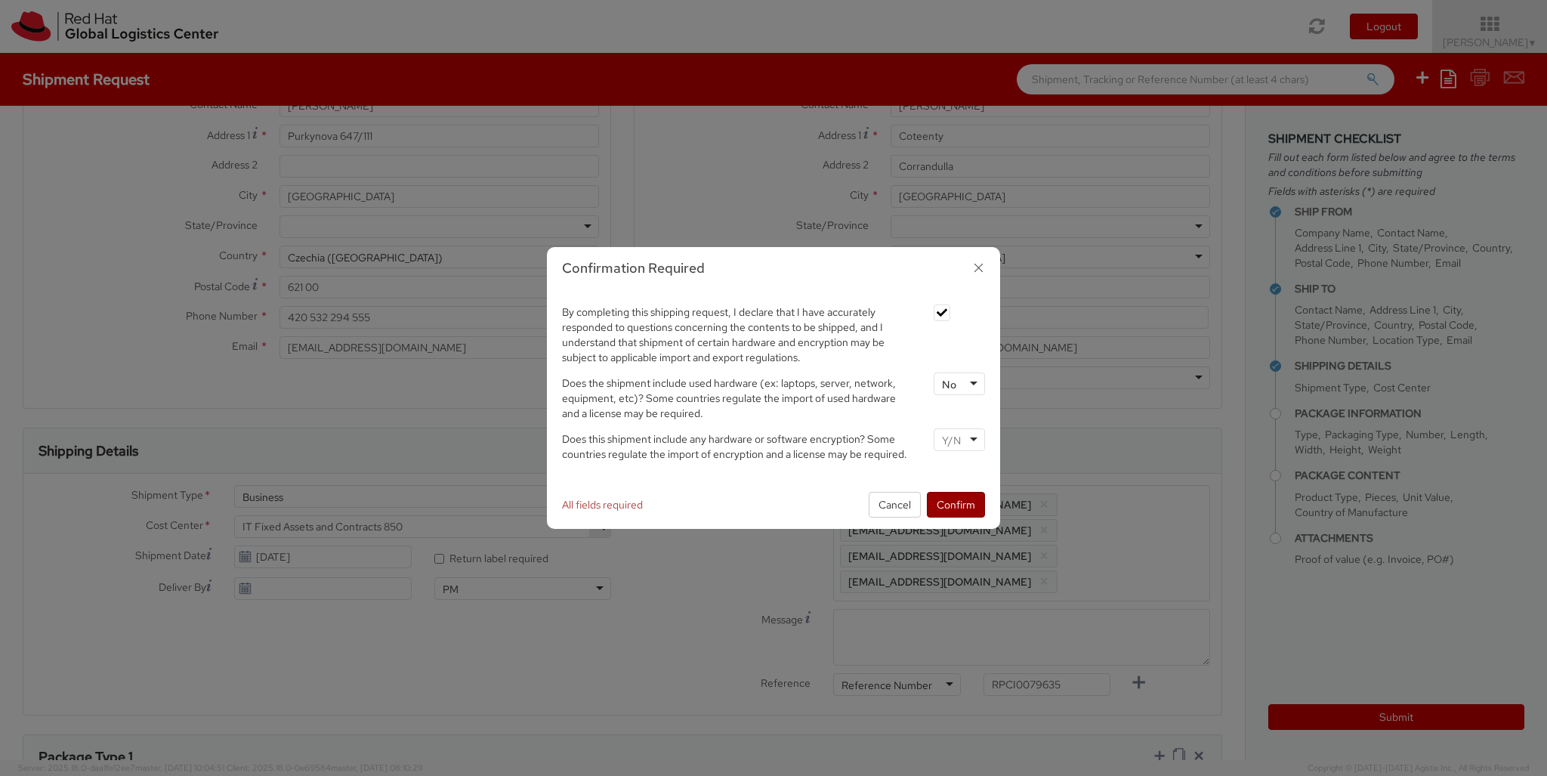
click at [959, 439] on input "select-one" at bounding box center [953, 440] width 22 height 15
click at [956, 504] on button "Confirm" at bounding box center [956, 505] width 58 height 26
type input "your"
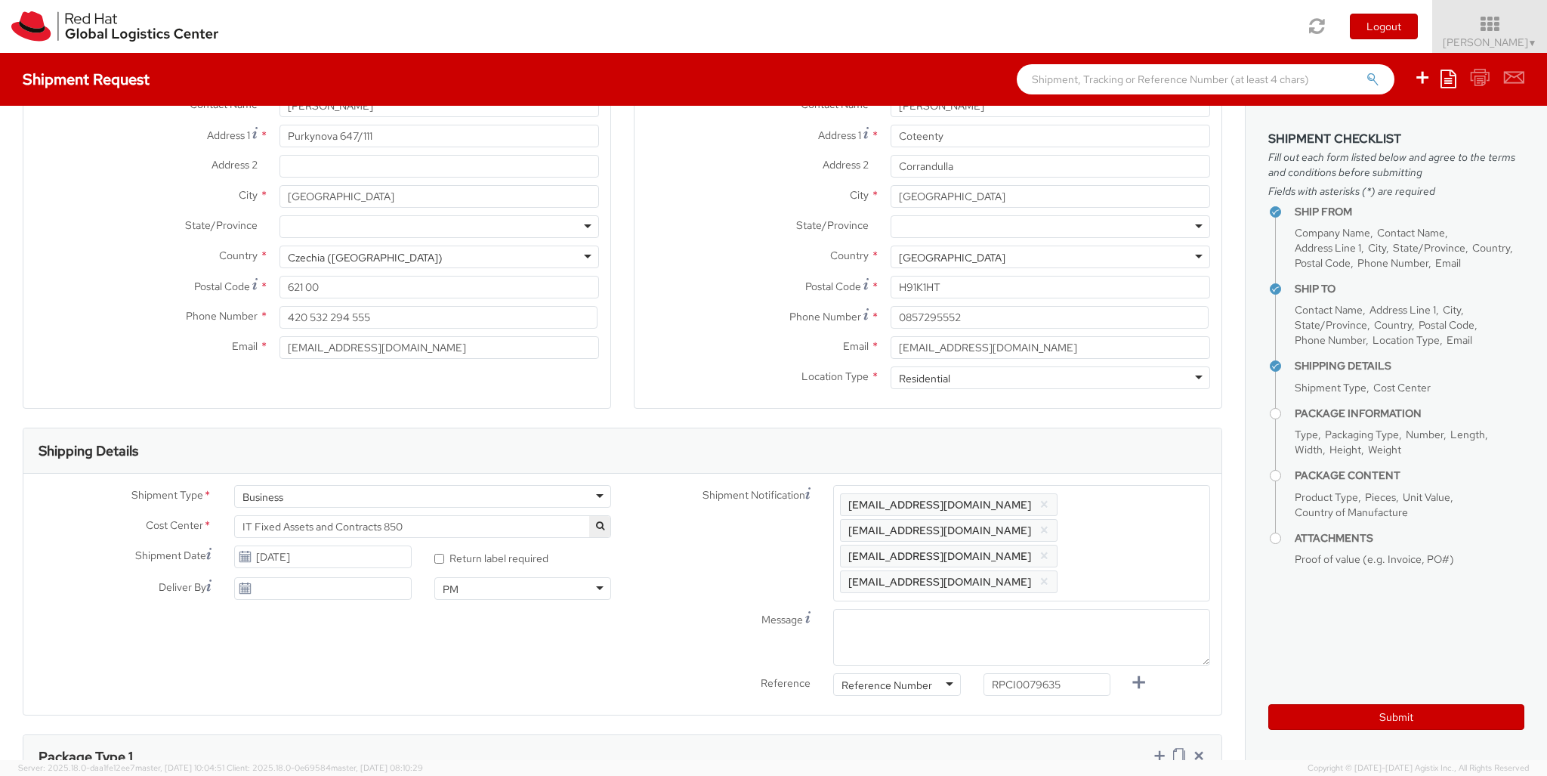
type input "1"
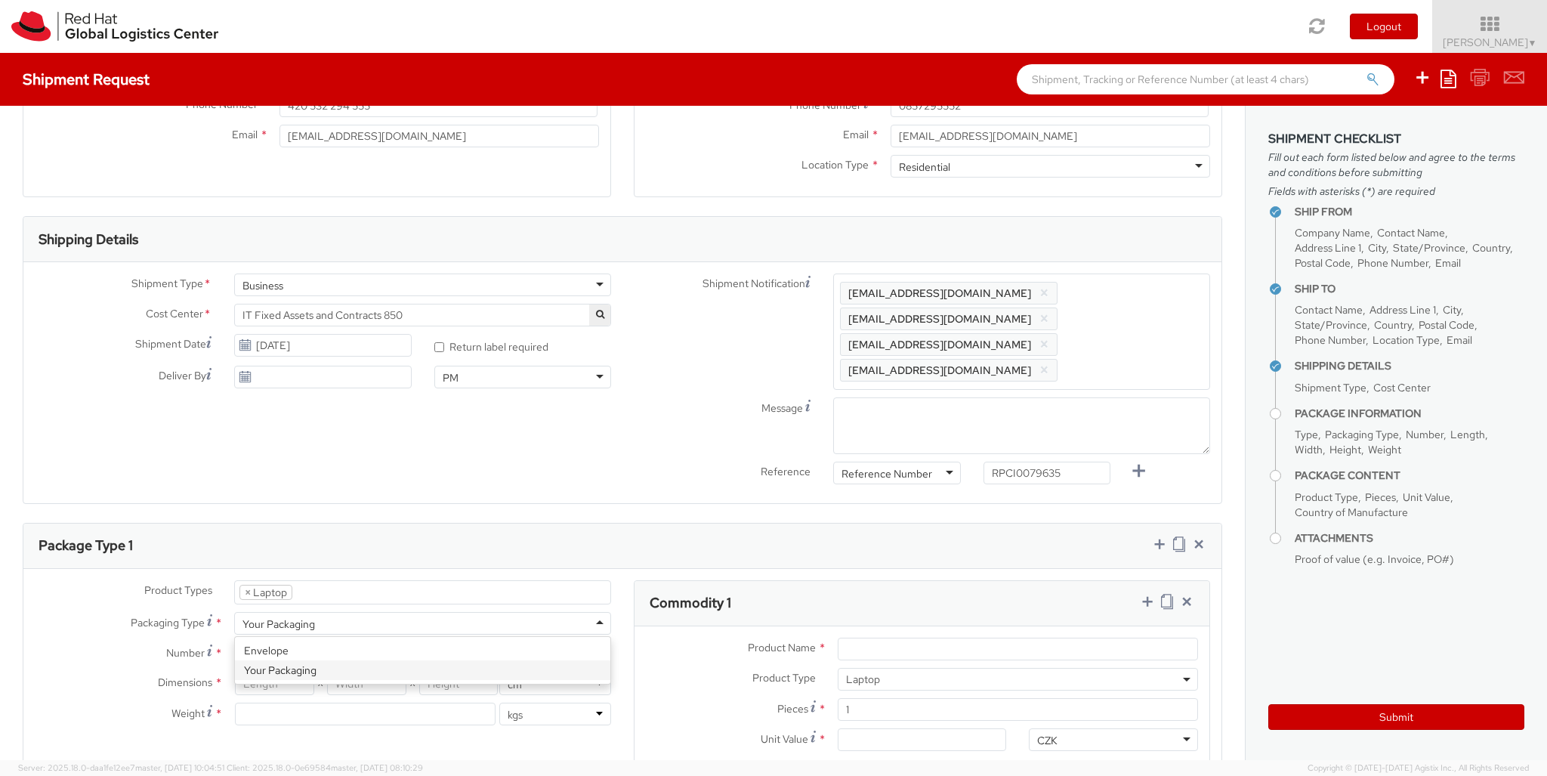
type input "[GEOGRAPHIC_DATA]"
type input "50"
type input "30"
type input "20"
type input "3.8"
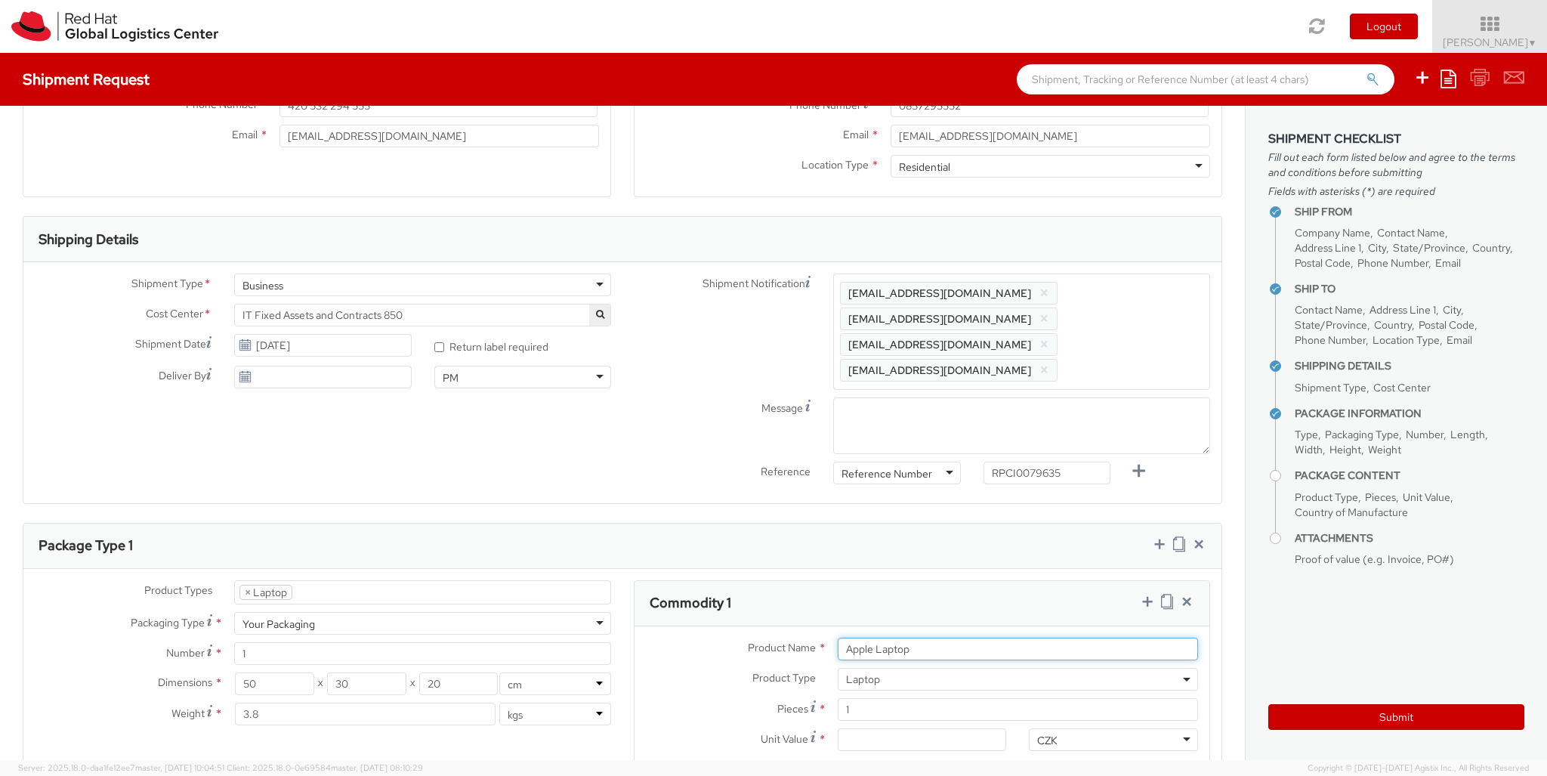
type input "Apple Laptop"
click at [922, 728] on input "Unit Value *" at bounding box center [922, 739] width 169 height 23
type input "2,480.40"
type input "EUR"
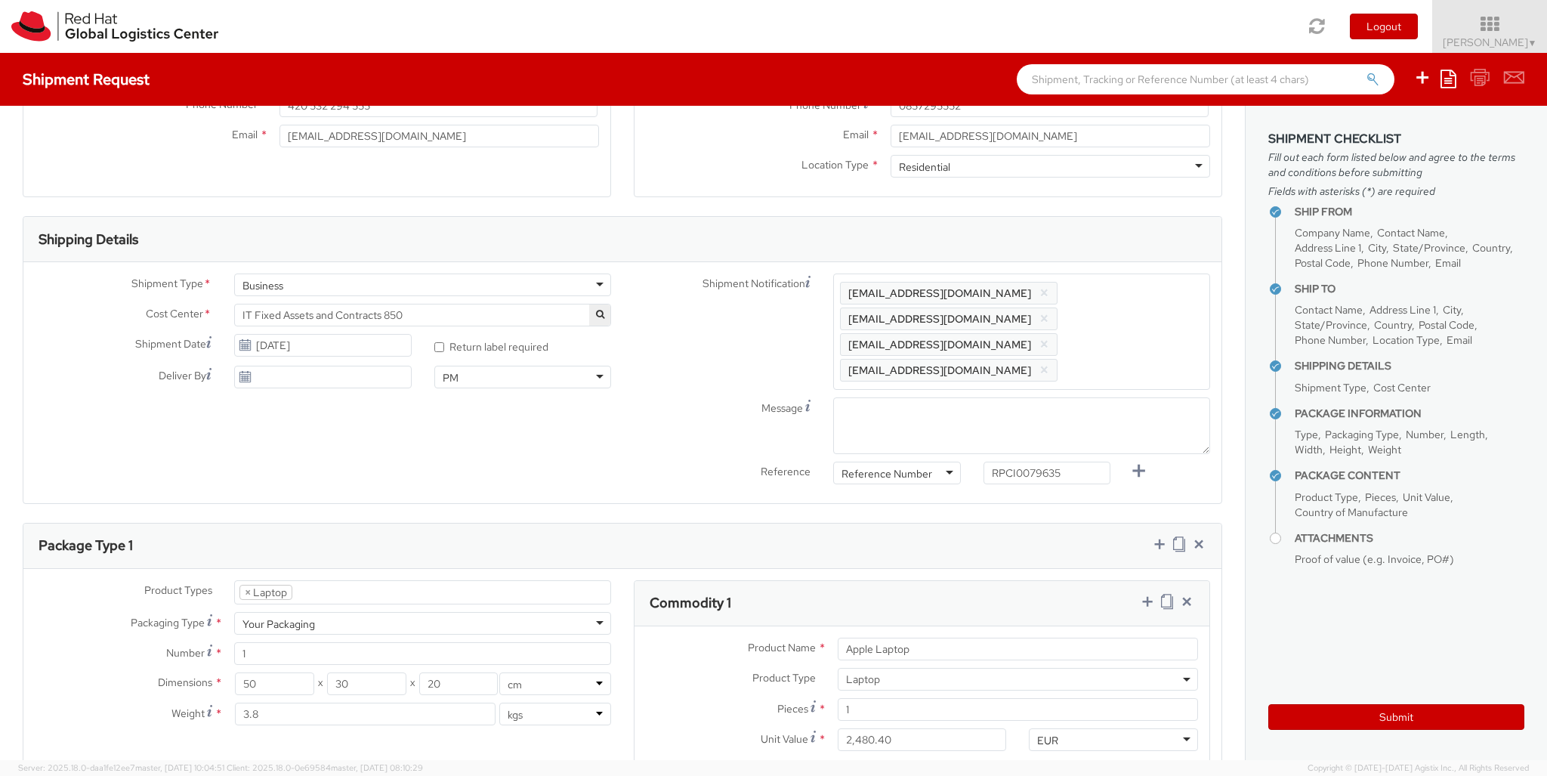
scroll to position [0, 0]
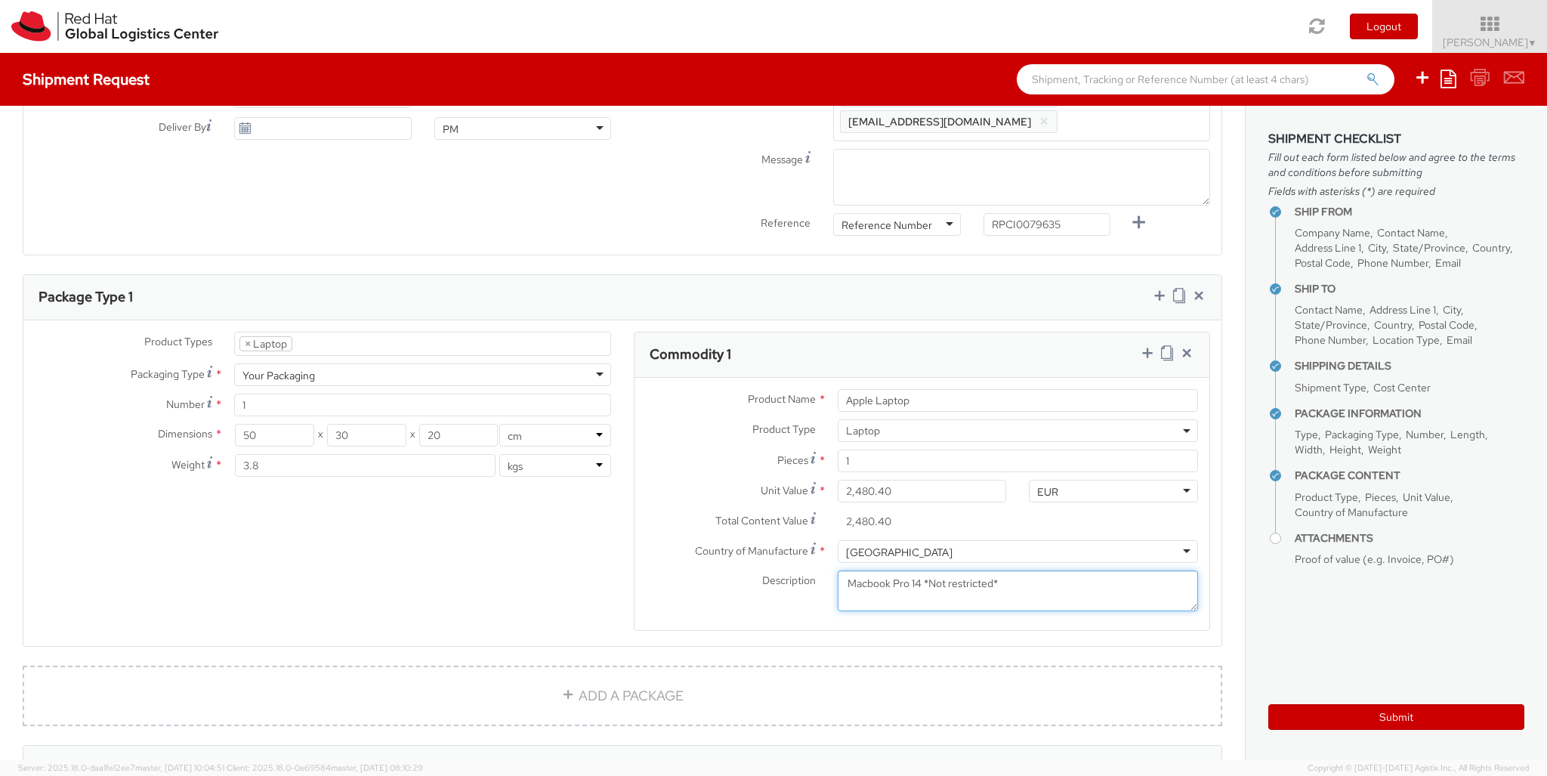
type textarea "Macbook Pro 14 *Not restricted*"
click at [1147, 345] on icon at bounding box center [1147, 352] width 15 height 15
select select "DOC_STATION"
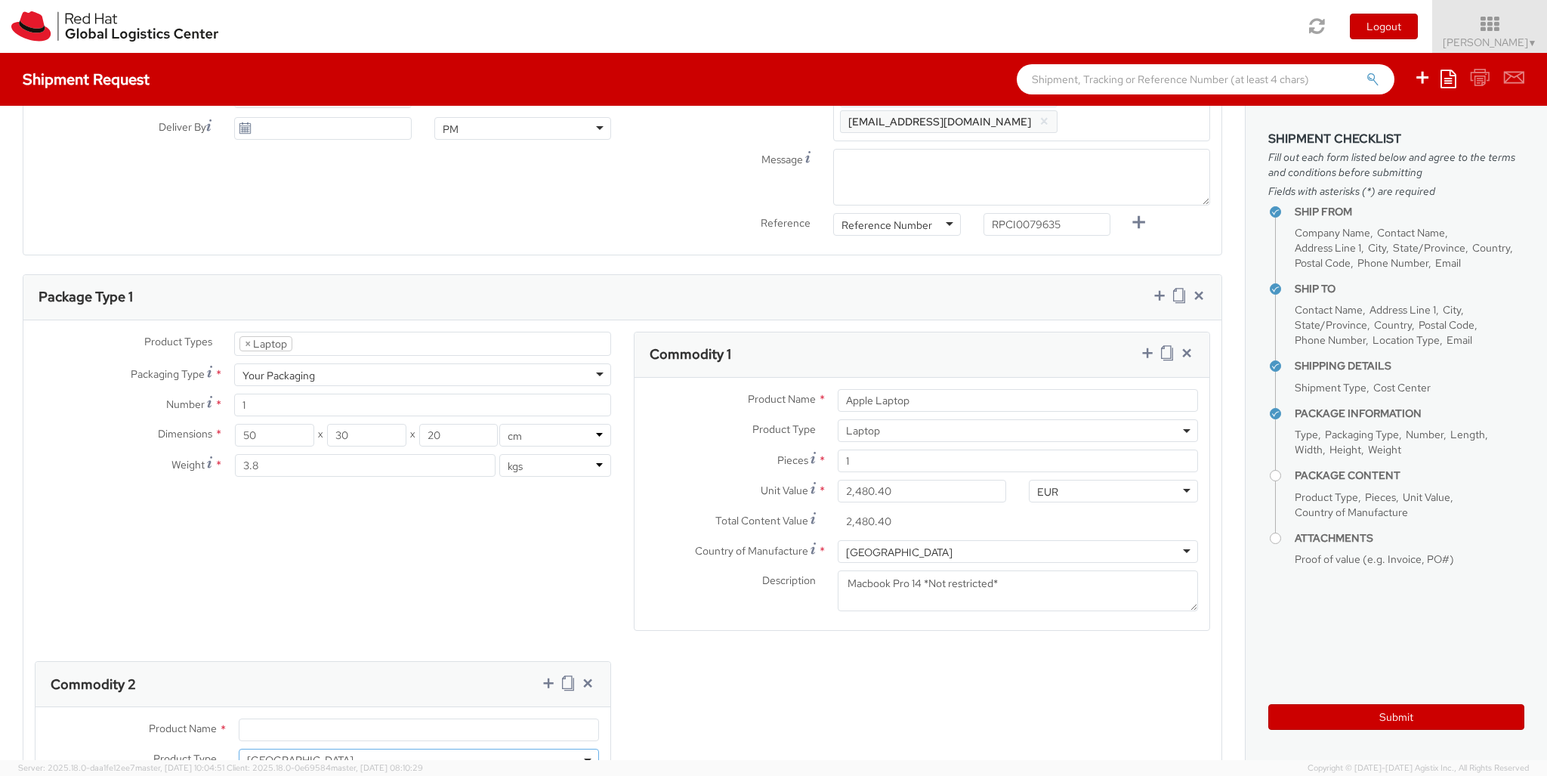
type input "59.94"
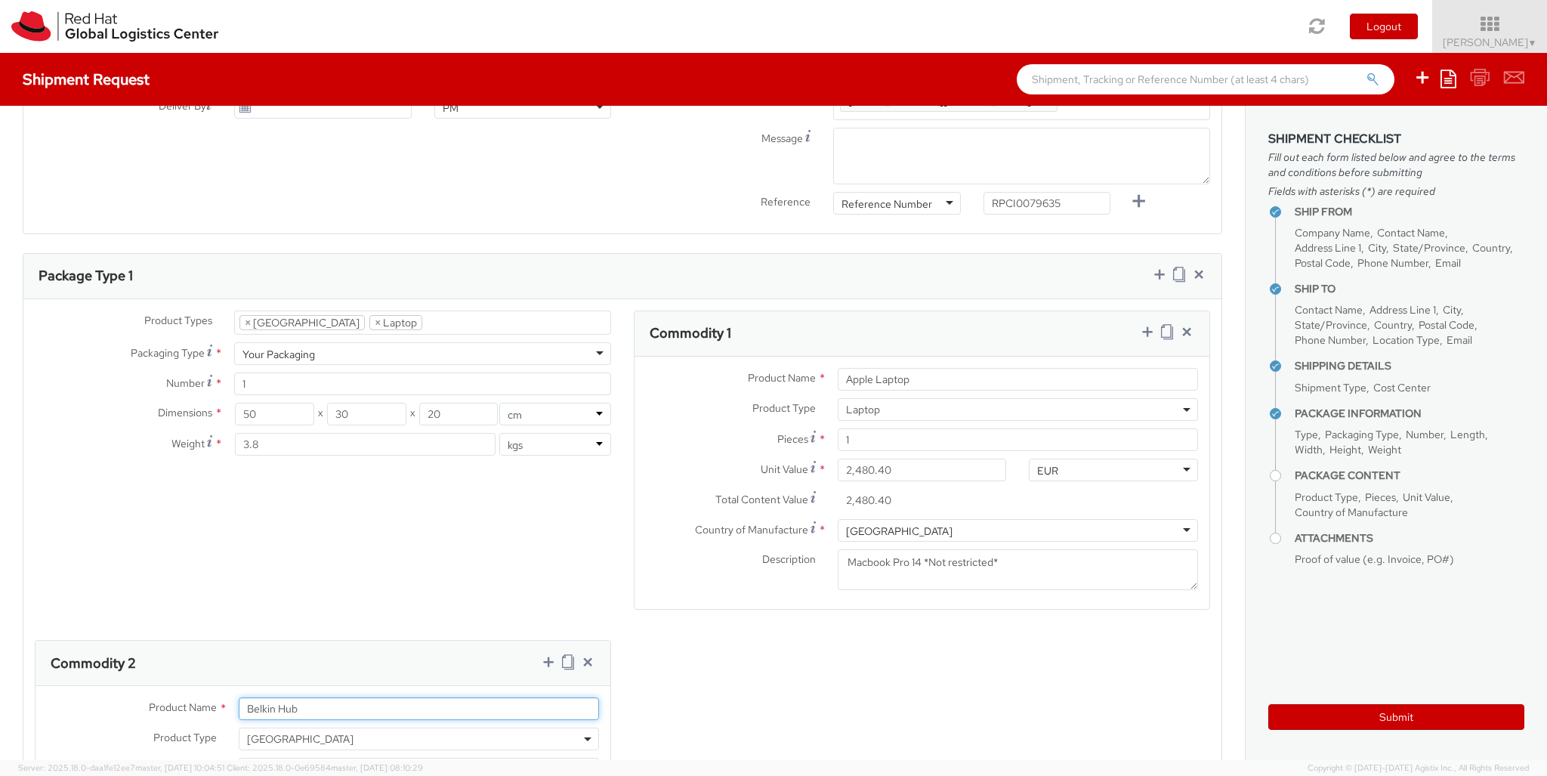
type input "Belkin Hub"
type input "[GEOGRAPHIC_DATA]"
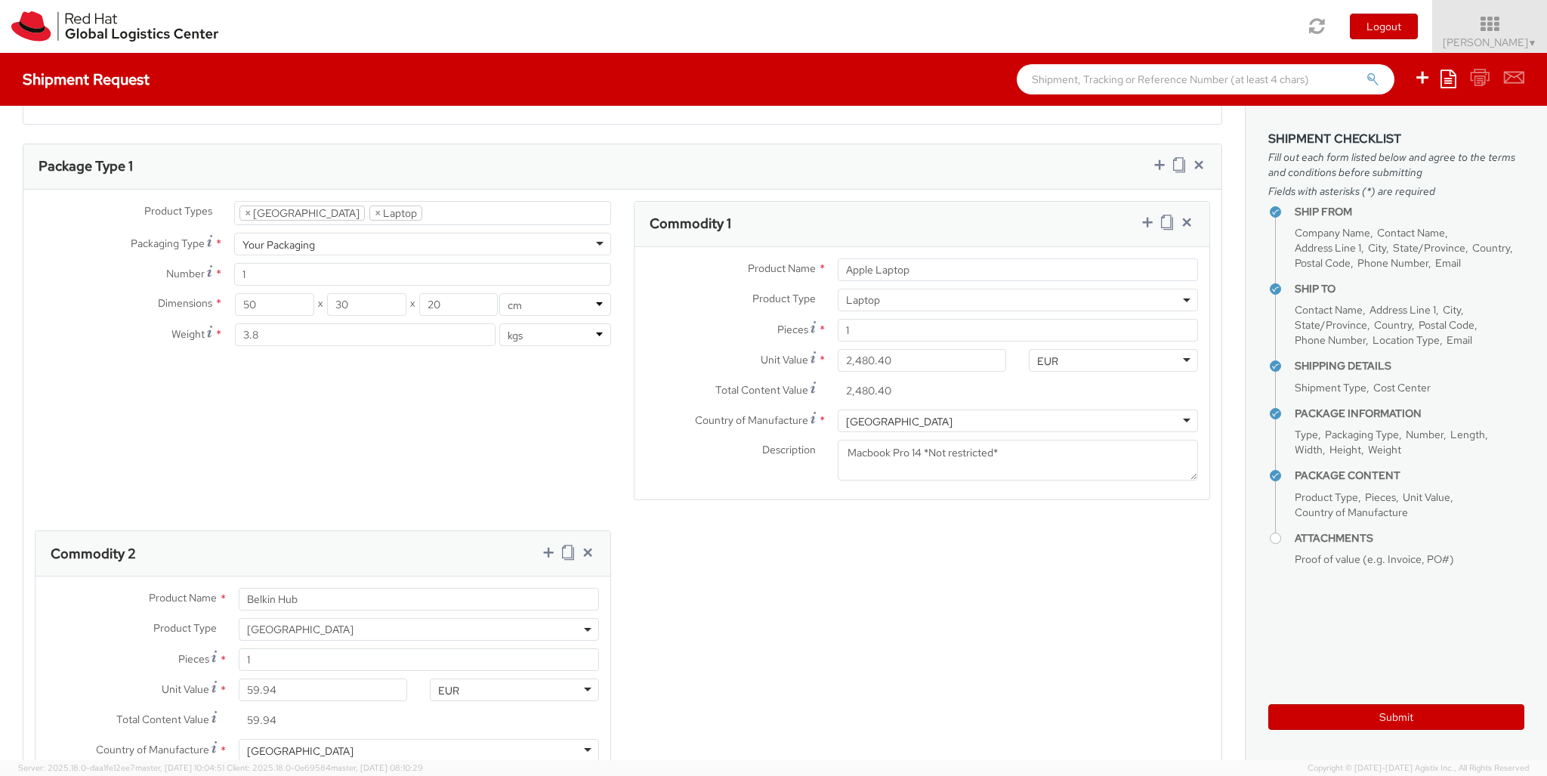
type textarea "Belkin AVC008 USB-C 6IN1 Multiport Adapter"
